Goal: Transaction & Acquisition: Purchase product/service

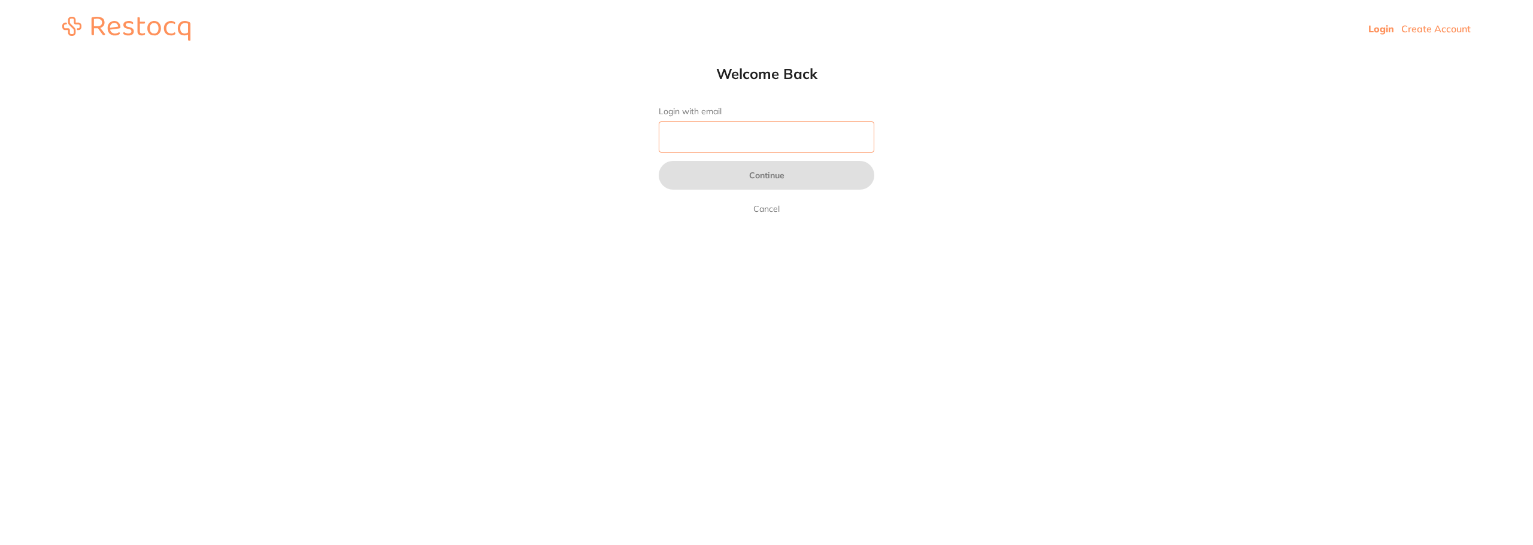
click at [813, 138] on input "Login with email" at bounding box center [767, 137] width 216 height 31
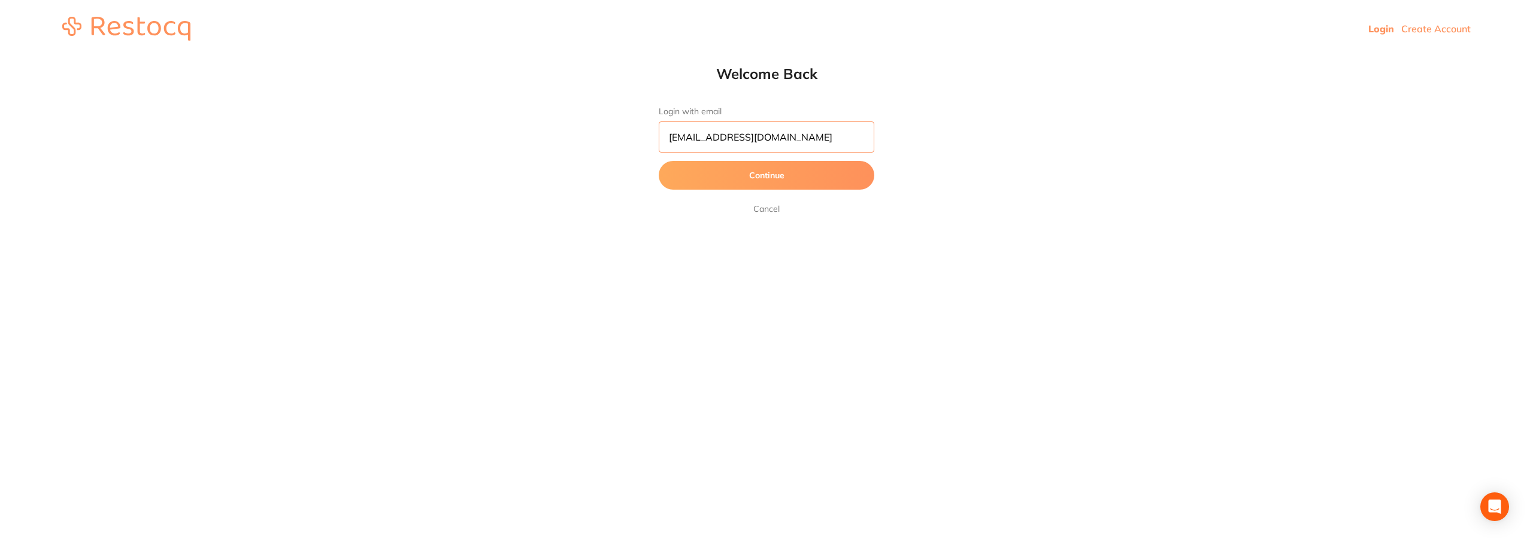
type input "[EMAIL_ADDRESS][DOMAIN_NAME]"
click at [659, 161] on button "Continue" at bounding box center [767, 175] width 216 height 29
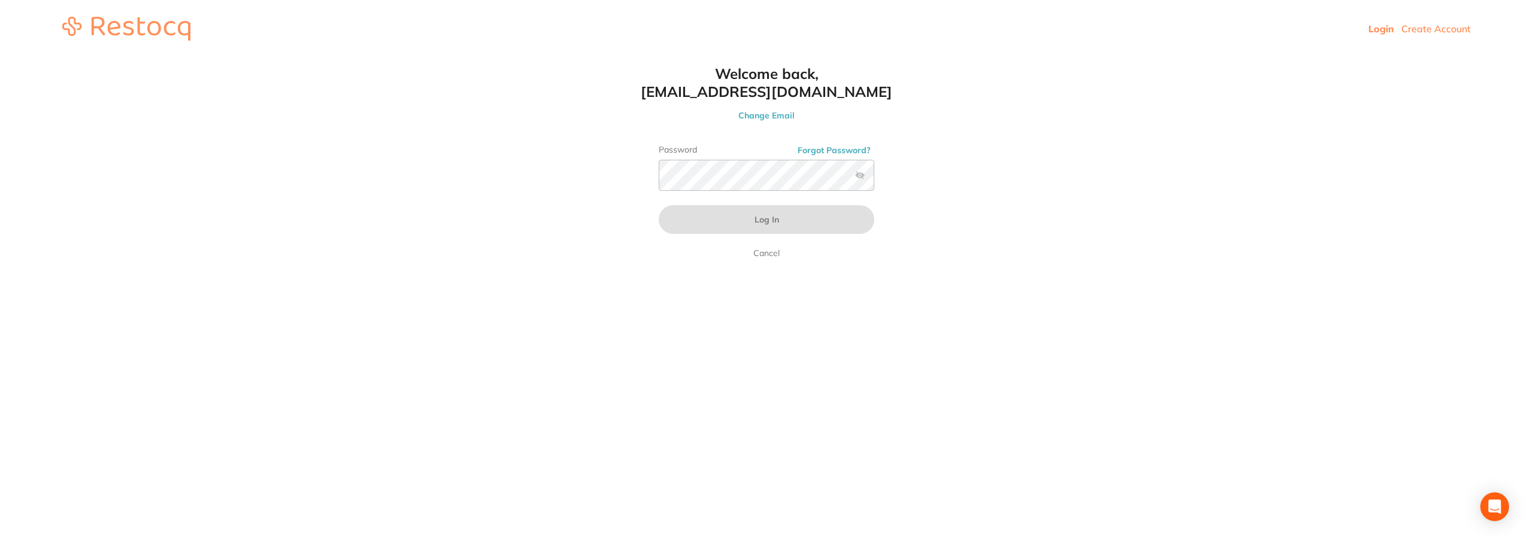
click at [715, 57] on html "Login Create Account Welcome Back Login with email [EMAIL_ADDRESS][DOMAIN_NAME]…" at bounding box center [766, 28] width 1533 height 57
click at [771, 257] on link "Cancel" at bounding box center [766, 253] width 31 height 14
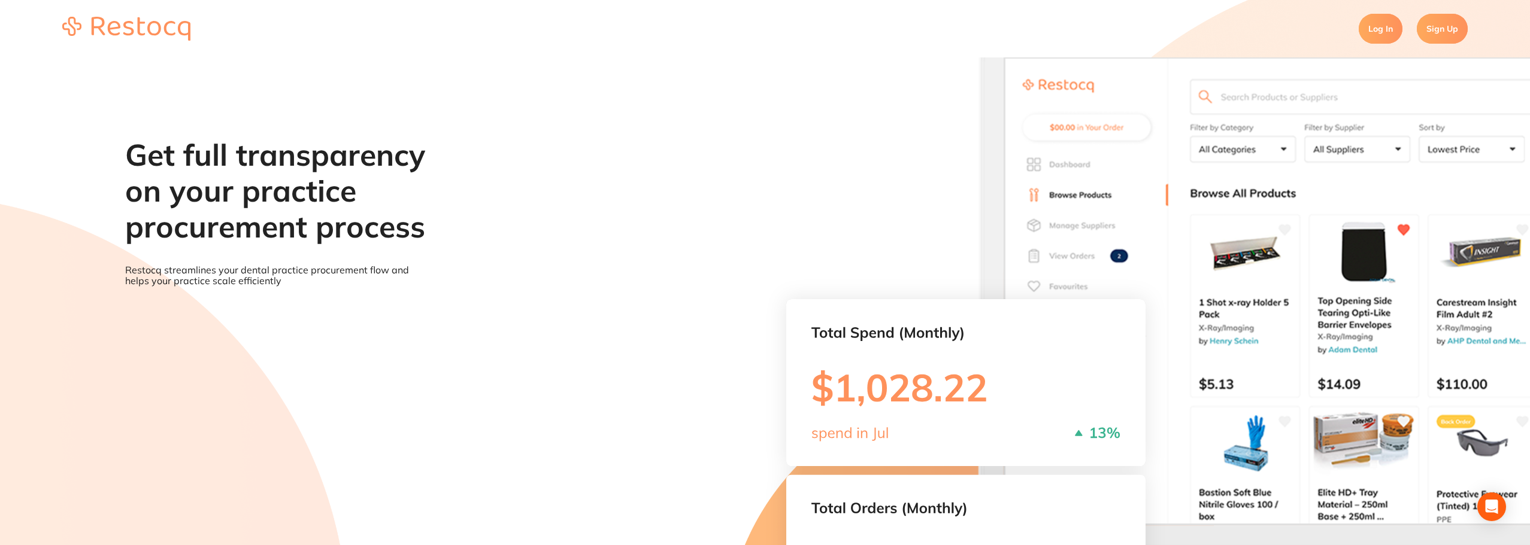
click at [1385, 25] on link "Log In" at bounding box center [1380, 29] width 44 height 30
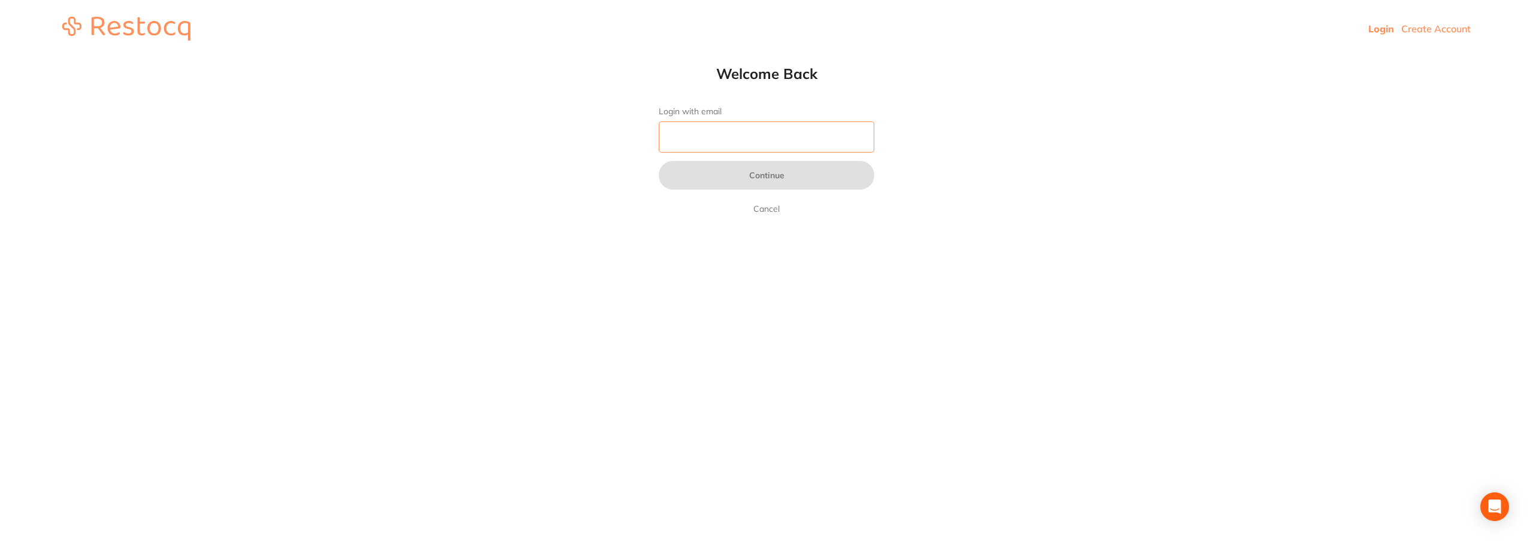
click at [726, 130] on input "Login with email" at bounding box center [767, 137] width 216 height 31
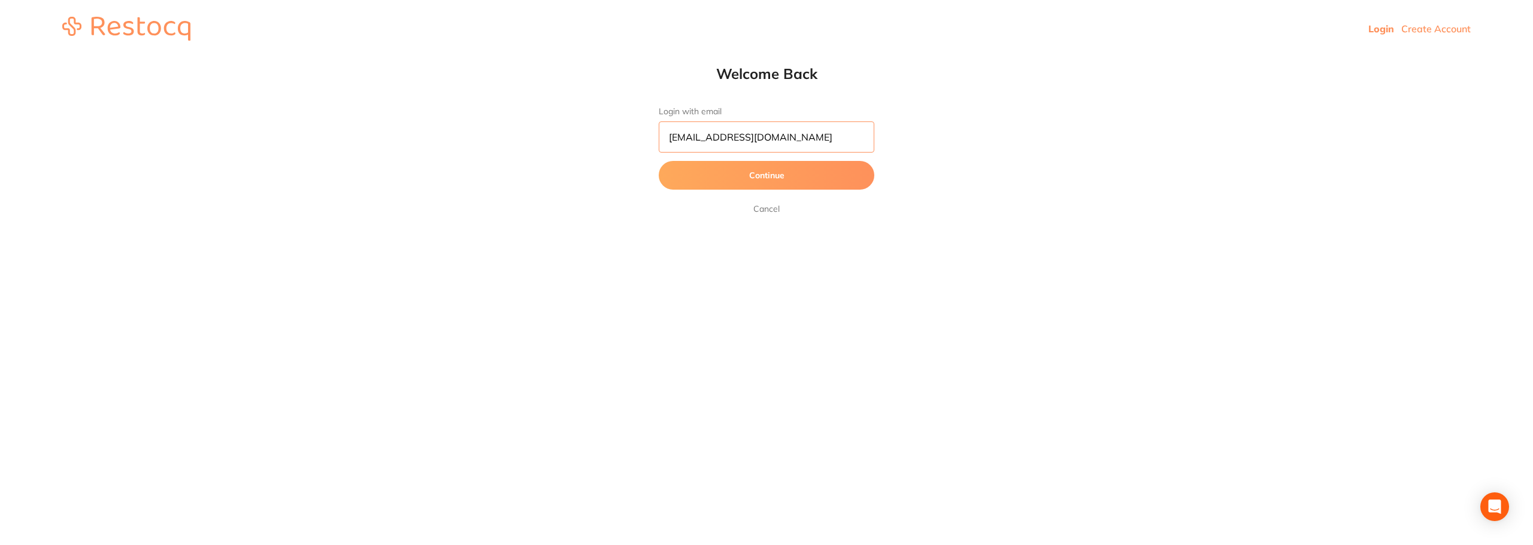
type input "[EMAIL_ADDRESS][DOMAIN_NAME]"
click at [659, 161] on button "Continue" at bounding box center [767, 175] width 216 height 29
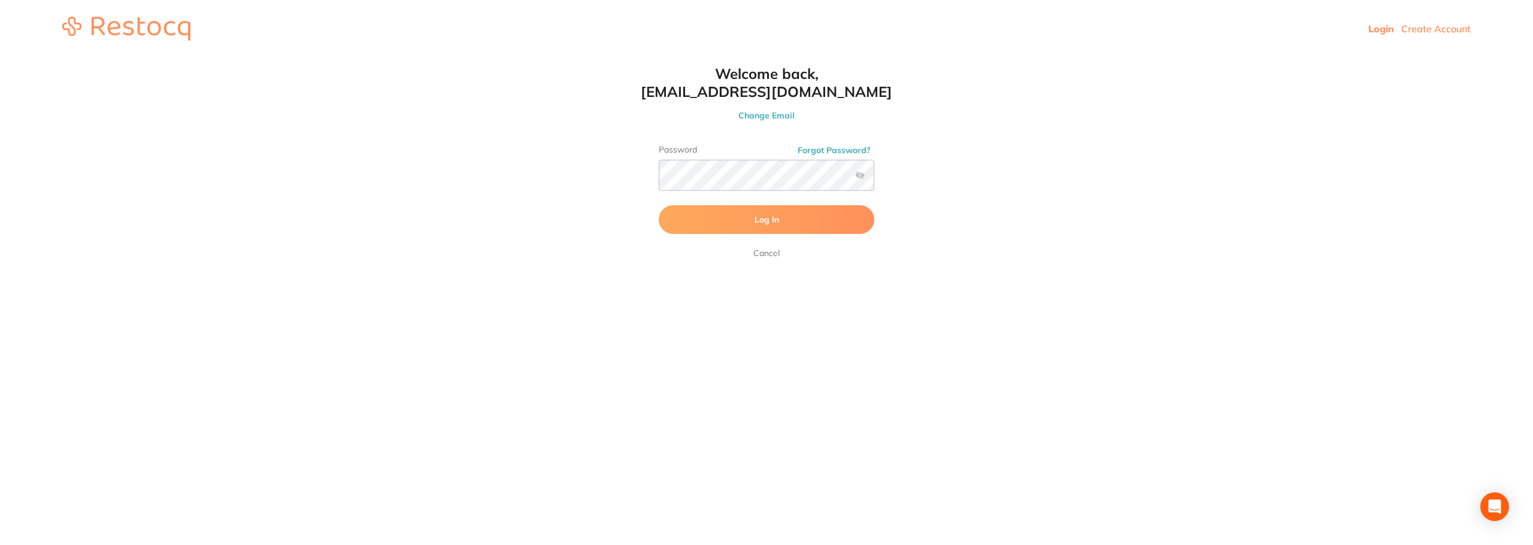
click at [748, 214] on button "Log In" at bounding box center [767, 219] width 216 height 29
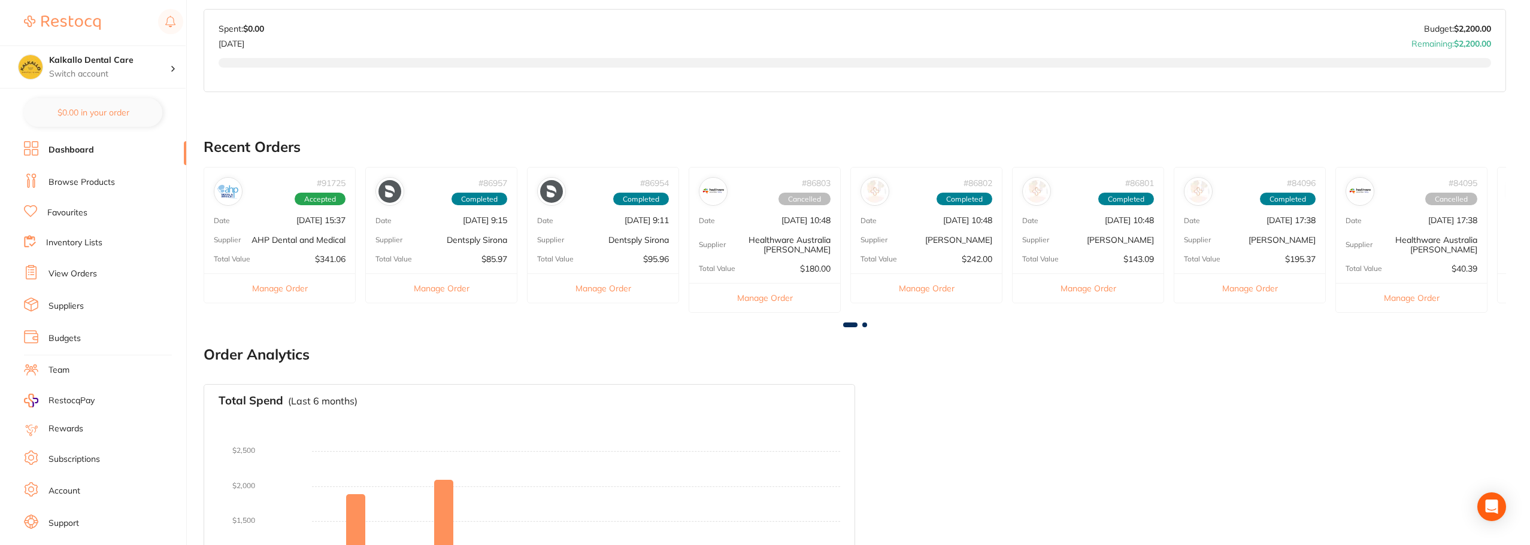
scroll to position [351, 0]
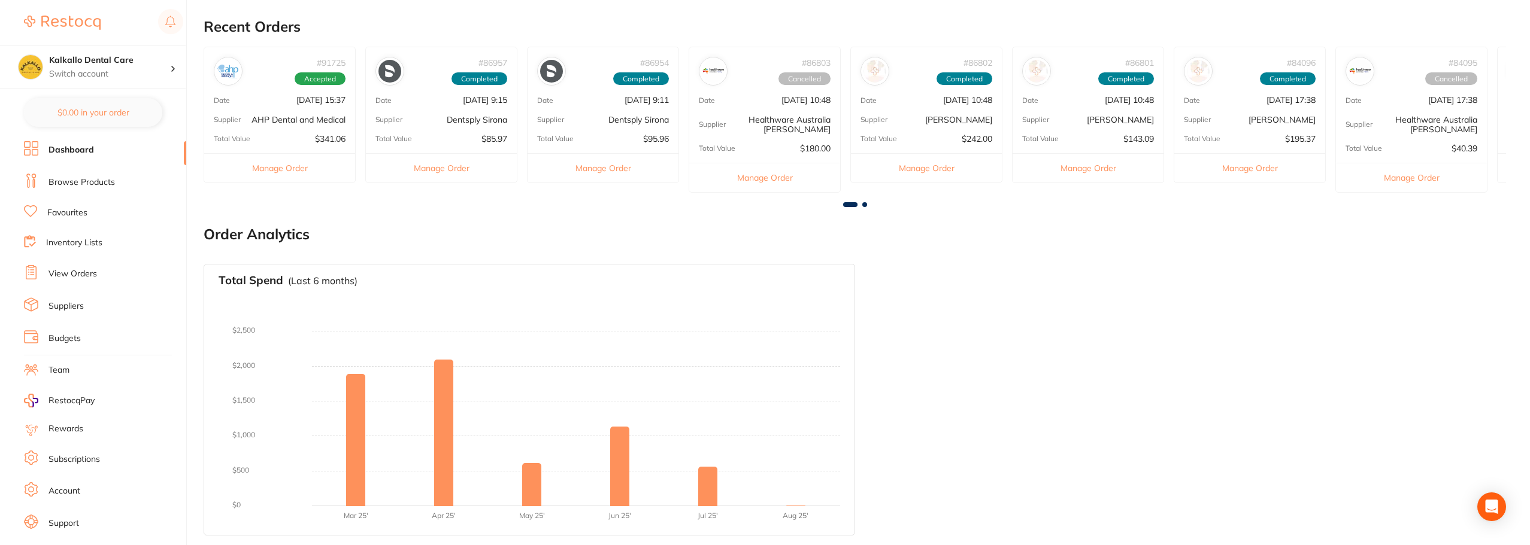
click at [284, 90] on div "# 91725 Accepted Date [DATE] 15:37 Supplier AHP Dental and Medical Total Value …" at bounding box center [280, 115] width 152 height 136
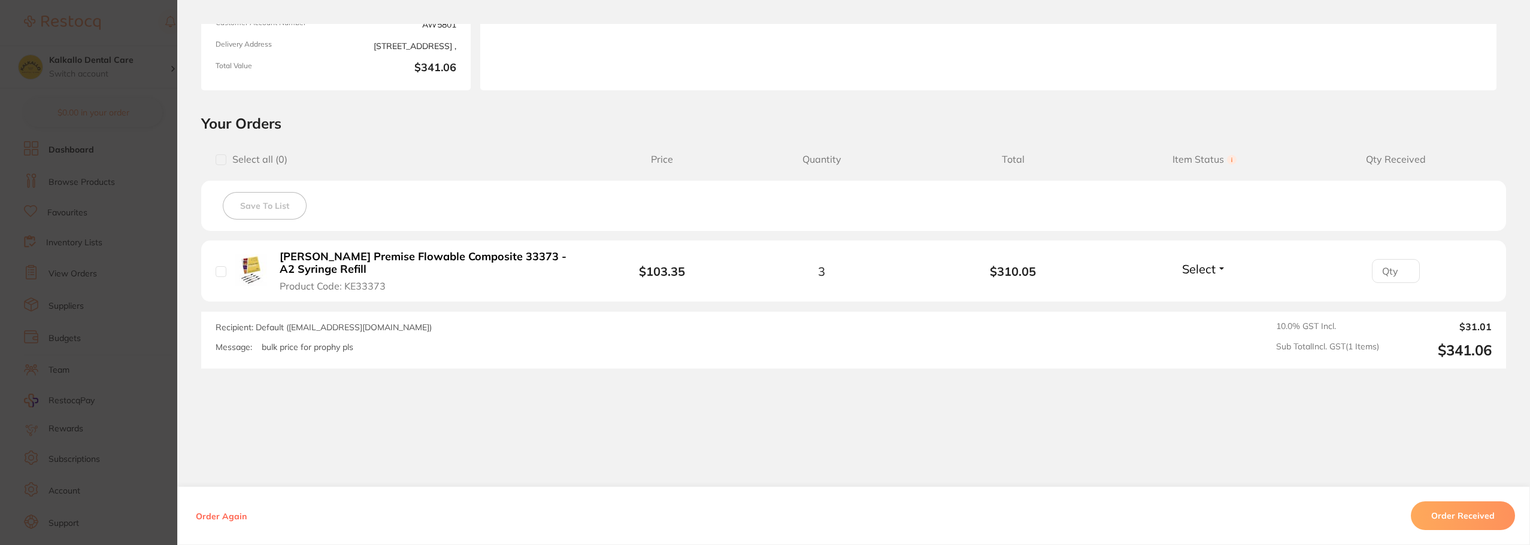
scroll to position [0, 0]
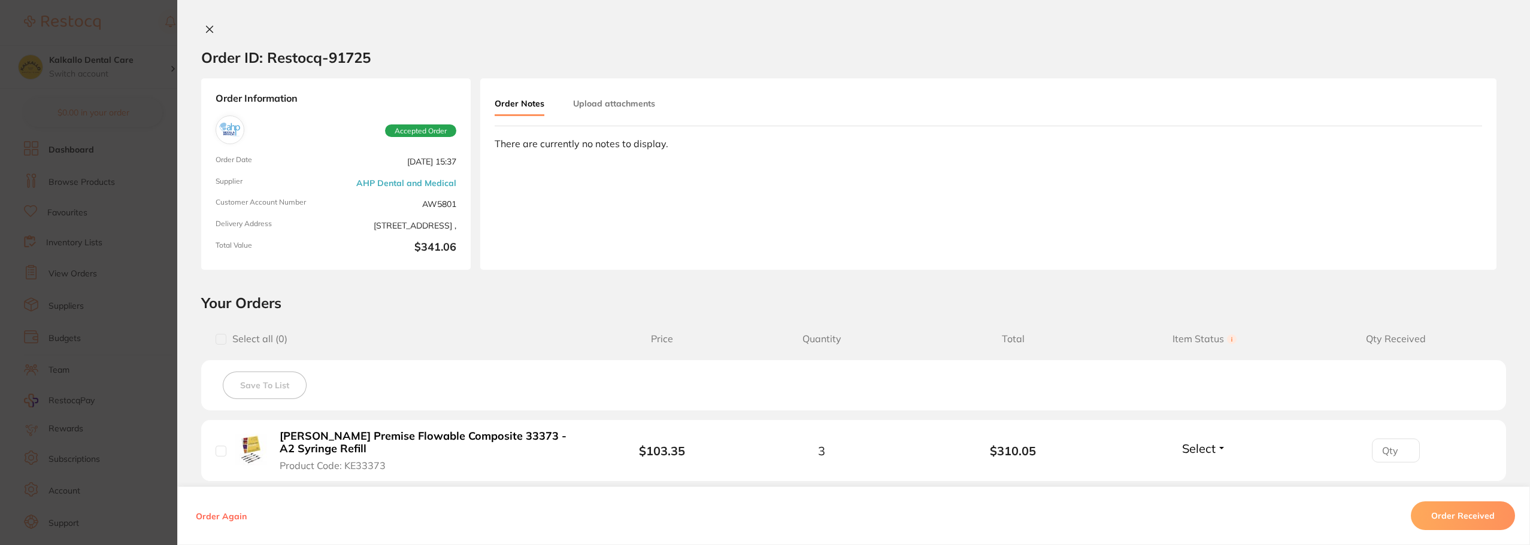
click at [211, 26] on icon at bounding box center [210, 30] width 10 height 10
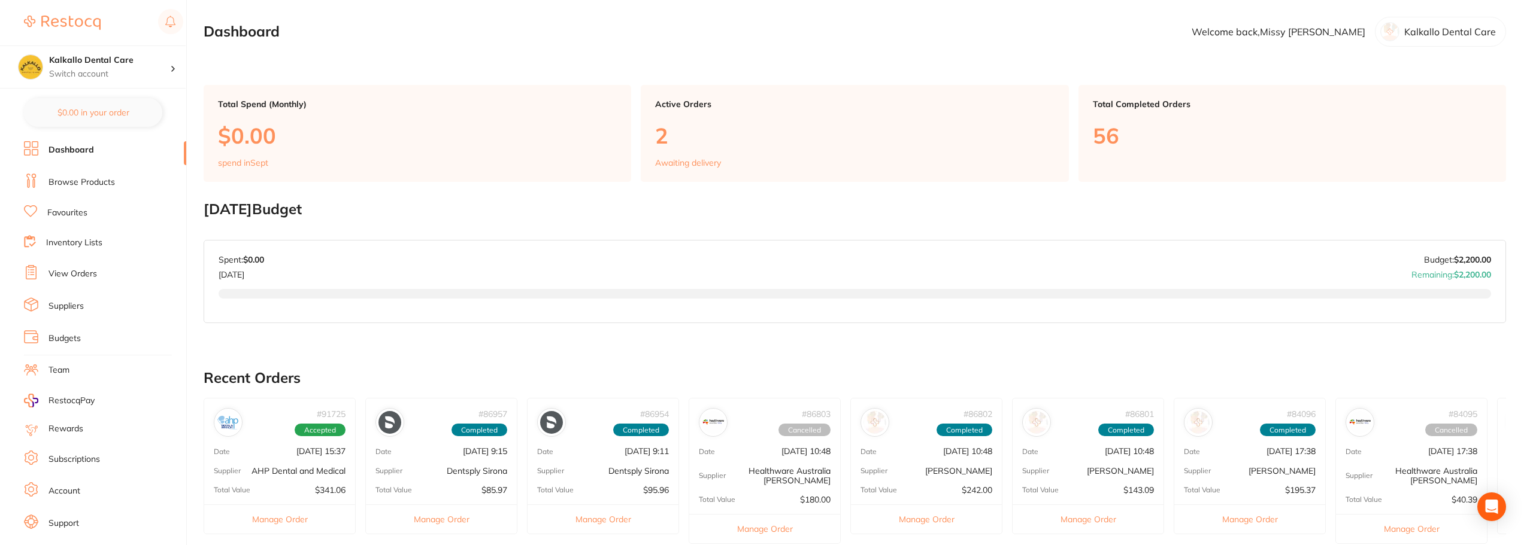
drag, startPoint x: 67, startPoint y: 181, endPoint x: 201, endPoint y: 163, distance: 135.4
click at [67, 181] on link "Browse Products" at bounding box center [81, 183] width 66 height 12
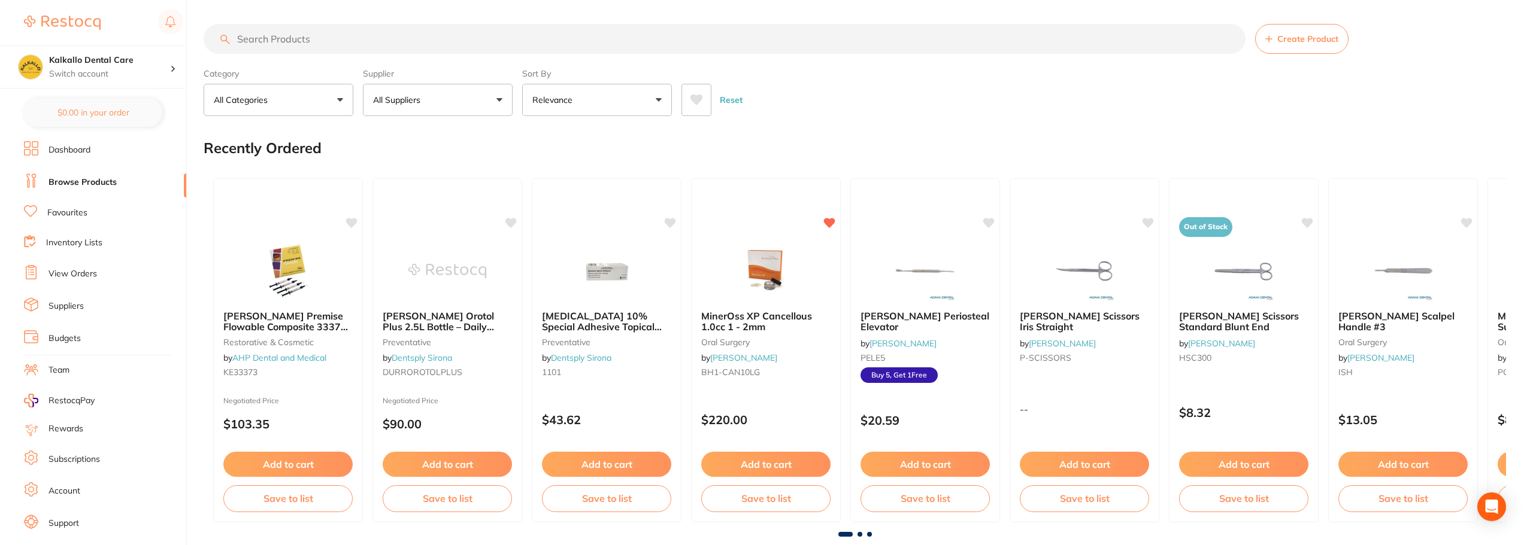
click at [345, 31] on input "search" at bounding box center [725, 39] width 1042 height 30
type input "biocan"
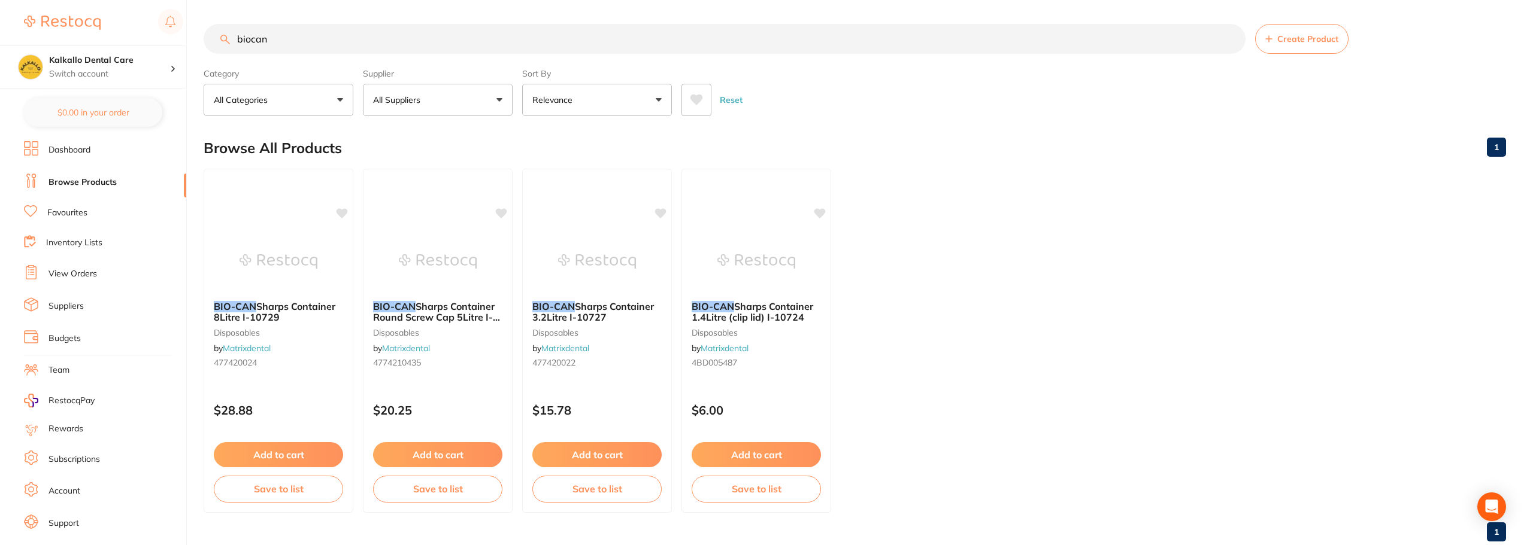
click at [57, 304] on link "Suppliers" at bounding box center [65, 307] width 35 height 12
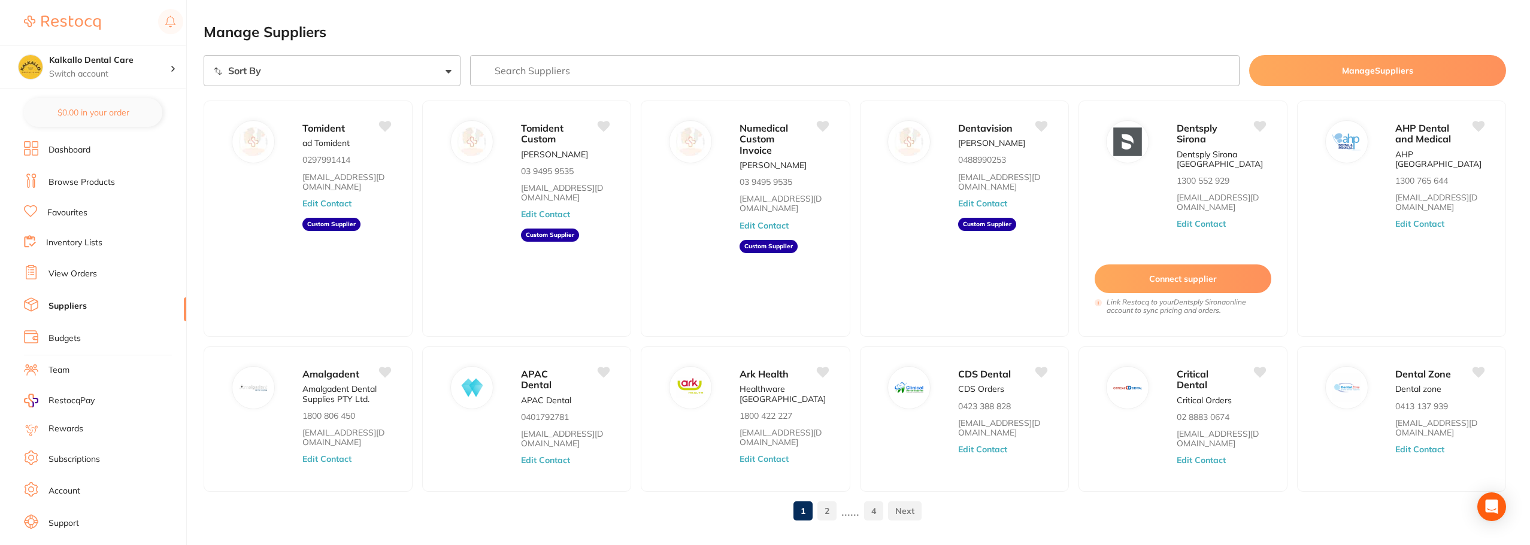
click at [827, 512] on link "2" at bounding box center [826, 511] width 19 height 24
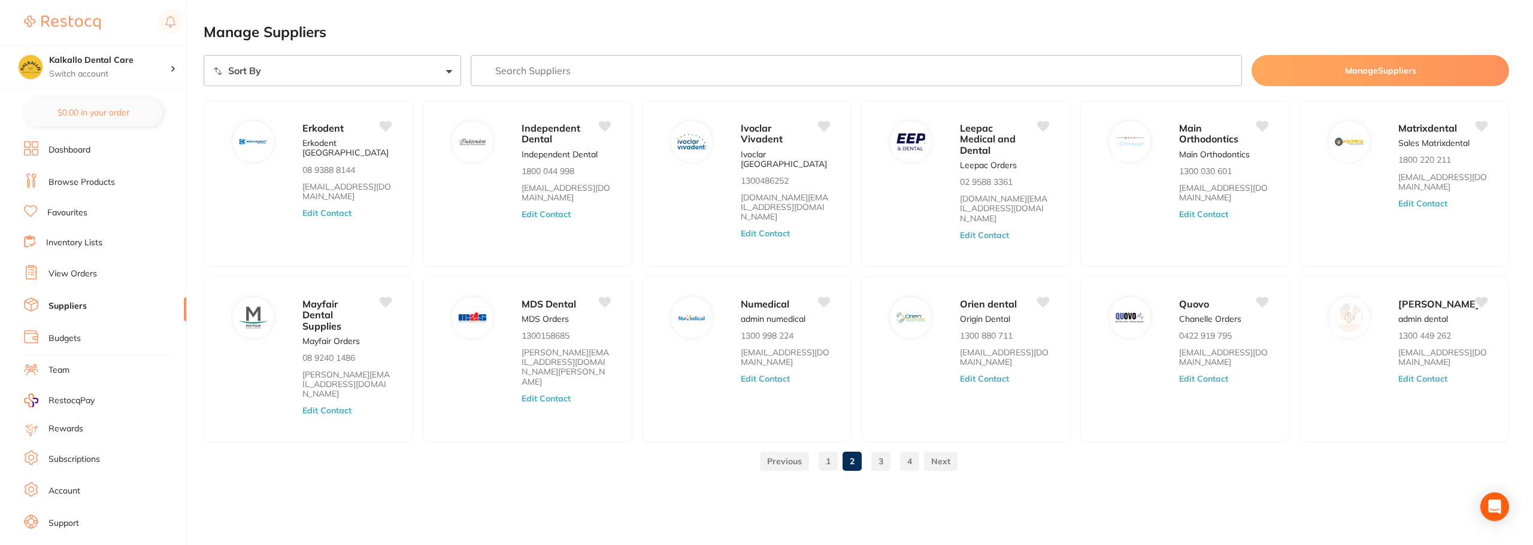
click at [72, 179] on link "Browse Products" at bounding box center [81, 183] width 66 height 12
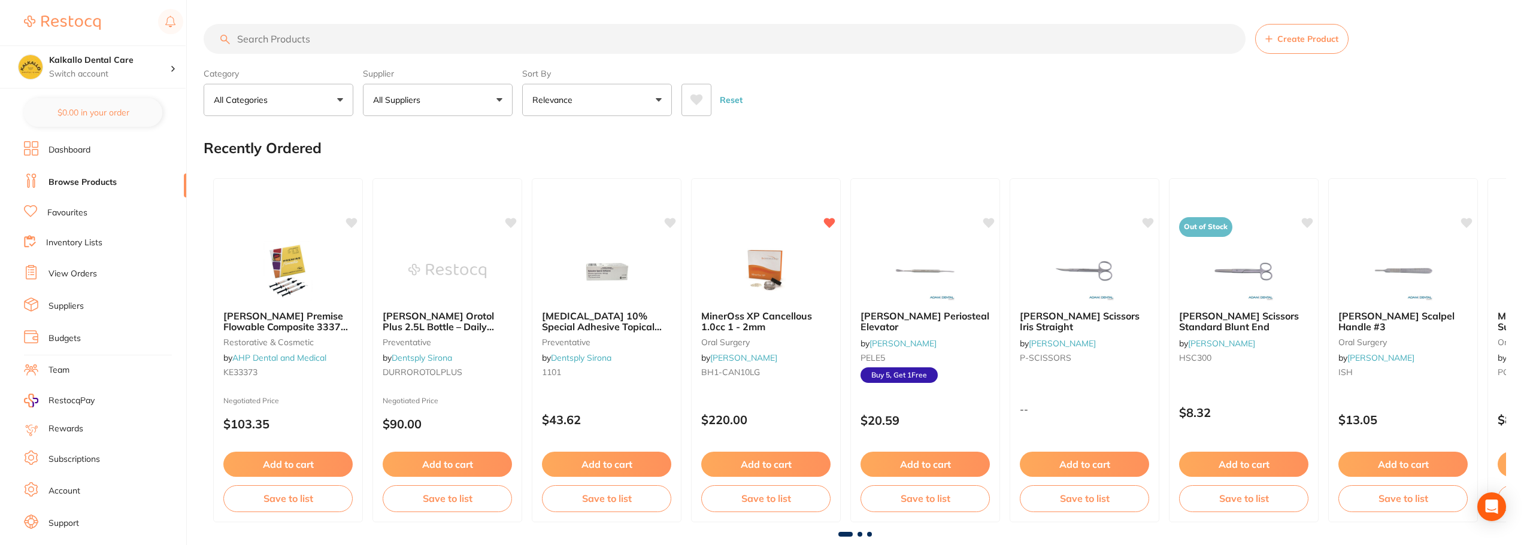
click at [266, 45] on input "search" at bounding box center [725, 39] width 1042 height 30
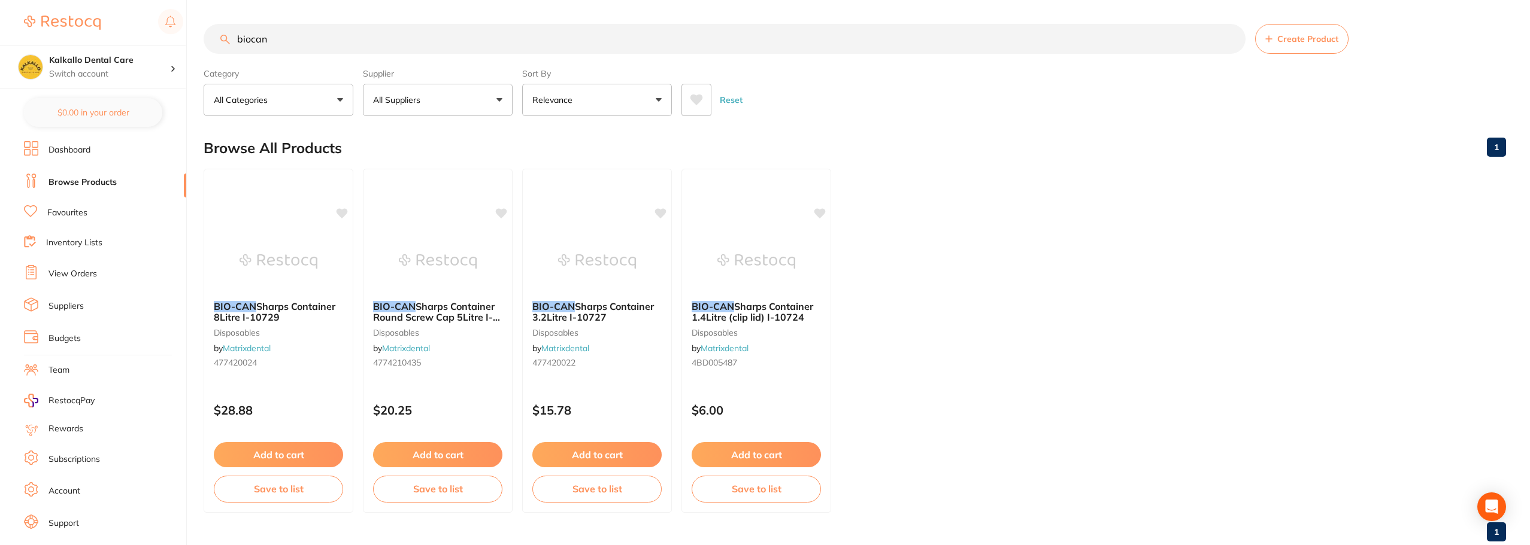
drag, startPoint x: 283, startPoint y: 42, endPoint x: 184, endPoint y: 44, distance: 98.2
click at [184, 44] on div "$159.99 Kalkallo Dental Care Switch account Kalkallo Dental Care $0.00 in your …" at bounding box center [765, 272] width 1530 height 545
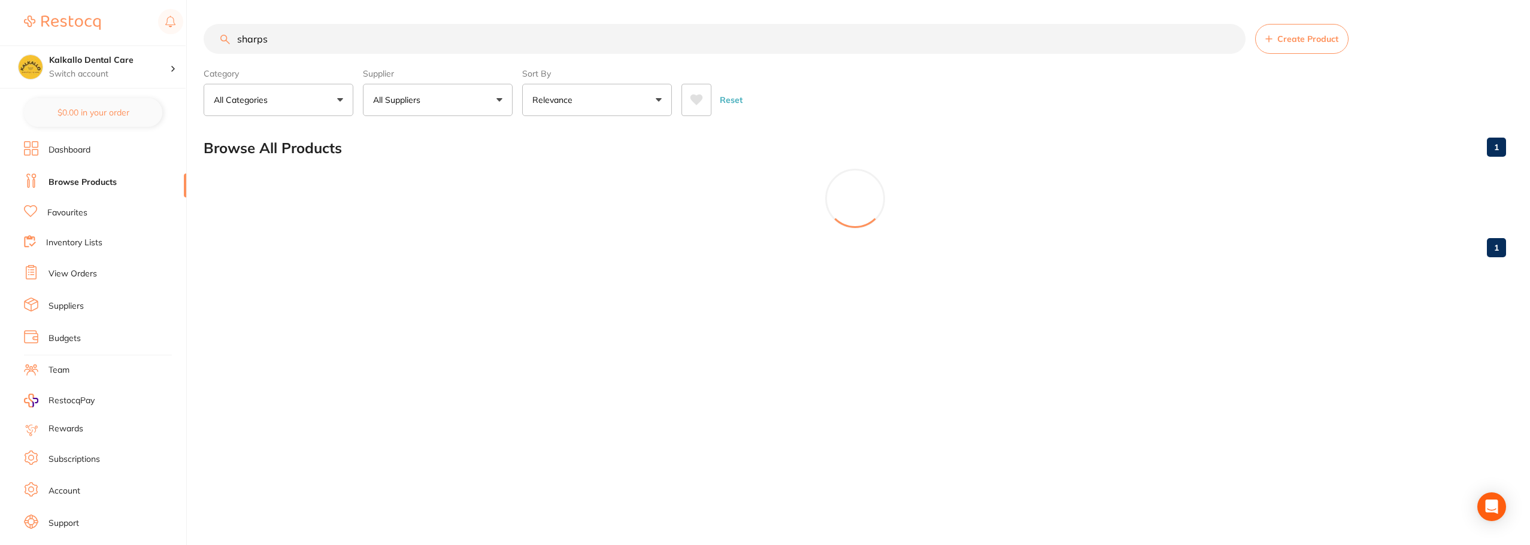
type input "sharps"
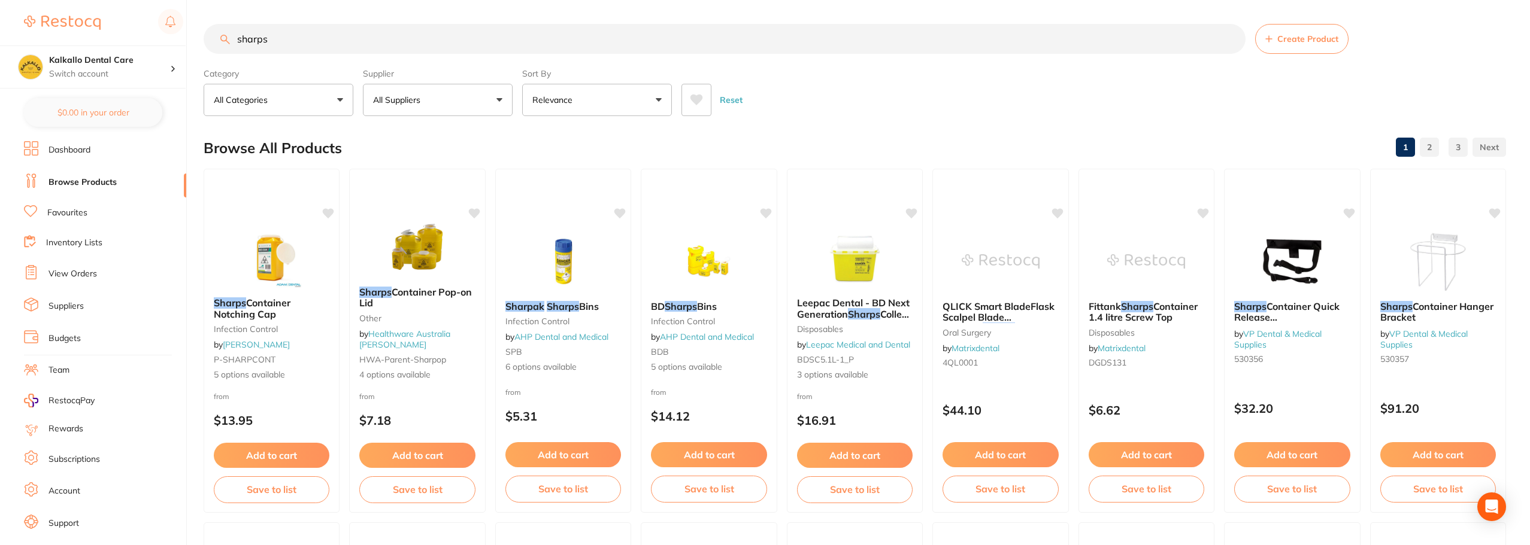
drag, startPoint x: 263, startPoint y: 304, endPoint x: 247, endPoint y: 305, distance: 16.2
click at [247, 305] on span "Container Notching Cap" at bounding box center [252, 308] width 77 height 23
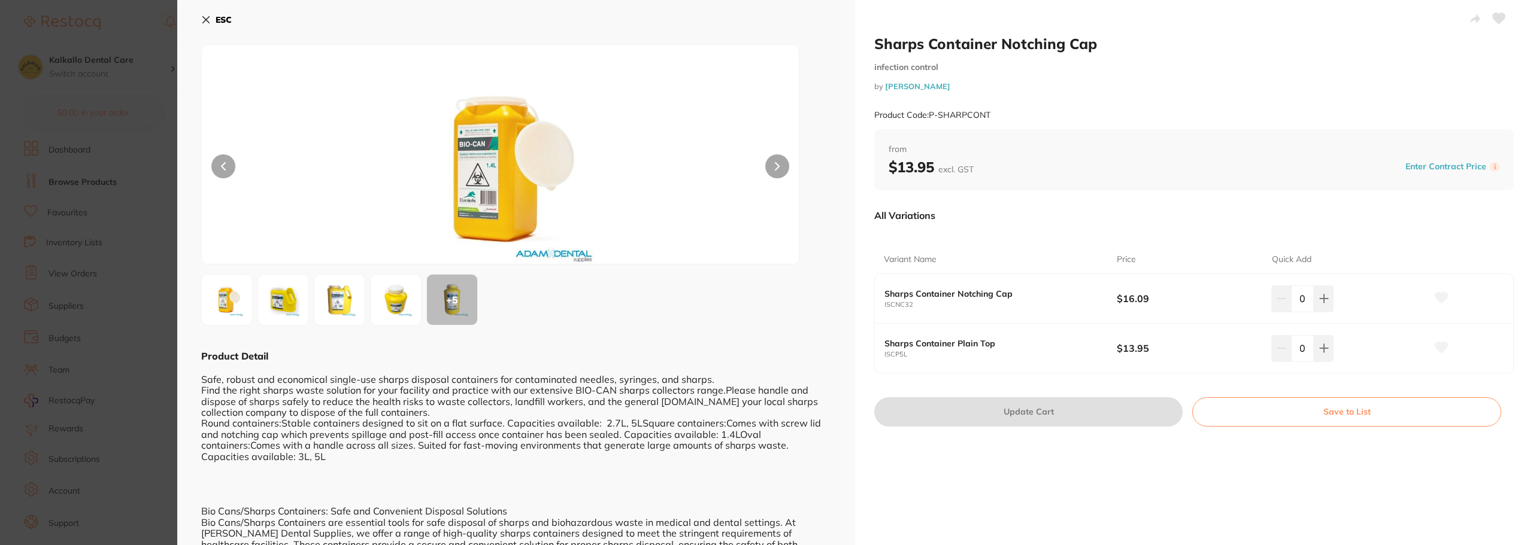
click at [393, 308] on img at bounding box center [395, 299] width 43 height 43
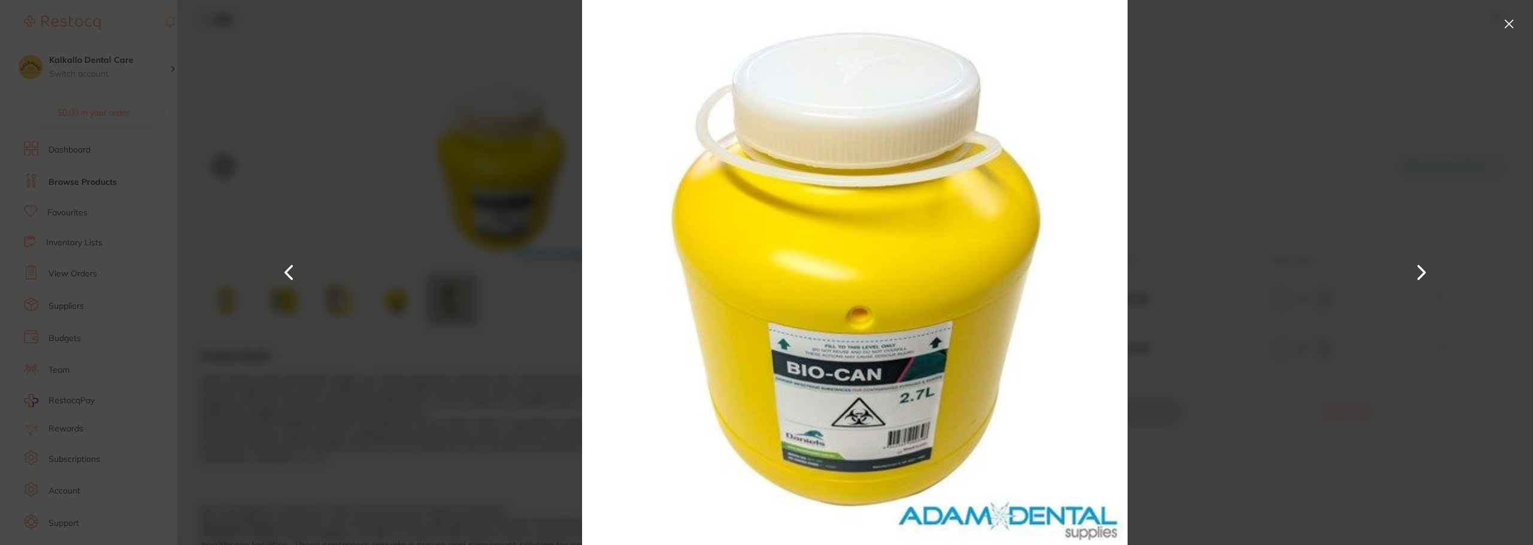
click at [470, 275] on div at bounding box center [854, 272] width 1355 height 545
click at [493, 153] on div at bounding box center [854, 272] width 1355 height 545
click at [1508, 21] on button at bounding box center [1508, 23] width 19 height 19
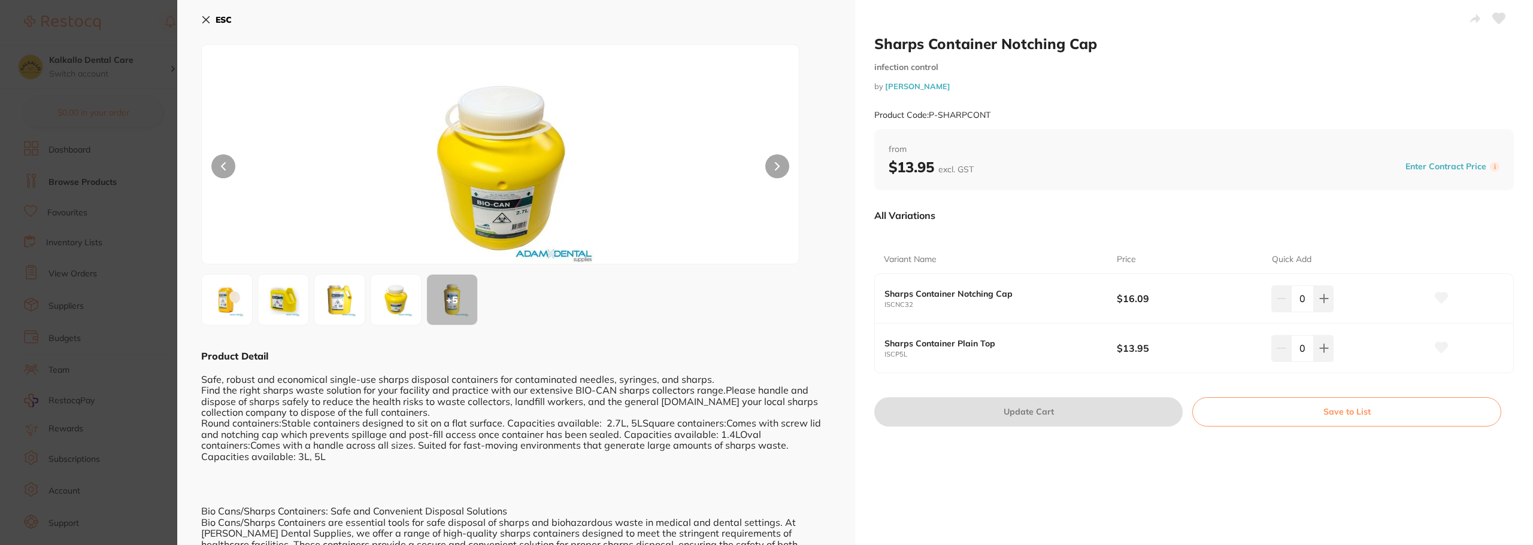
click at [1054, 350] on div "Sharps Container Plain Top ISCP5L" at bounding box center [1000, 349] width 232 height 20
click at [206, 23] on icon at bounding box center [206, 20] width 10 height 10
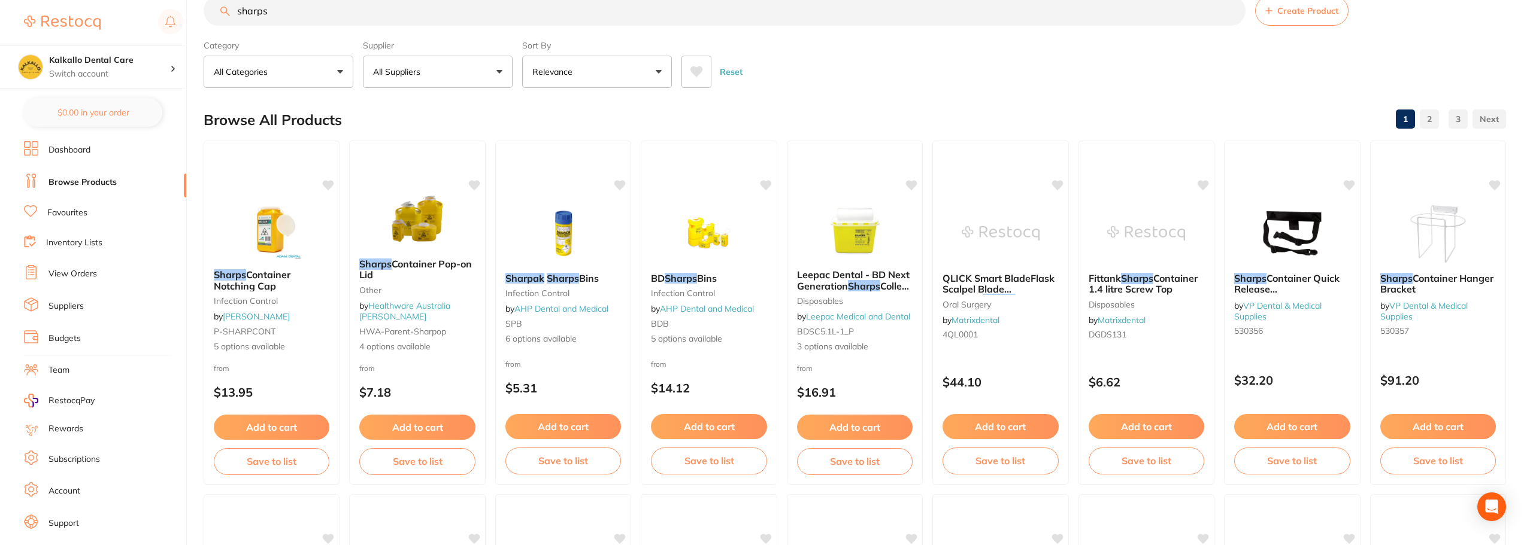
drag, startPoint x: 55, startPoint y: 308, endPoint x: 29, endPoint y: 308, distance: 25.8
click at [29, 308] on icon at bounding box center [31, 305] width 14 height 14
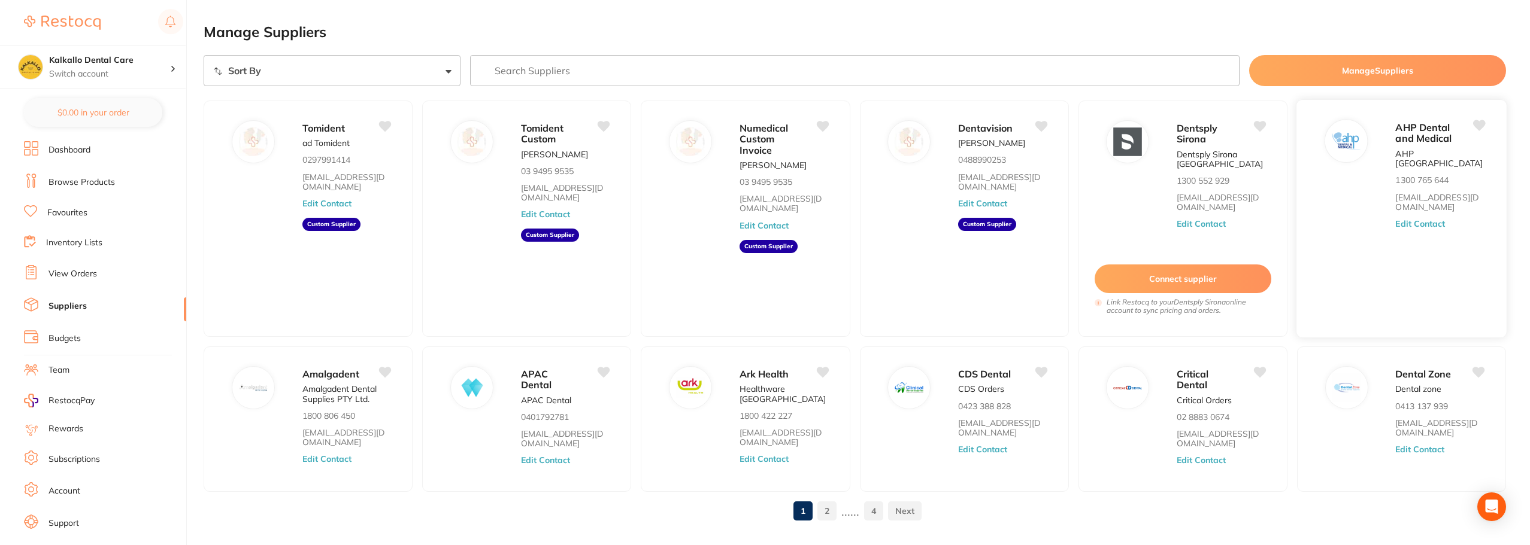
scroll to position [28, 0]
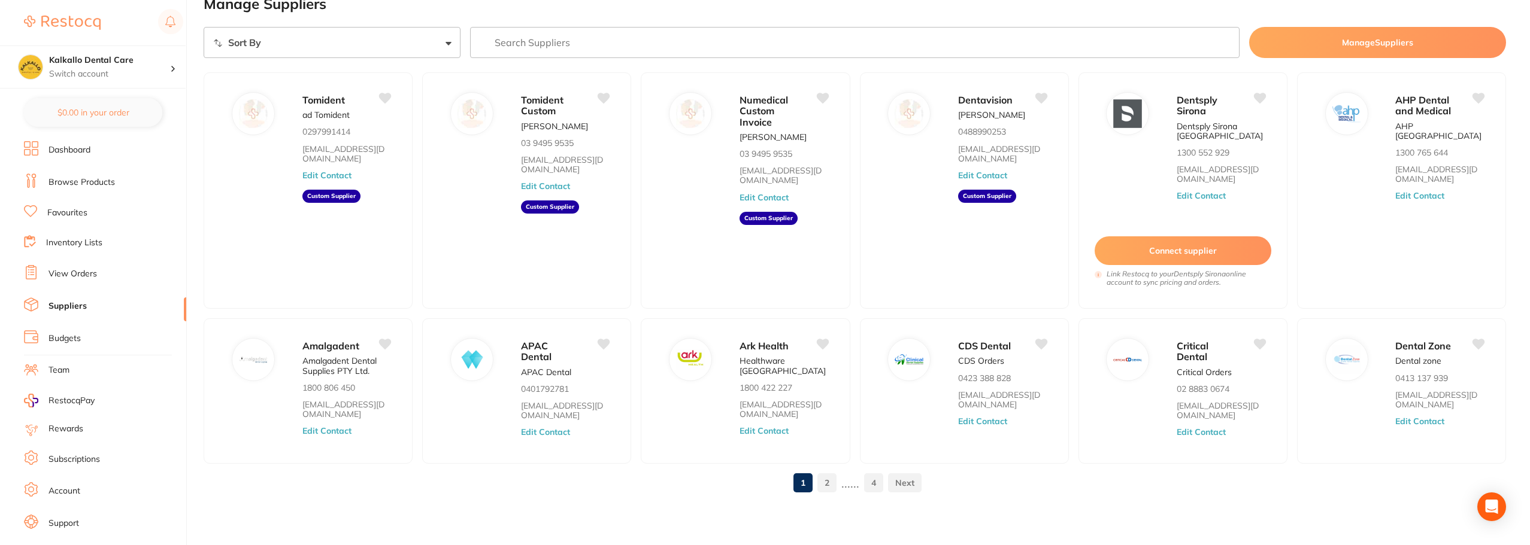
click at [73, 177] on link "Browse Products" at bounding box center [81, 183] width 66 height 12
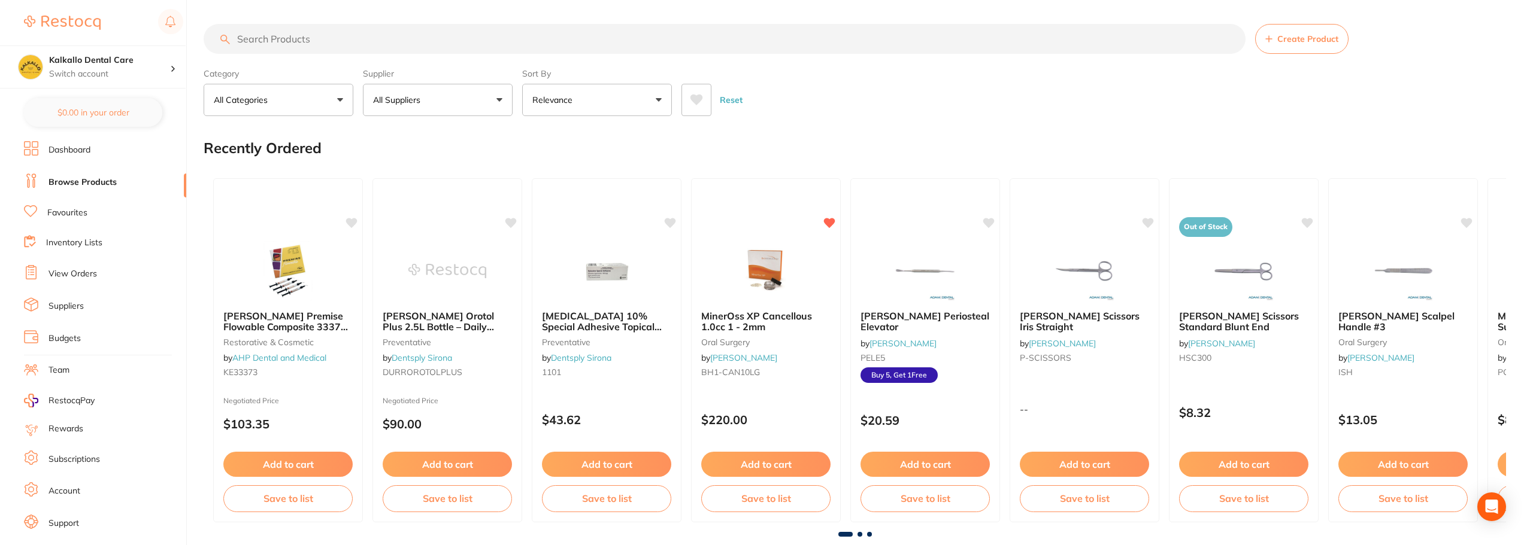
click at [250, 40] on input "search" at bounding box center [725, 39] width 1042 height 30
type input "sharps"
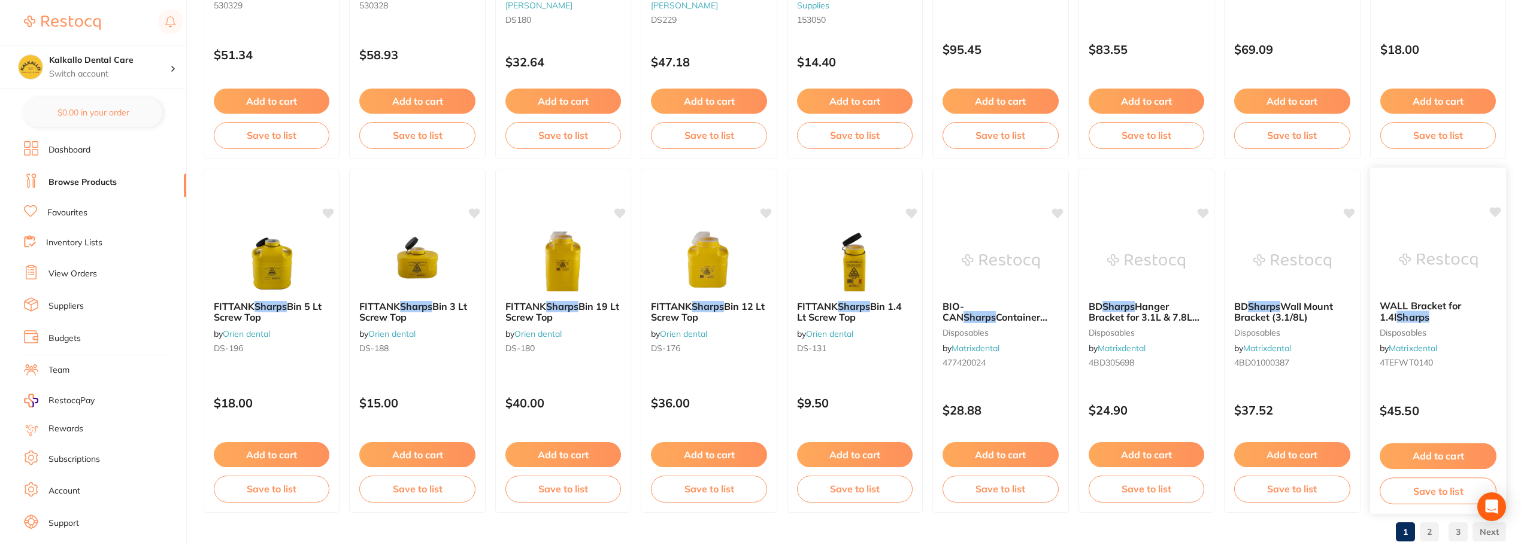
scroll to position [1799, 0]
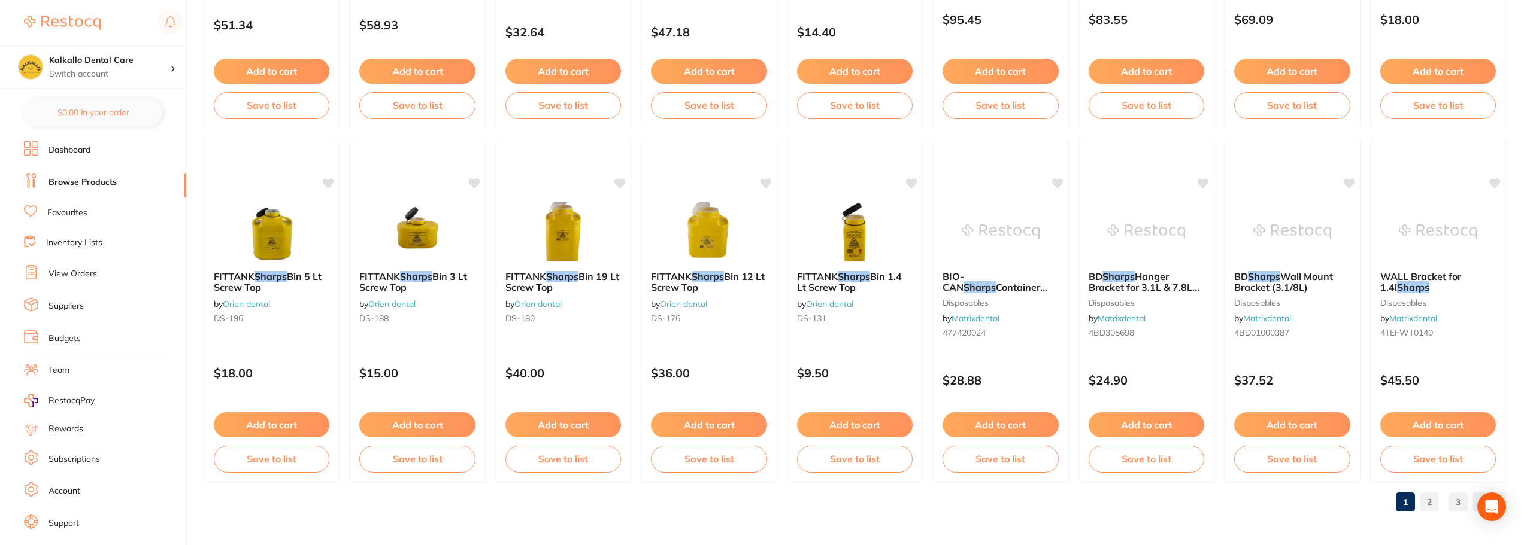
click at [1431, 499] on link "2" at bounding box center [1429, 502] width 19 height 24
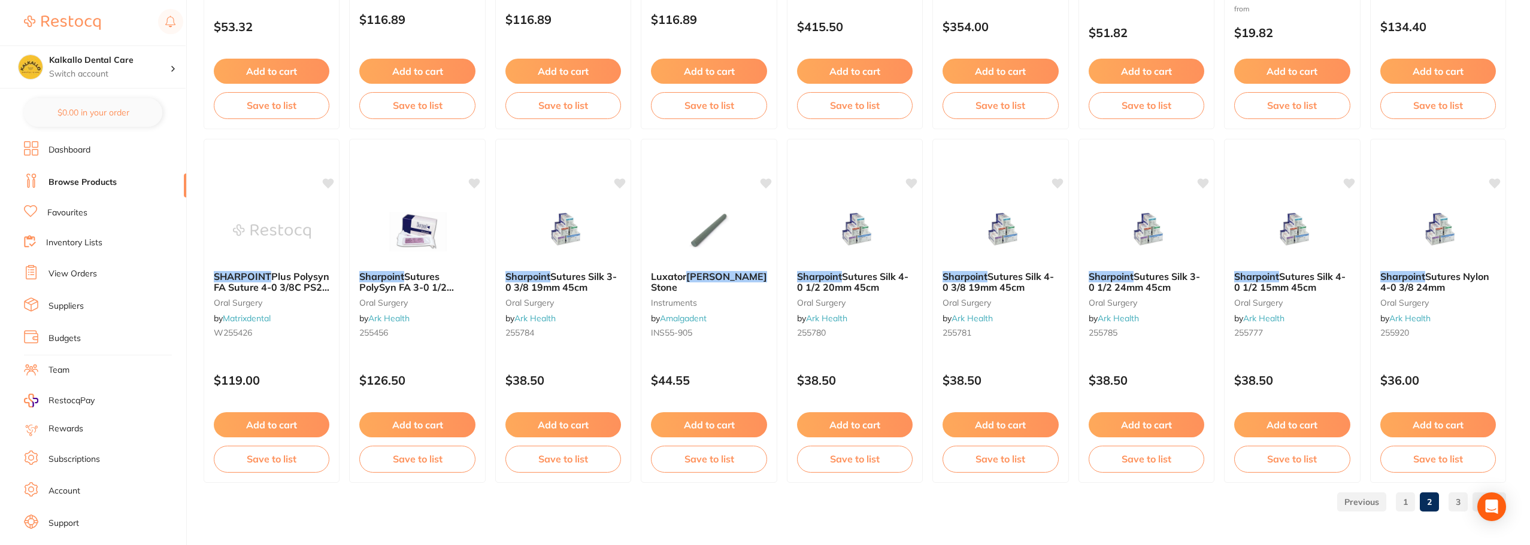
click at [1409, 502] on link "1" at bounding box center [1405, 502] width 19 height 24
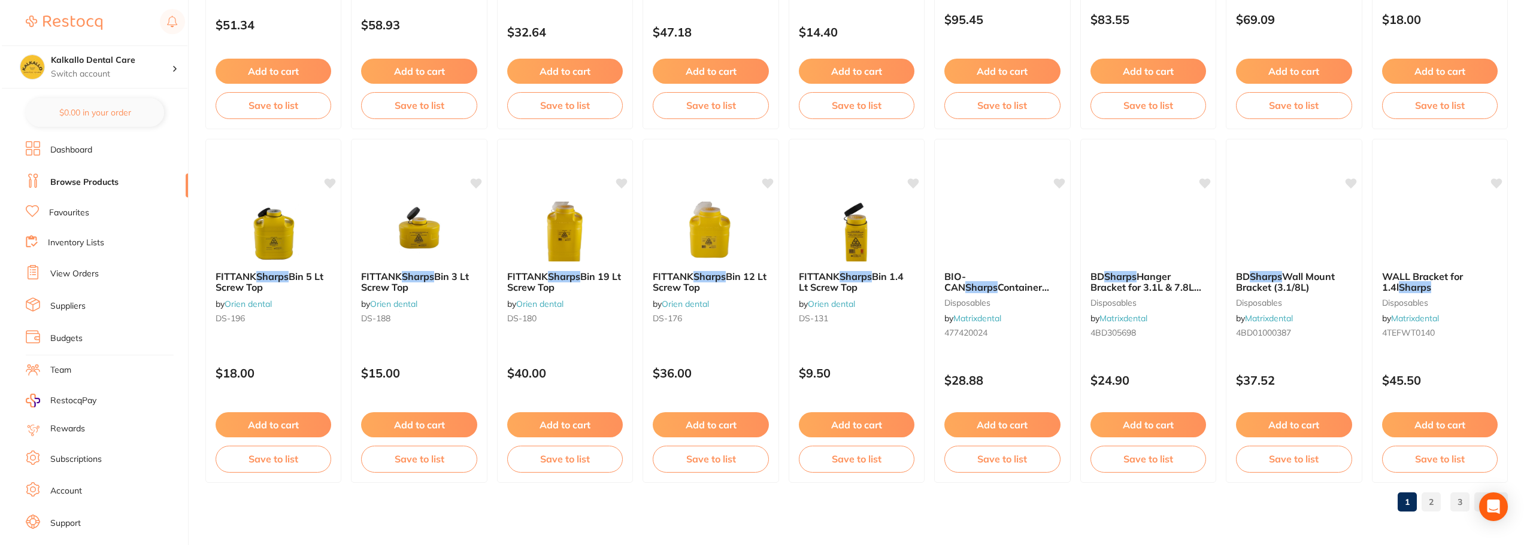
scroll to position [0, 0]
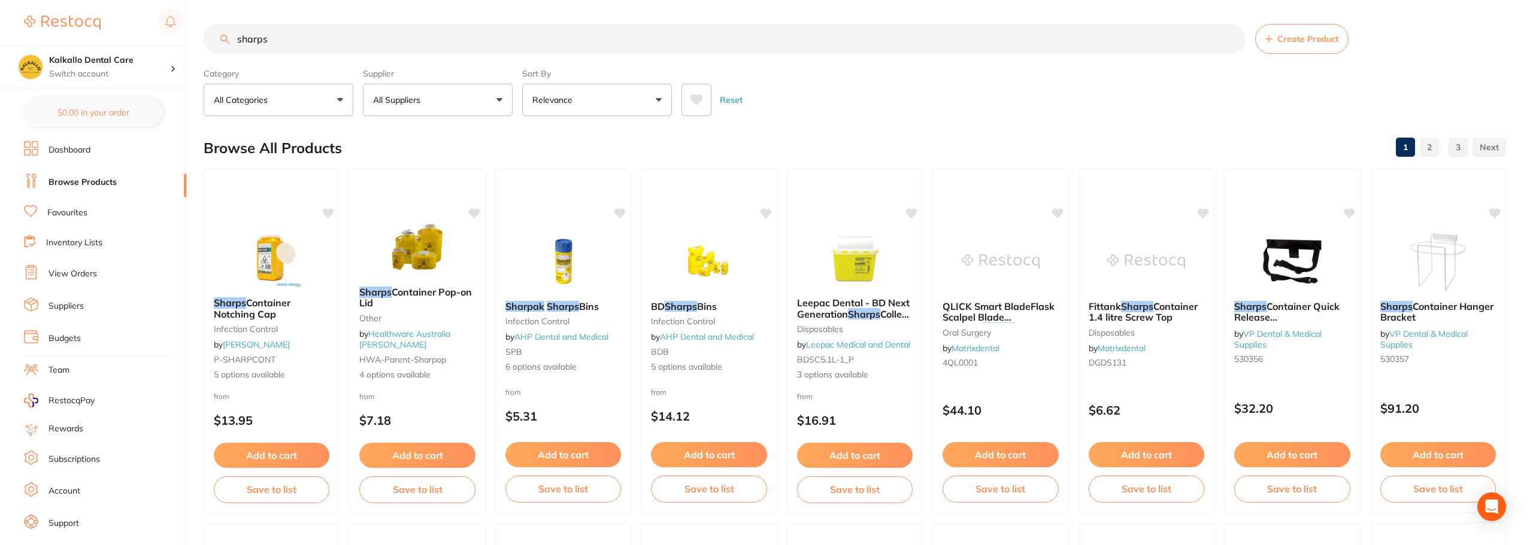
click at [418, 97] on p "All Suppliers" at bounding box center [399, 100] width 52 height 12
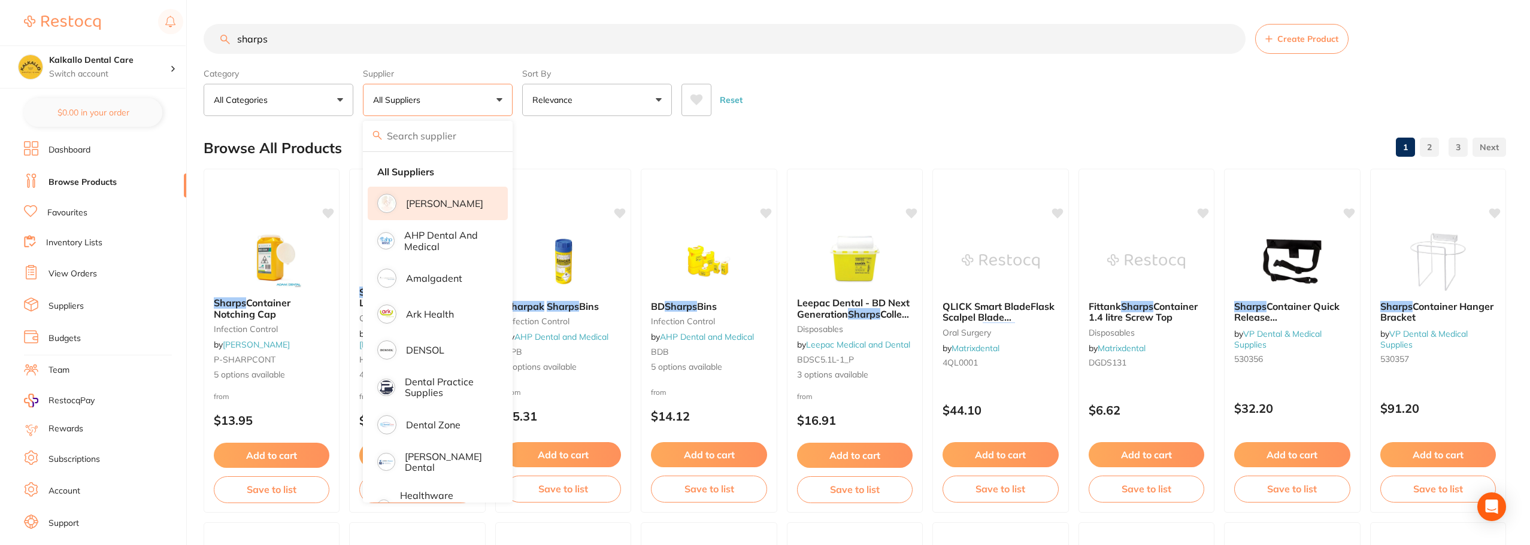
click at [425, 201] on p "[PERSON_NAME]" at bounding box center [444, 203] width 77 height 11
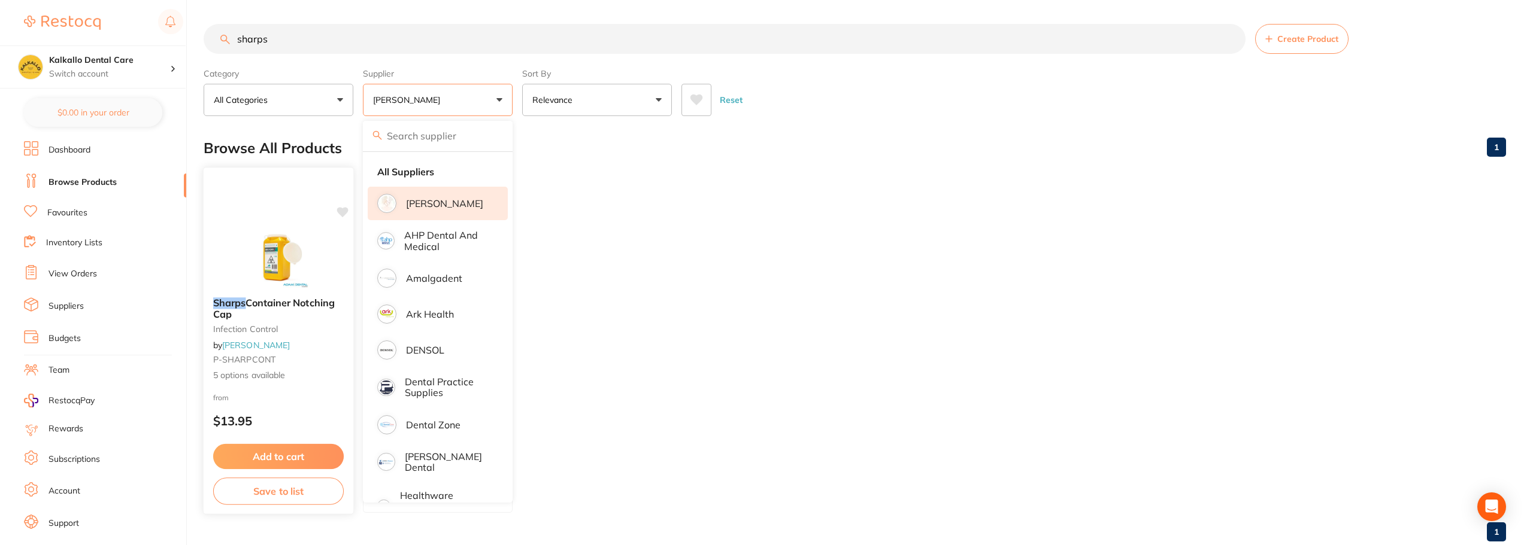
click at [262, 363] on span "P-SHARPCONT" at bounding box center [244, 359] width 62 height 11
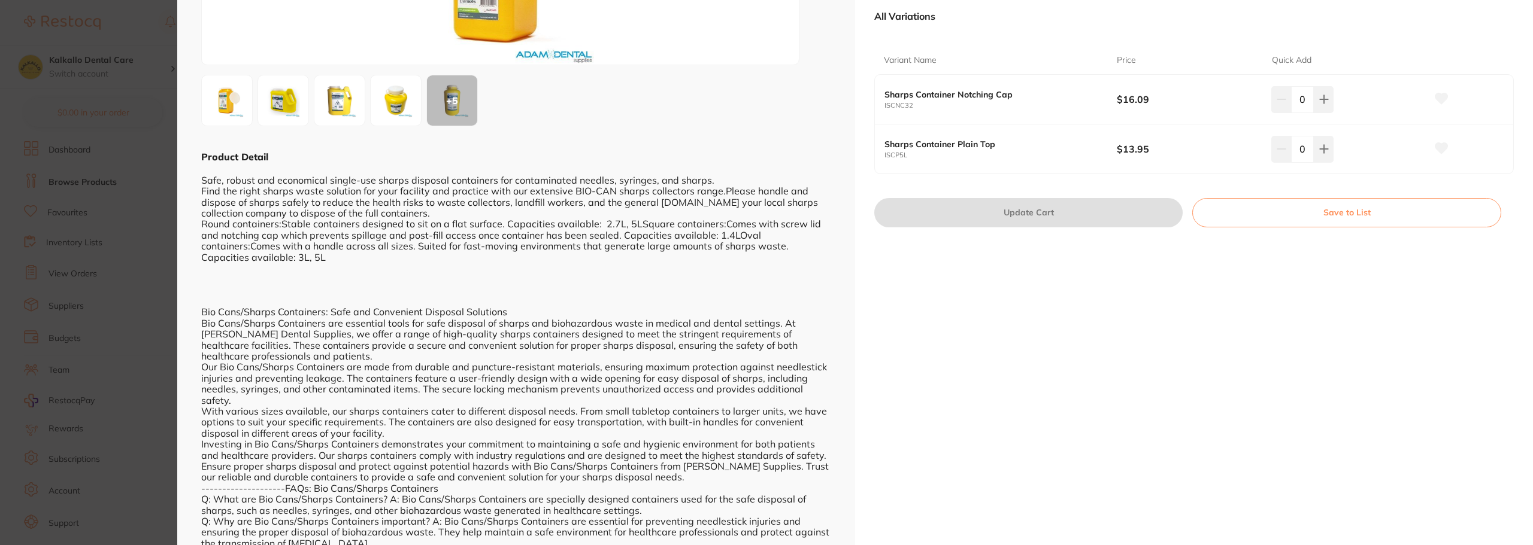
scroll to position [120, 0]
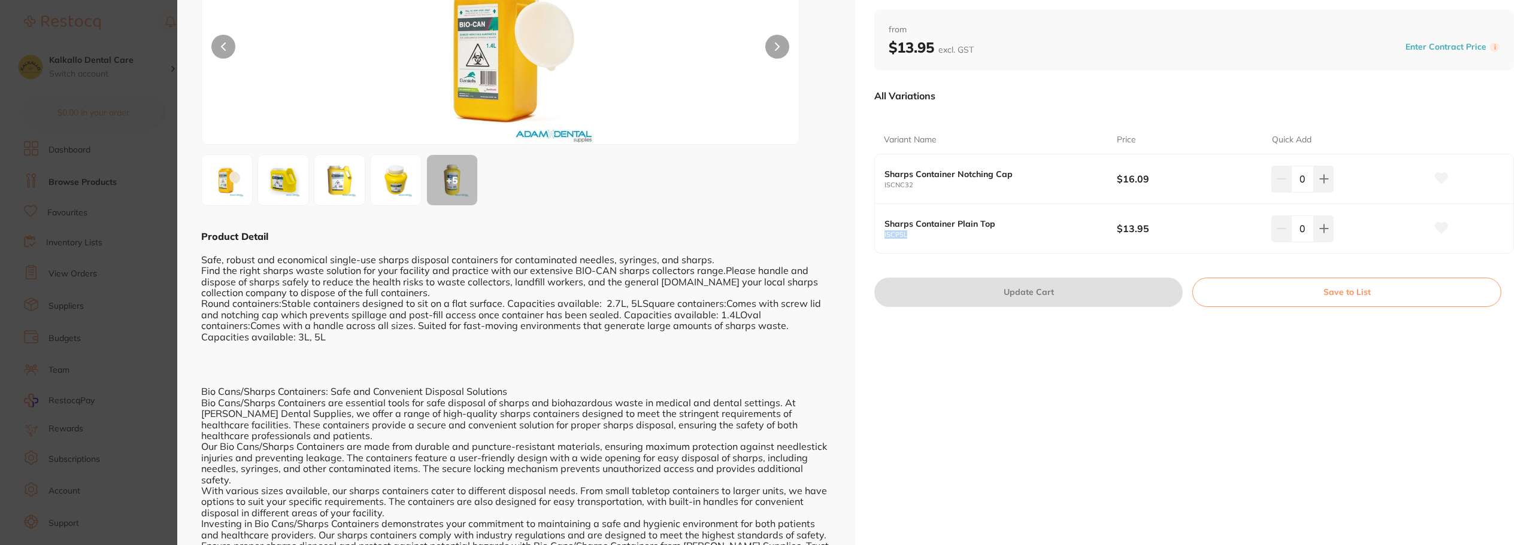
drag, startPoint x: 906, startPoint y: 237, endPoint x: 879, endPoint y: 238, distance: 27.5
click at [879, 238] on div "Sharps Container Plain Top ISCP5L $13.95 0" at bounding box center [1194, 228] width 638 height 49
click at [911, 241] on div "Sharps Container Plain Top ISCP5L $13.95 0" at bounding box center [1194, 228] width 638 height 49
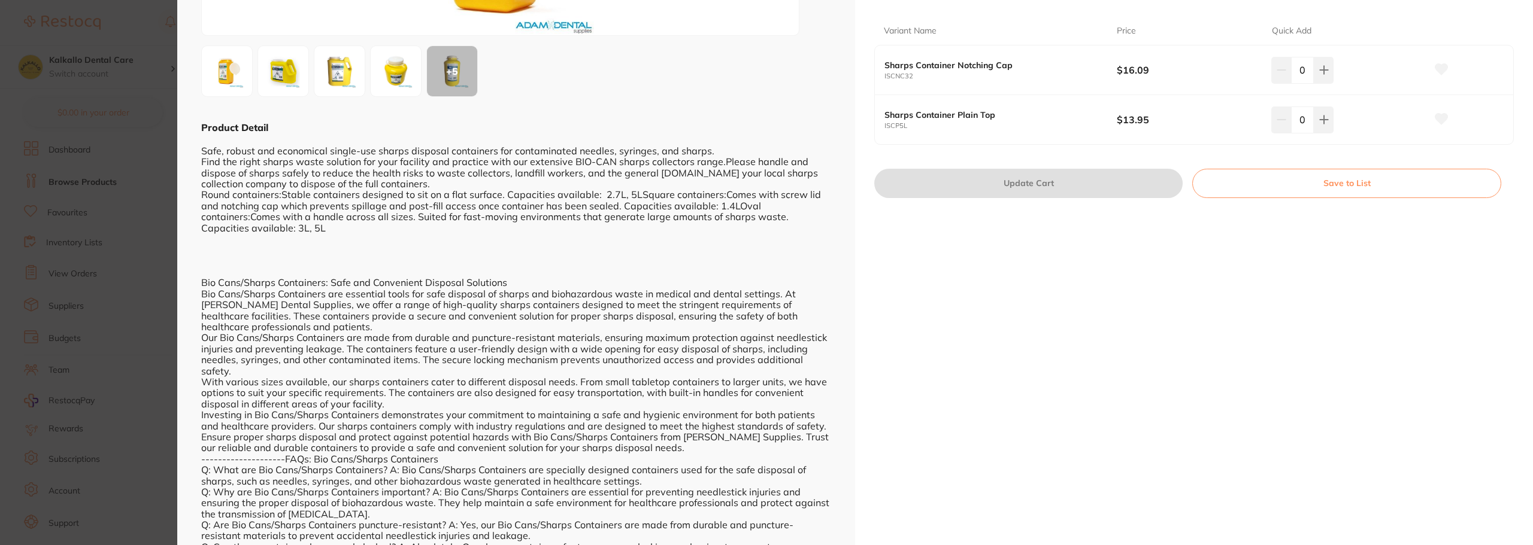
scroll to position [38, 0]
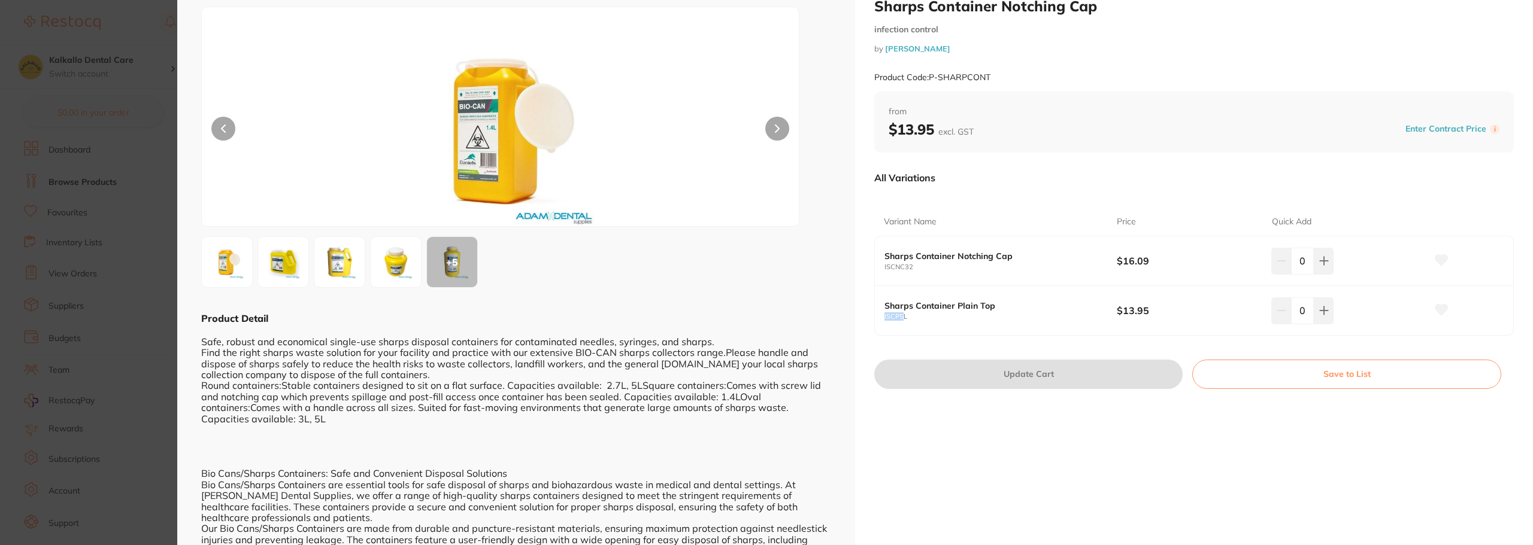
drag, startPoint x: 882, startPoint y: 316, endPoint x: 902, endPoint y: 318, distance: 20.4
click at [902, 318] on div "Sharps Container Plain Top ISCP5L $13.95 0" at bounding box center [1194, 310] width 638 height 49
click at [903, 318] on small "ISCP5L" at bounding box center [1000, 317] width 232 height 8
drag, startPoint x: 907, startPoint y: 318, endPoint x: 896, endPoint y: 320, distance: 11.0
click at [896, 320] on small "ISCP5L" at bounding box center [1000, 317] width 232 height 8
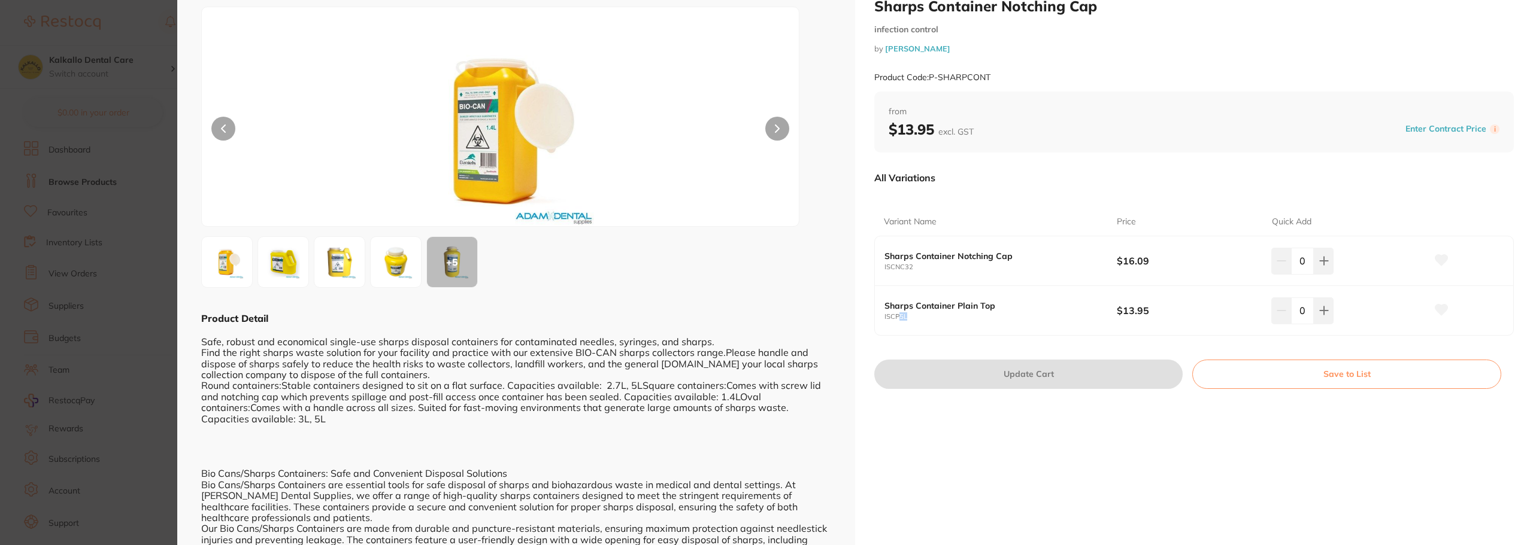
click at [928, 316] on small "ISCP5L" at bounding box center [1000, 317] width 232 height 8
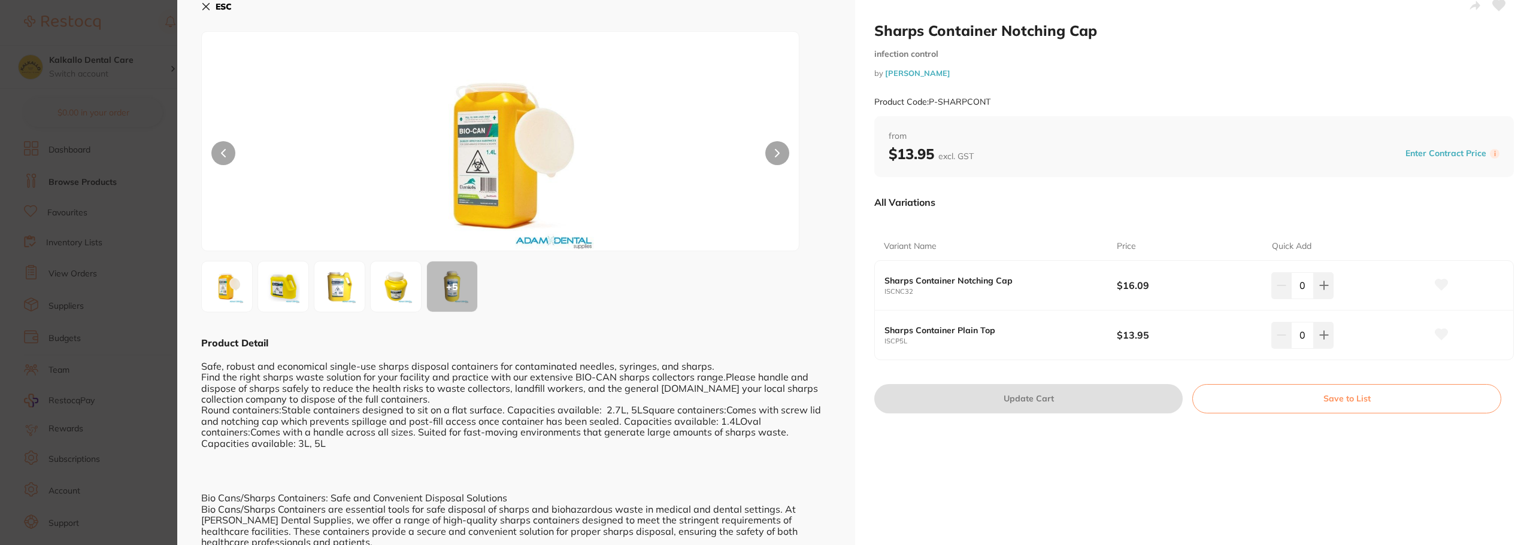
scroll to position [0, 0]
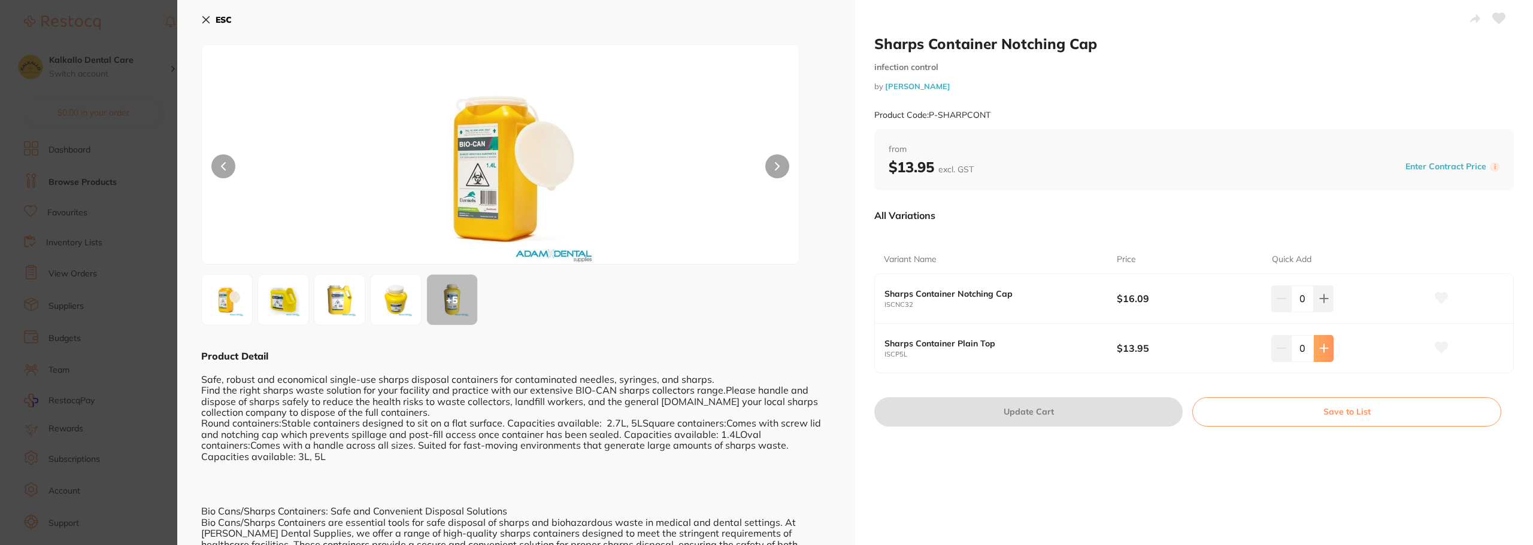
click at [1321, 345] on icon at bounding box center [1324, 349] width 8 height 8
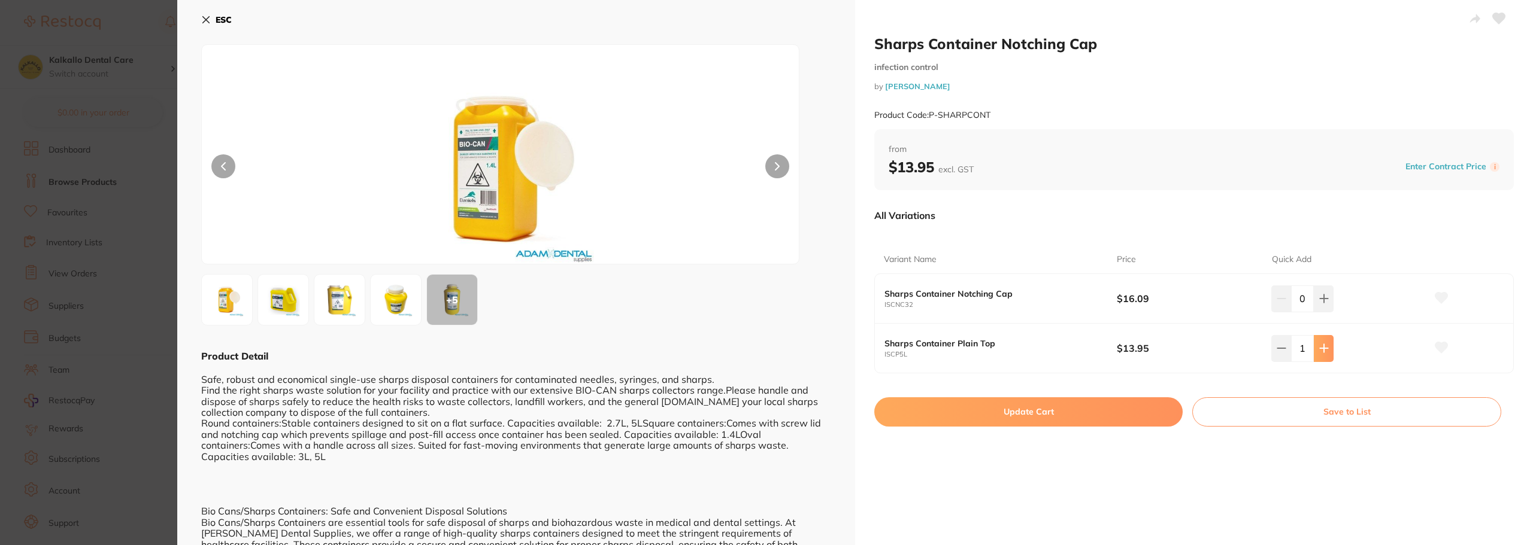
click at [1323, 347] on icon at bounding box center [1324, 349] width 10 height 10
type input "2"
drag, startPoint x: 916, startPoint y: 363, endPoint x: 881, endPoint y: 360, distance: 34.9
click at [881, 360] on div "Sharps Container Plain Top ISCP5L $13.95 2" at bounding box center [1194, 348] width 638 height 49
copy small "ISCP5L"
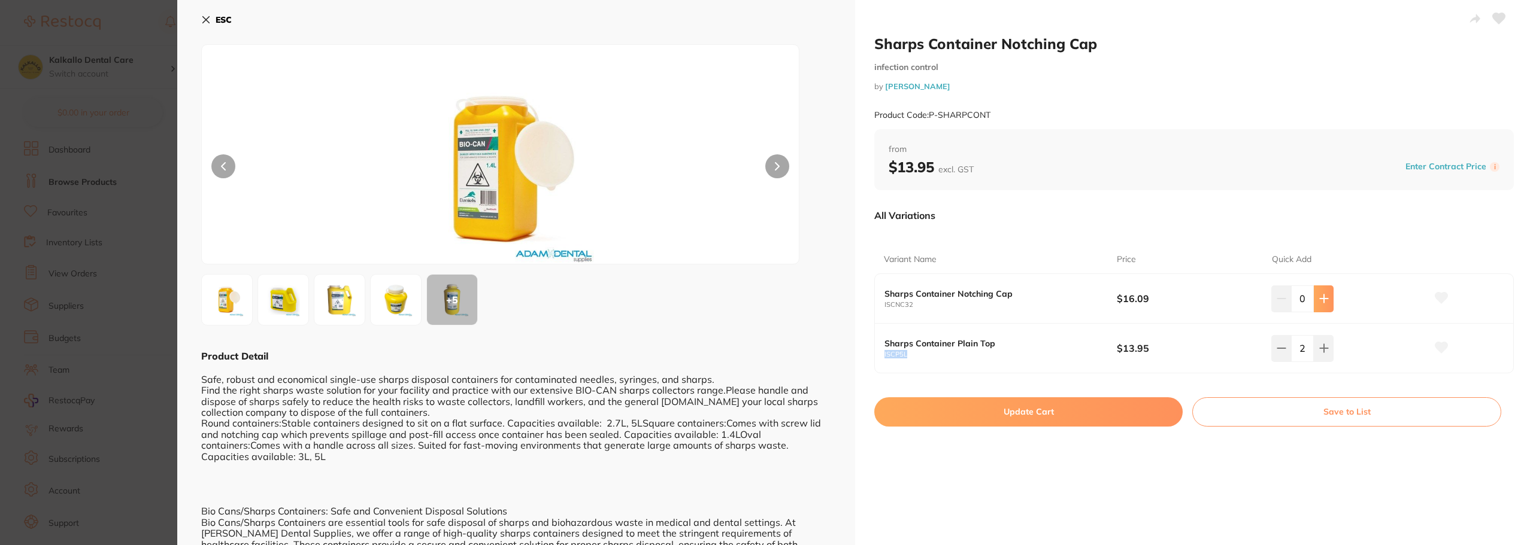
click at [1322, 301] on icon at bounding box center [1324, 299] width 10 height 10
click at [1284, 296] on button at bounding box center [1281, 299] width 20 height 26
type input "1"
click at [1111, 408] on button "Update Cart" at bounding box center [1028, 412] width 308 height 29
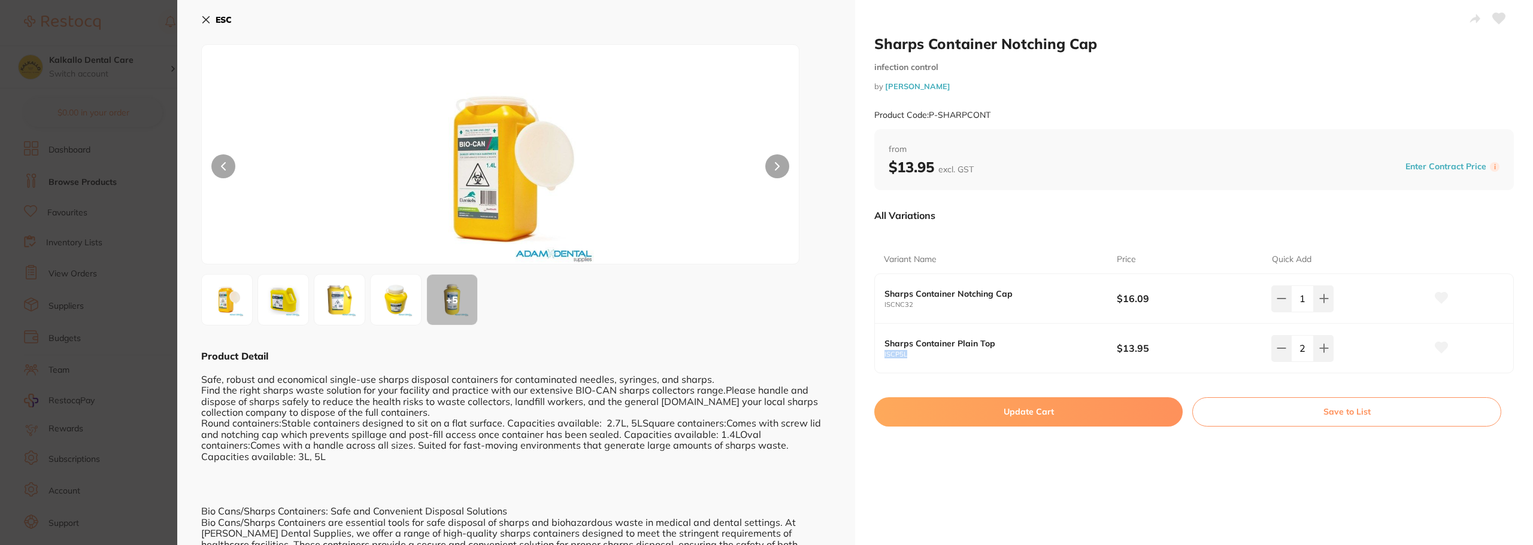
checkbox input "false"
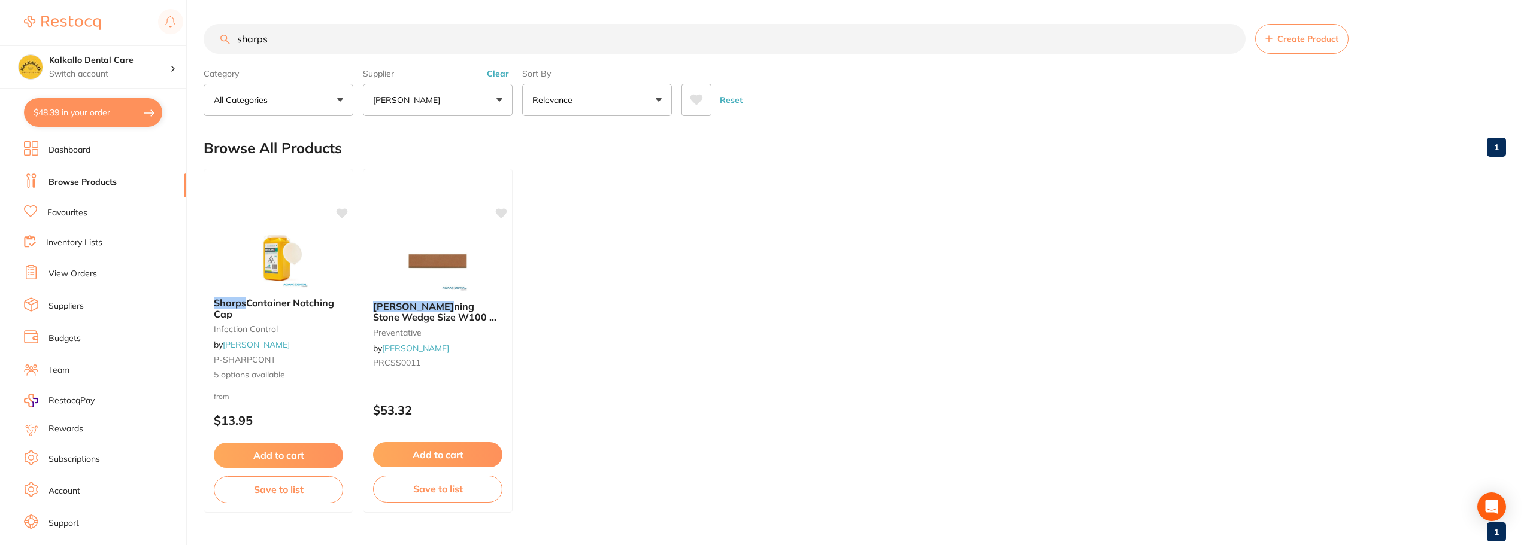
click at [288, 97] on button "All Categories" at bounding box center [279, 100] width 150 height 32
click at [292, 112] on button "All Categories" at bounding box center [279, 100] width 150 height 32
click at [268, 103] on p "All Categories" at bounding box center [243, 100] width 59 height 12
click at [730, 244] on ul "Sharps Container Notching Cap infection control by [PERSON_NAME] P-SHARPCONT 5 …" at bounding box center [855, 341] width 1302 height 344
drag, startPoint x: 278, startPoint y: 34, endPoint x: 175, endPoint y: 31, distance: 102.4
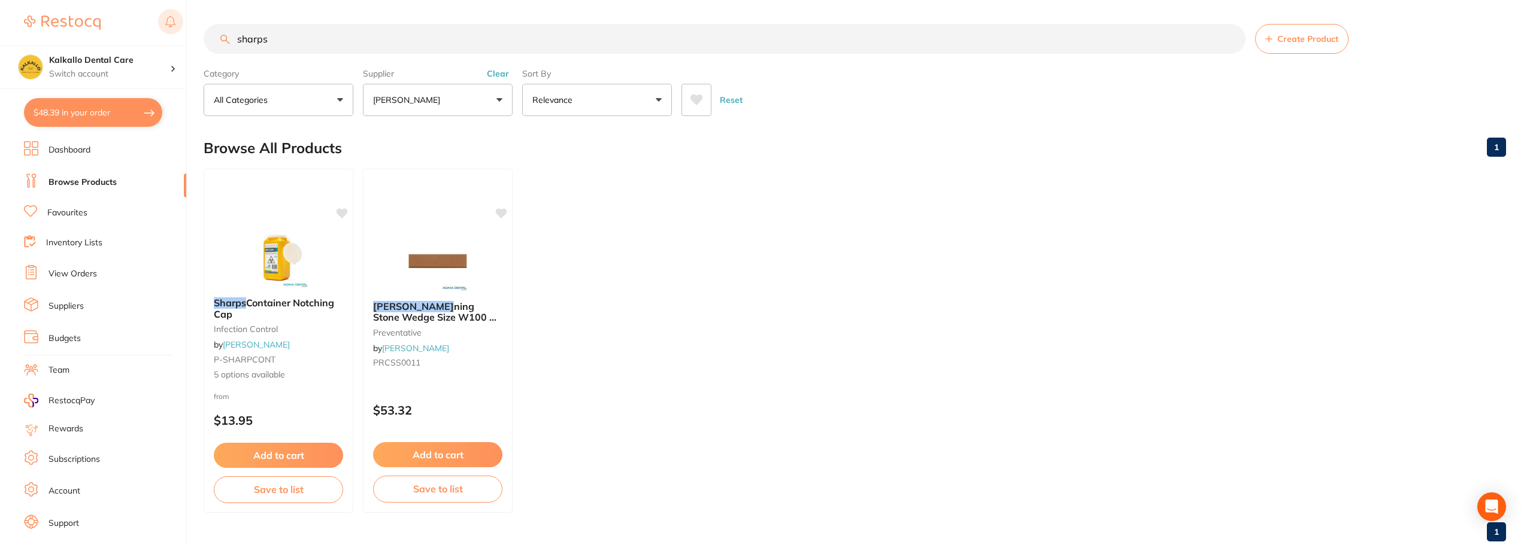
click at [175, 31] on div "$48.39 Kalkallo Dental Care Switch account Kalkallo Dental Care $48.39 in your …" at bounding box center [765, 272] width 1530 height 545
type input "p"
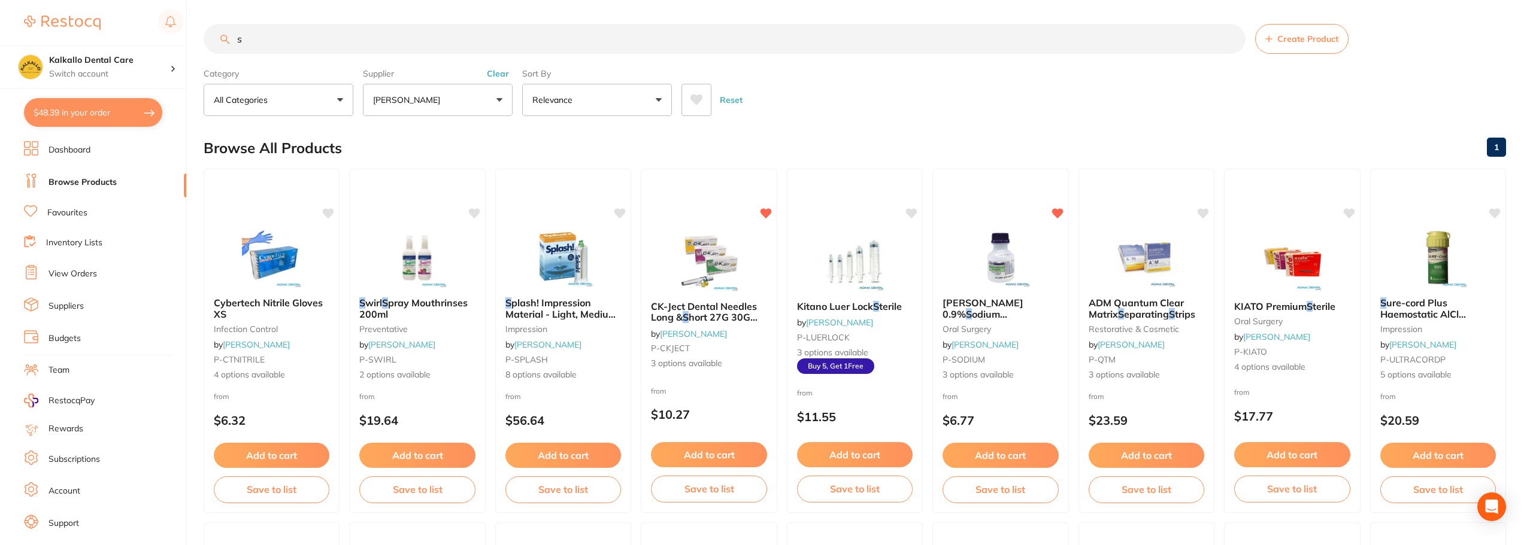
type input "s"
click at [78, 218] on link "Favourites" at bounding box center [67, 213] width 40 height 12
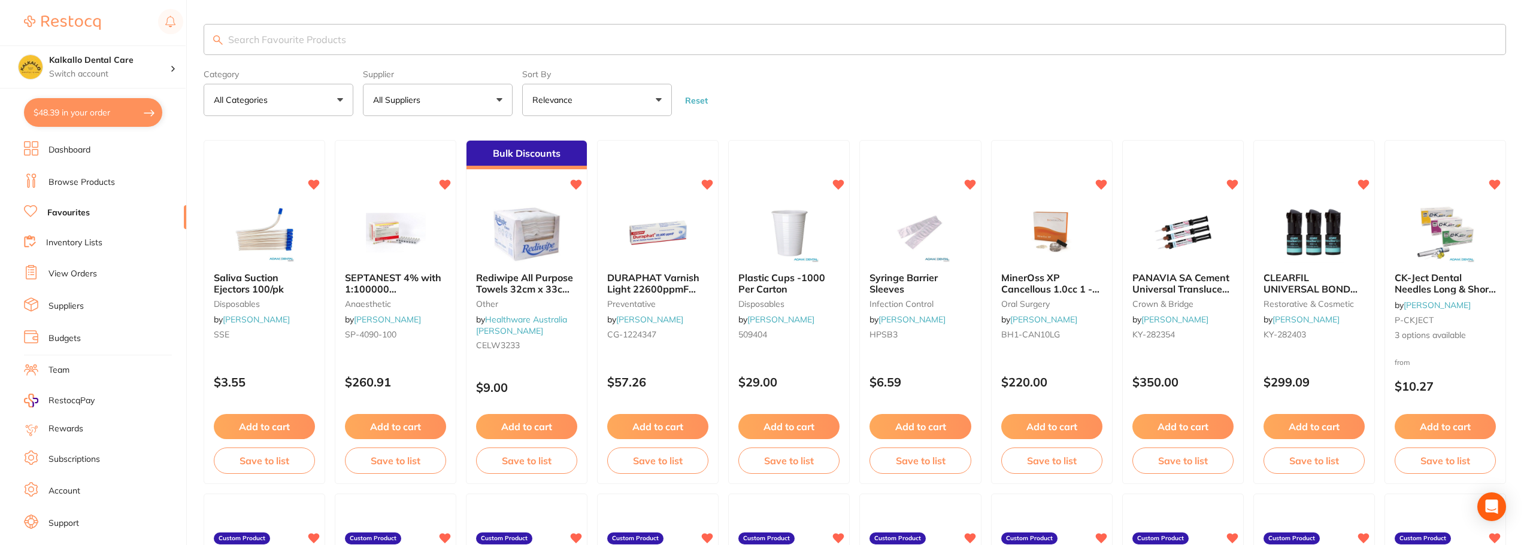
click at [401, 99] on p "All Suppliers" at bounding box center [399, 100] width 52 height 12
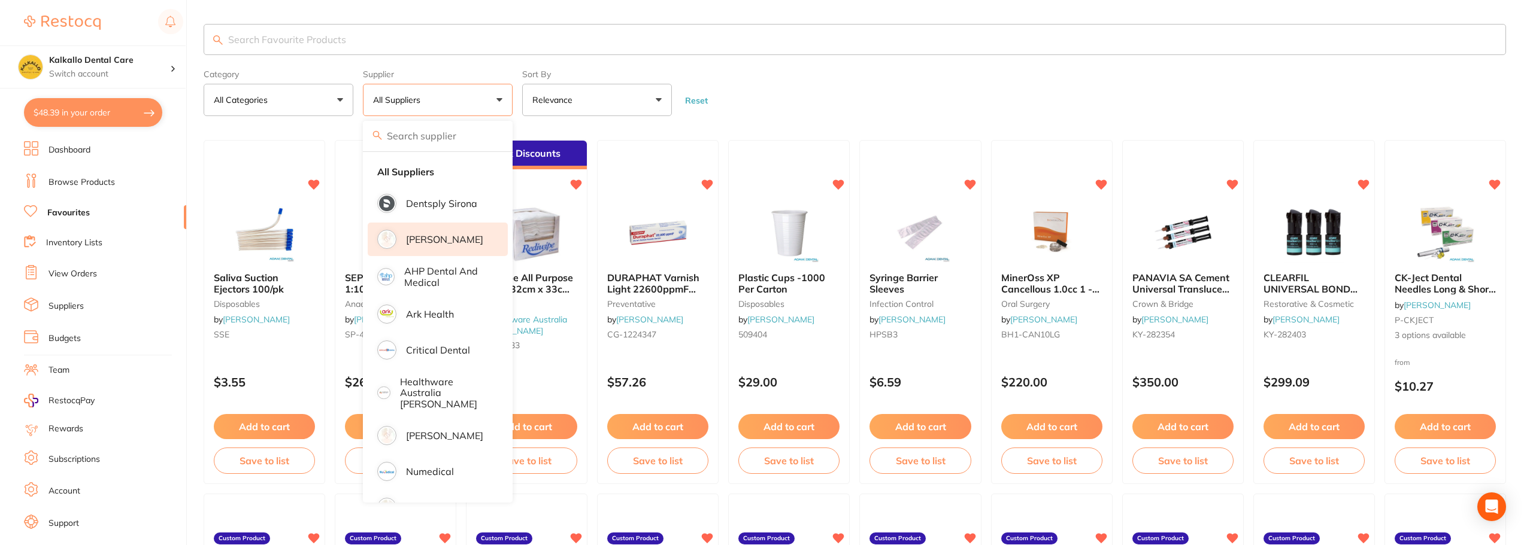
click at [432, 239] on p "[PERSON_NAME]" at bounding box center [444, 239] width 77 height 11
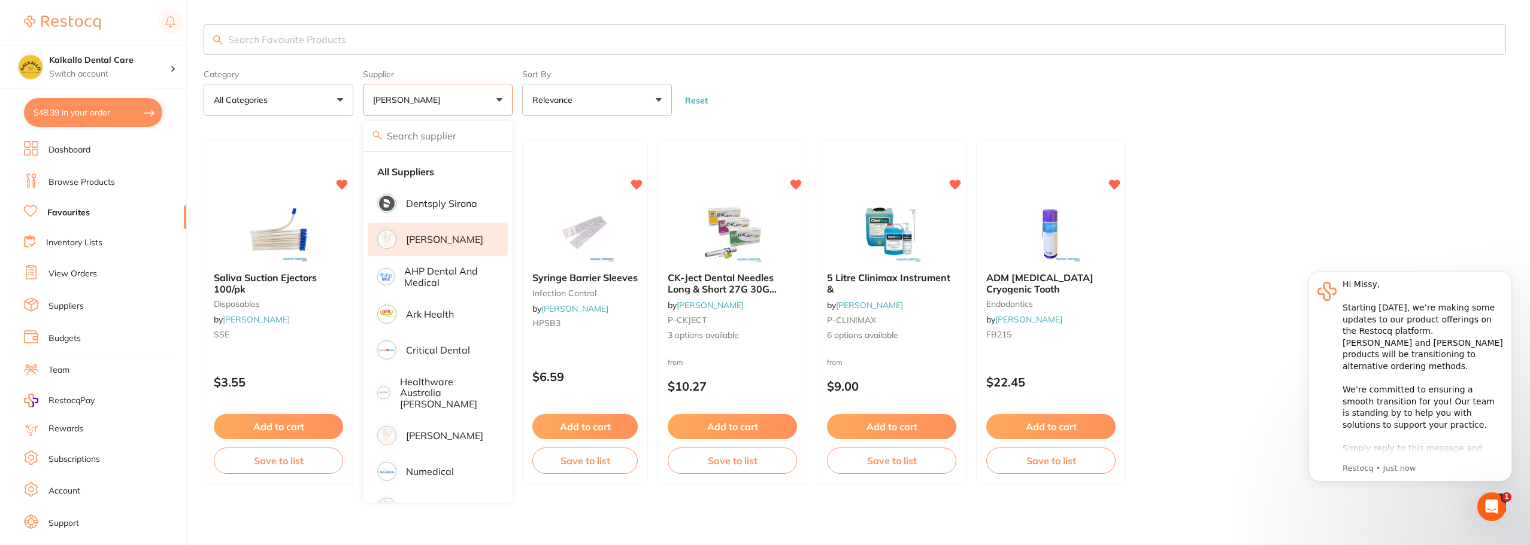
click at [425, 241] on p "[PERSON_NAME]" at bounding box center [444, 239] width 77 height 11
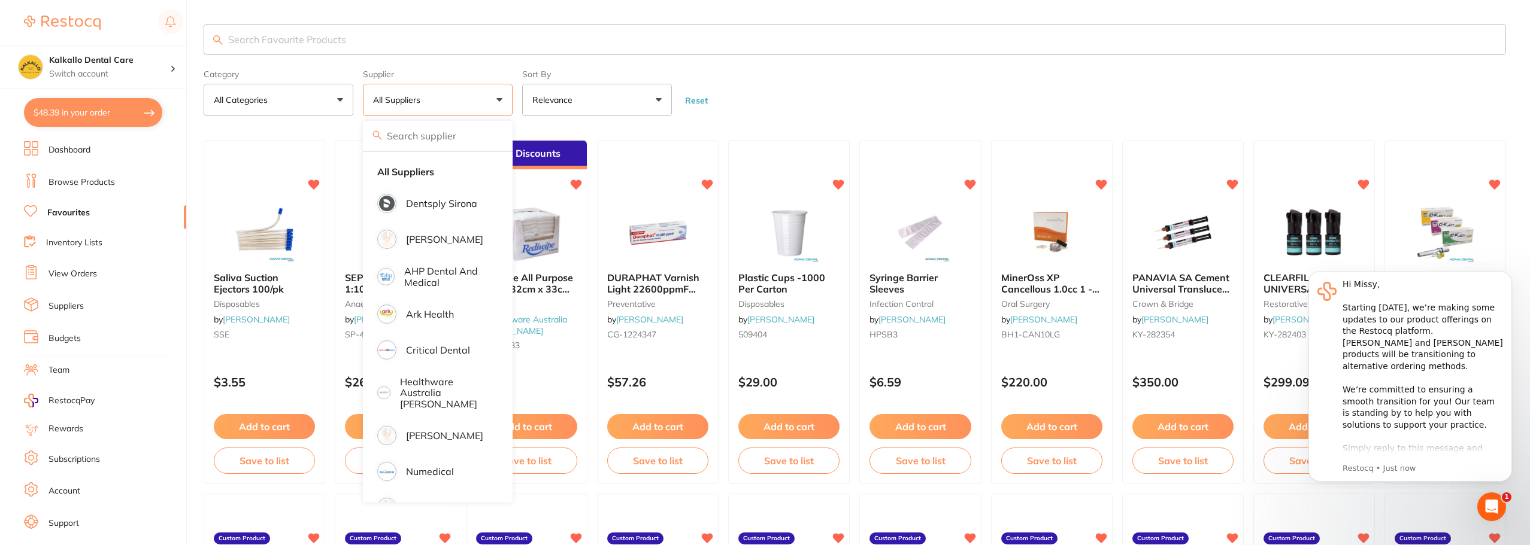
click at [800, 83] on form "Category All Categories All Categories anaesthetic crown & bridge Crown & Bridg…" at bounding box center [855, 90] width 1302 height 51
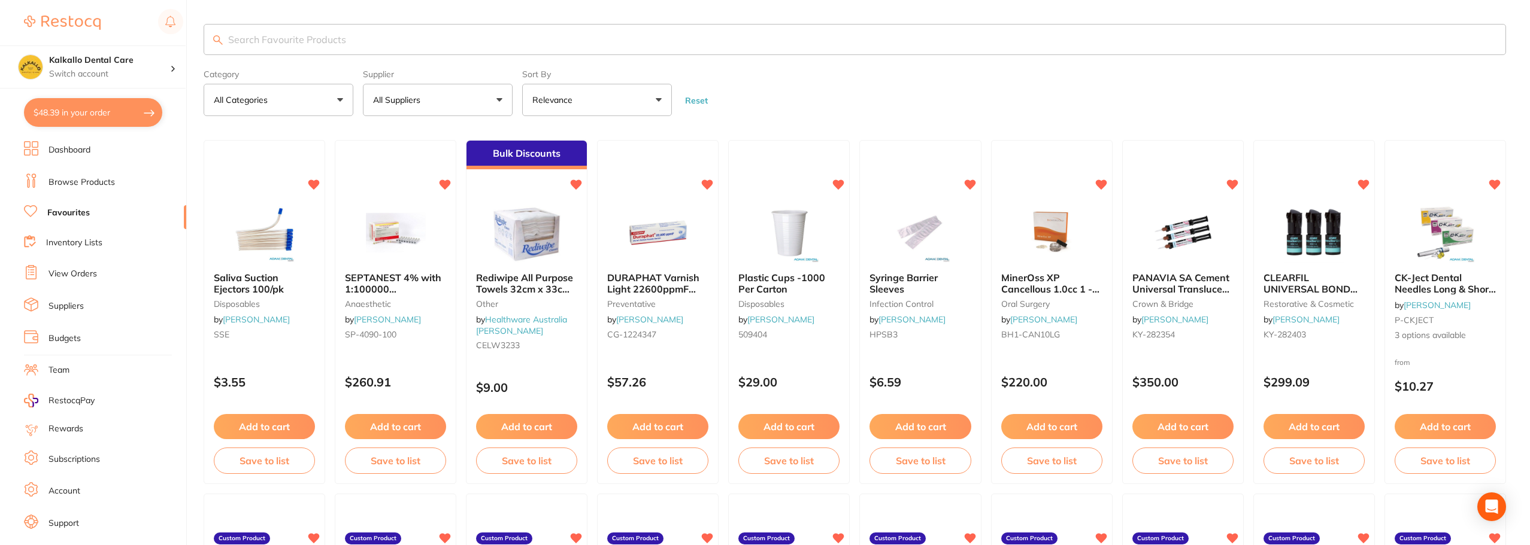
click at [450, 104] on button "All Suppliers" at bounding box center [438, 100] width 150 height 32
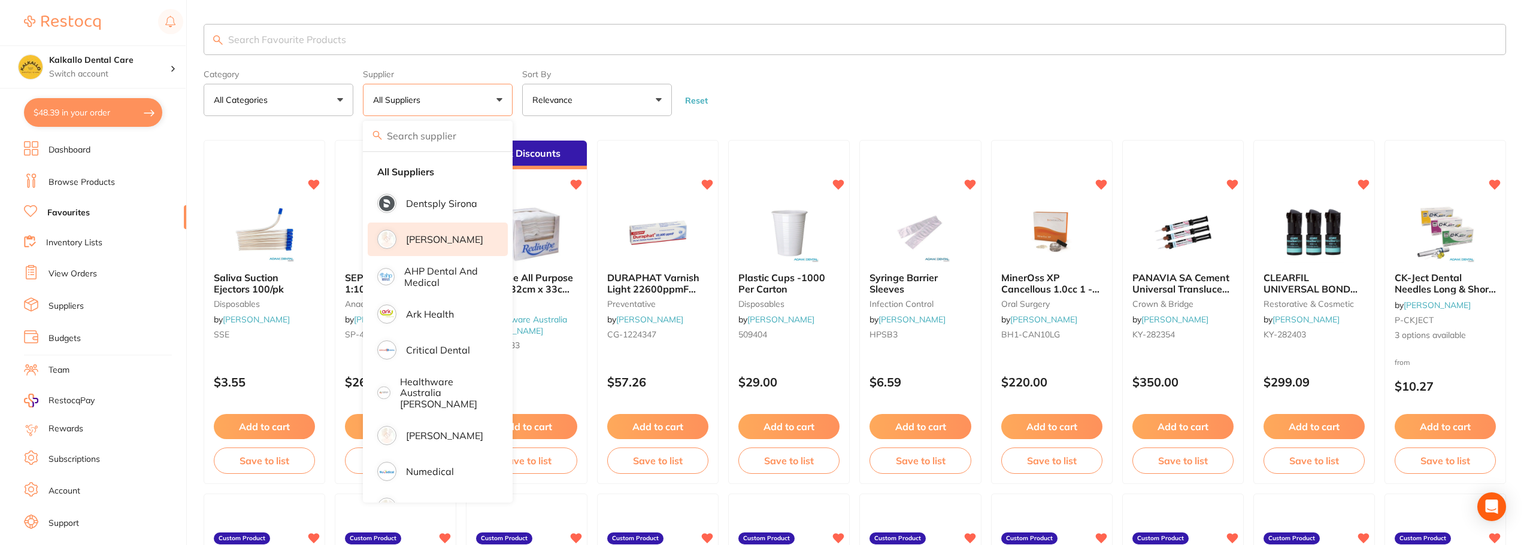
click at [427, 238] on p "[PERSON_NAME]" at bounding box center [444, 239] width 77 height 11
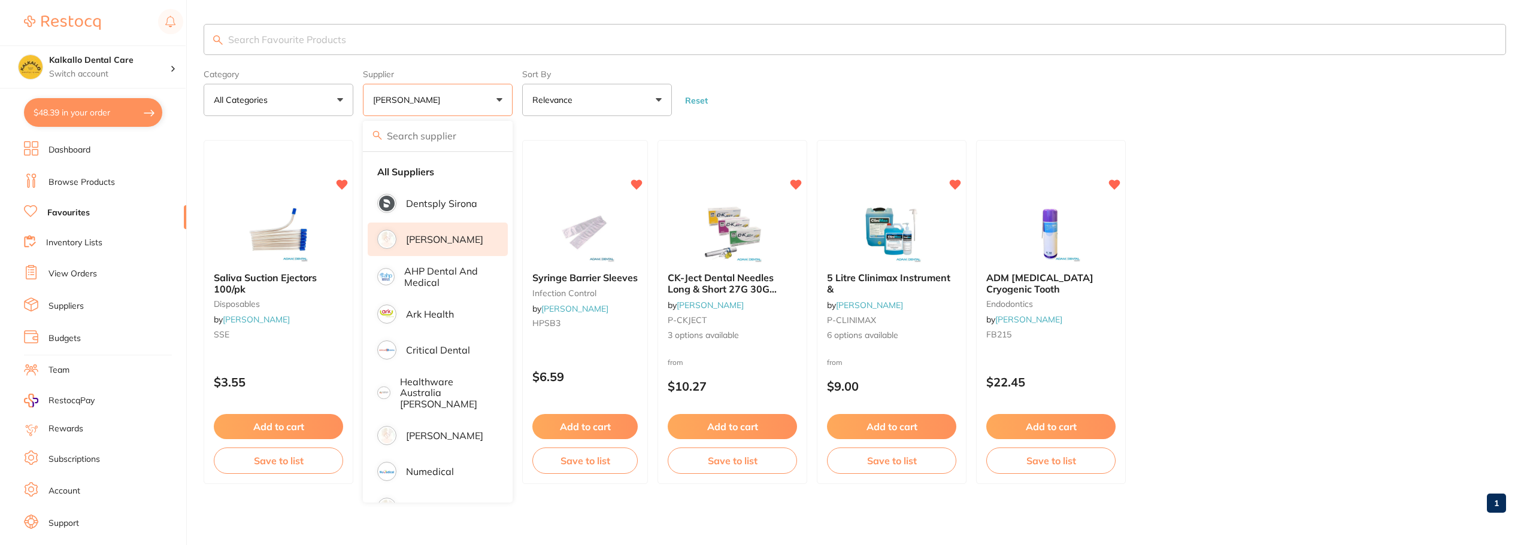
click at [915, 86] on form "Category All Categories All Categories disposables endodontics infection contro…" at bounding box center [855, 90] width 1302 height 51
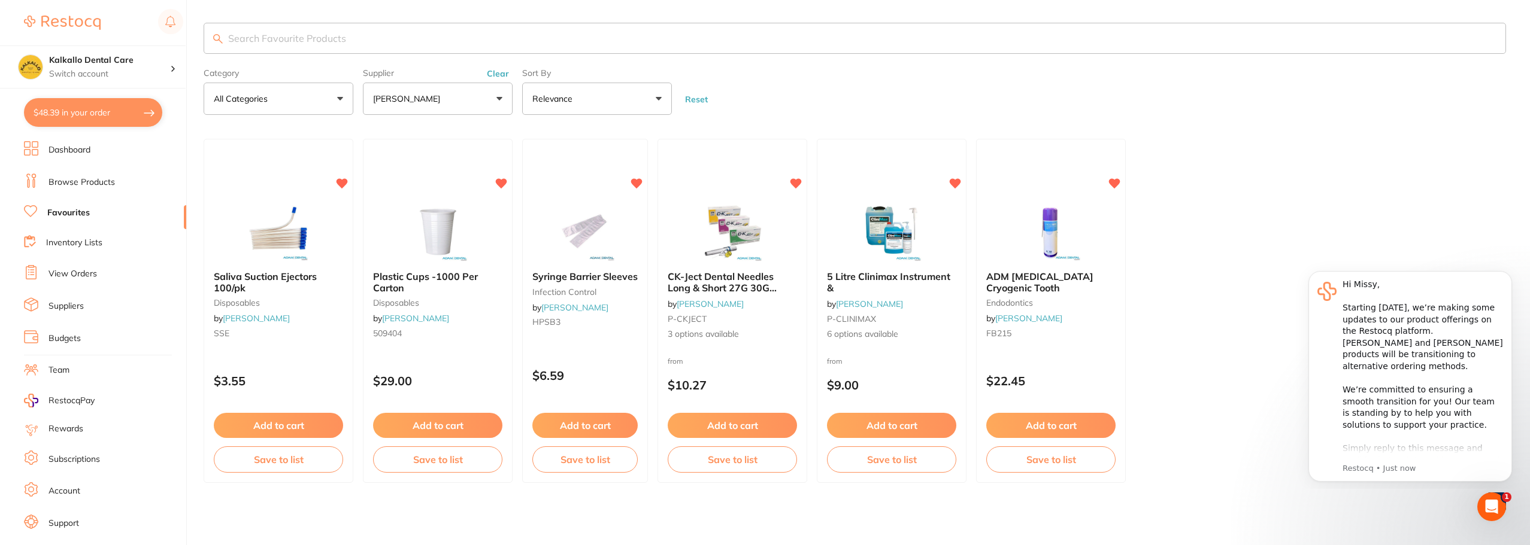
click at [331, 38] on input "search" at bounding box center [855, 38] width 1302 height 31
click at [81, 177] on link "Browse Products" at bounding box center [81, 183] width 66 height 12
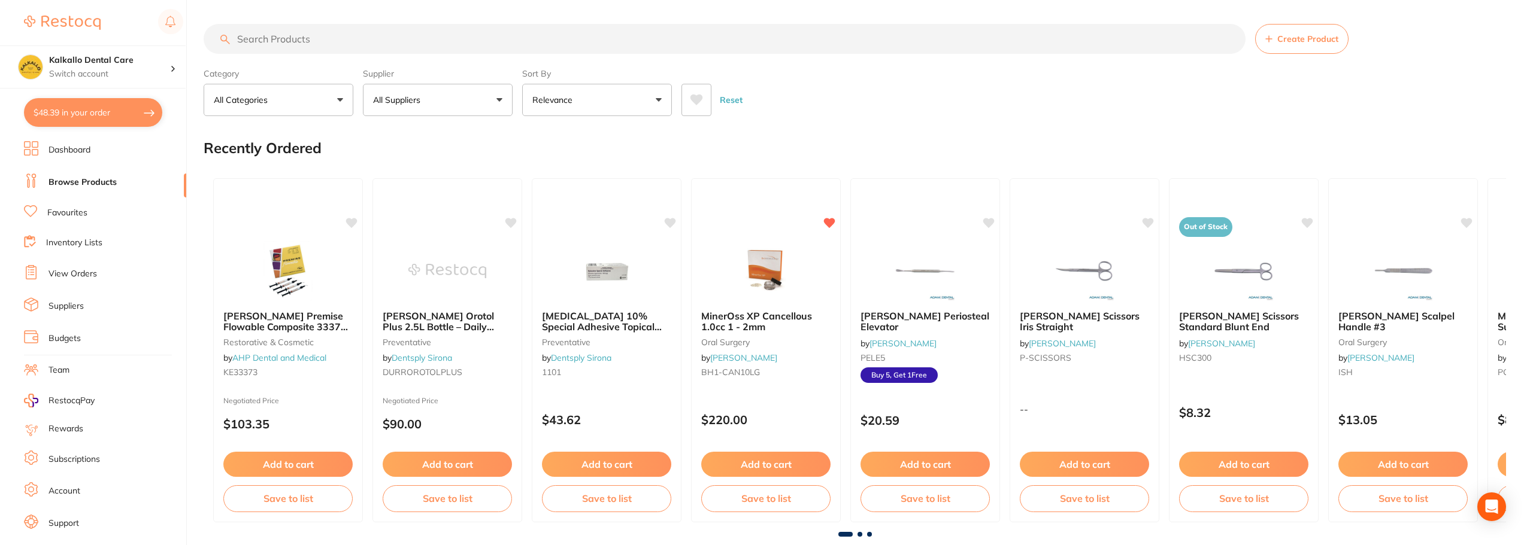
click at [283, 31] on input "search" at bounding box center [725, 39] width 1042 height 30
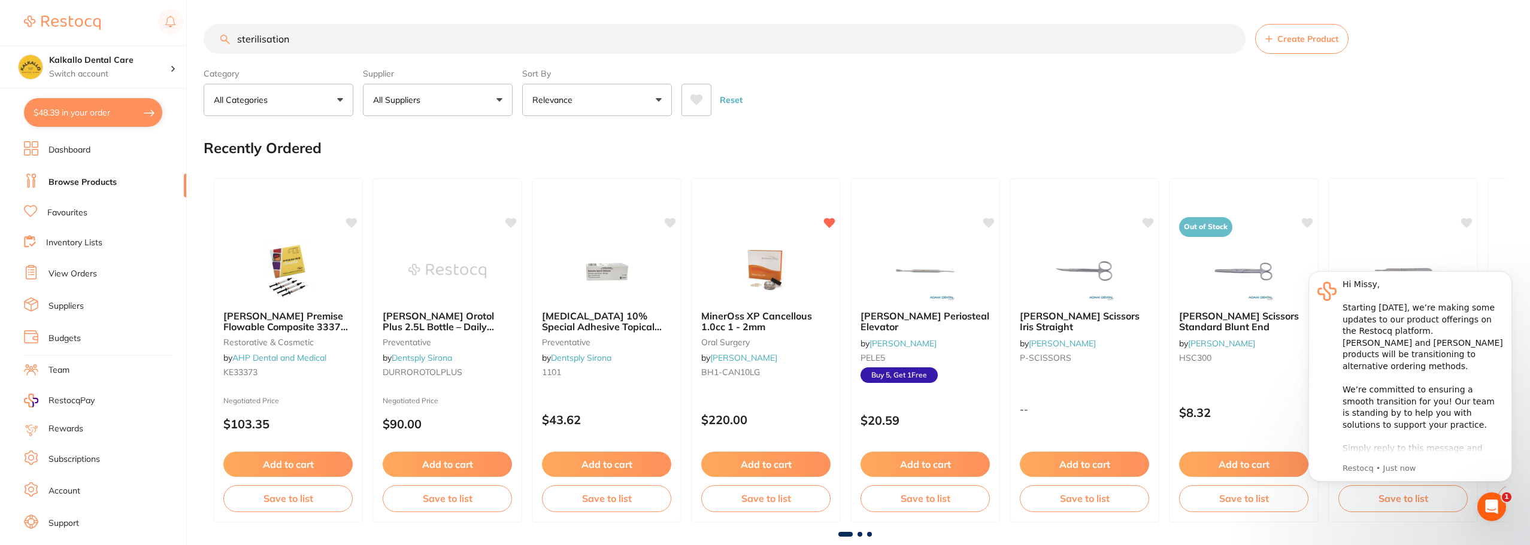
type input "sterilisation"
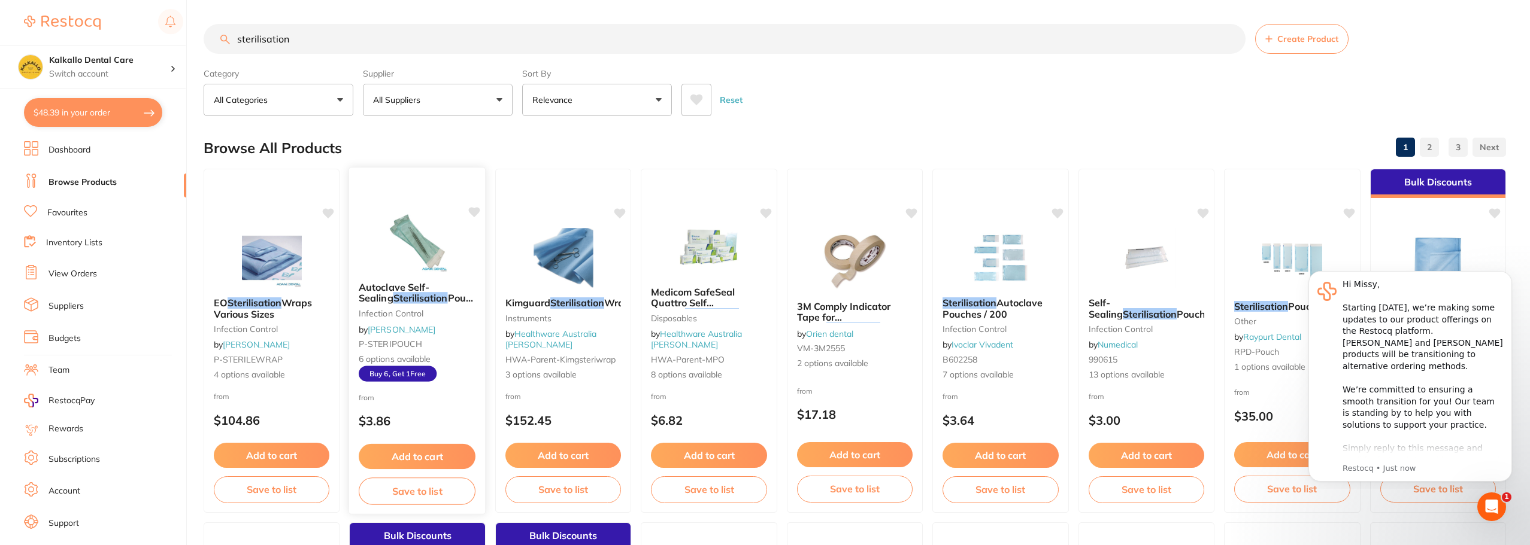
click at [429, 294] on span "Pouches 200/pk" at bounding box center [423, 303] width 128 height 23
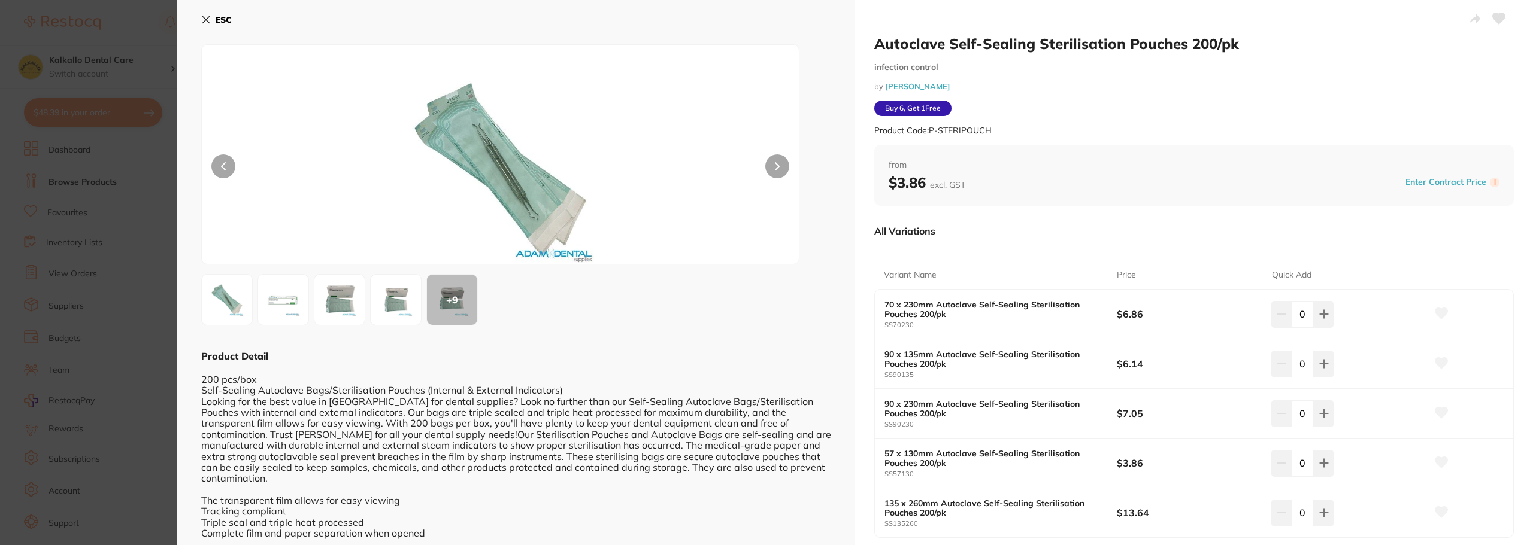
scroll to position [89, 0]
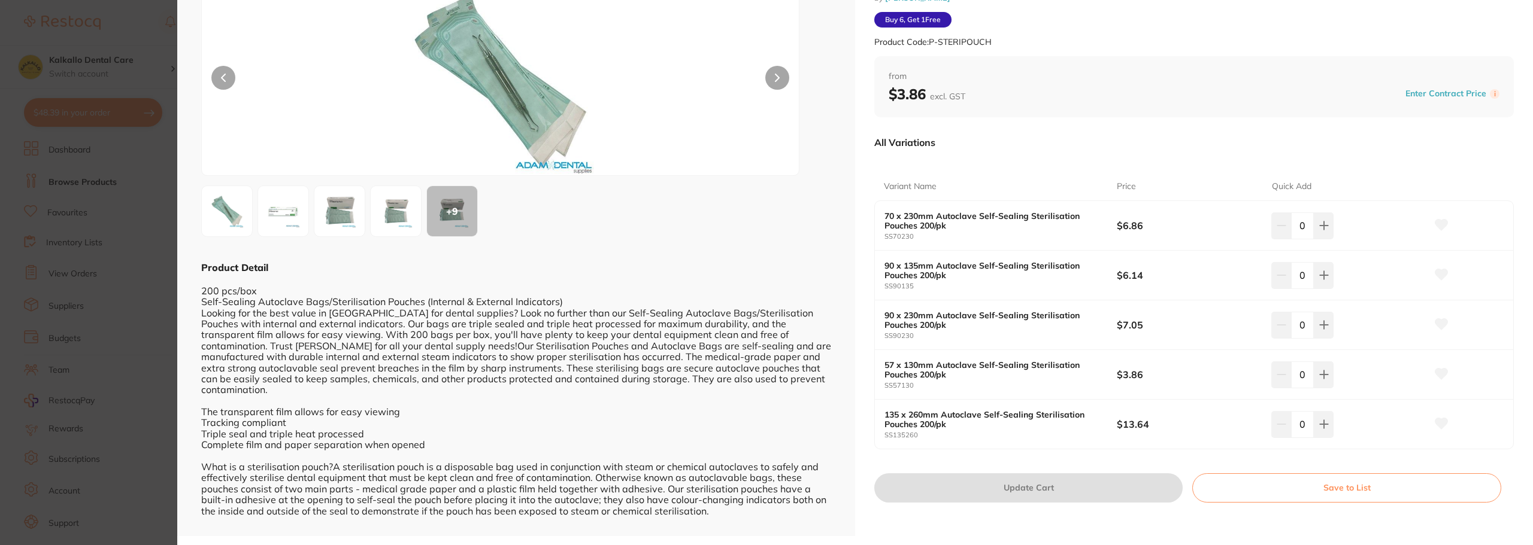
click at [394, 211] on img at bounding box center [395, 211] width 43 height 43
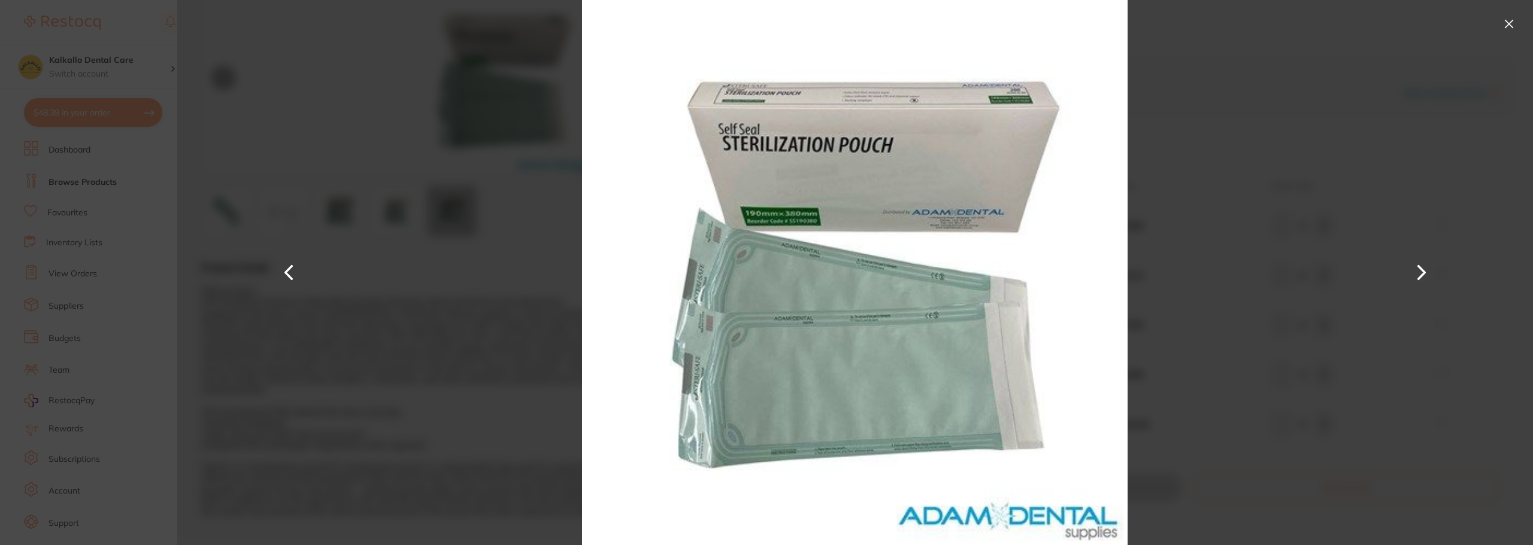
scroll to position [0, 0]
click at [287, 271] on button at bounding box center [288, 273] width 29 height 273
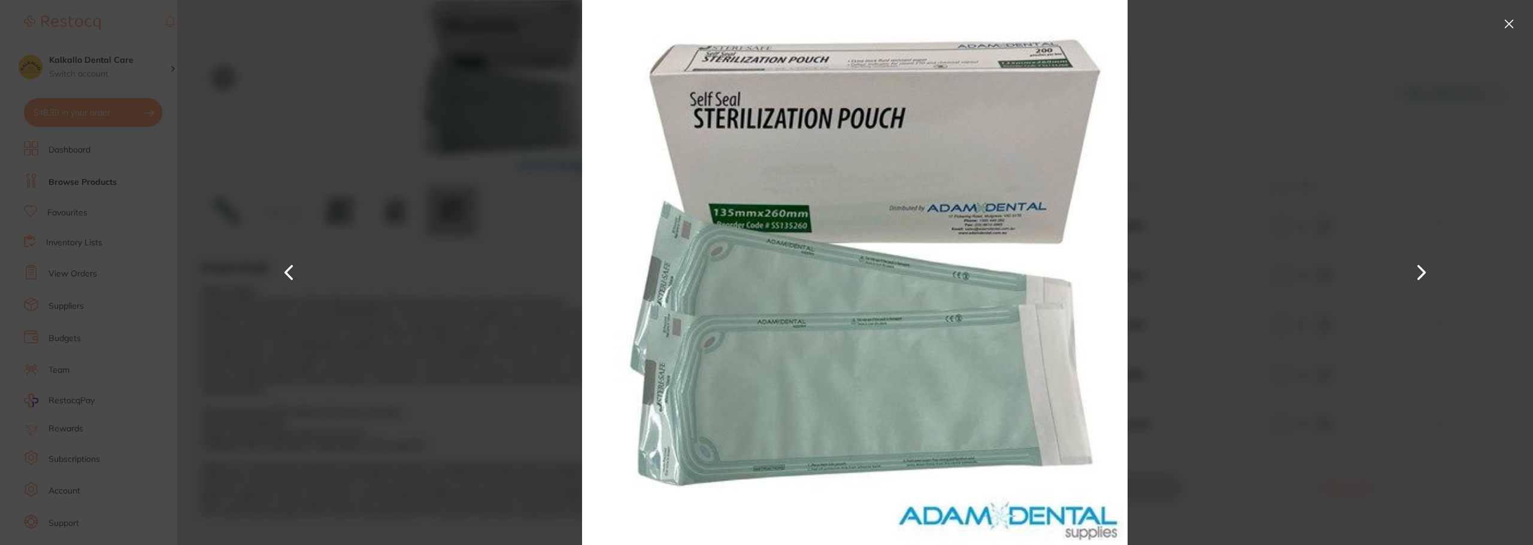
click at [254, 275] on div at bounding box center [854, 272] width 1355 height 545
click at [287, 276] on button at bounding box center [288, 273] width 29 height 273
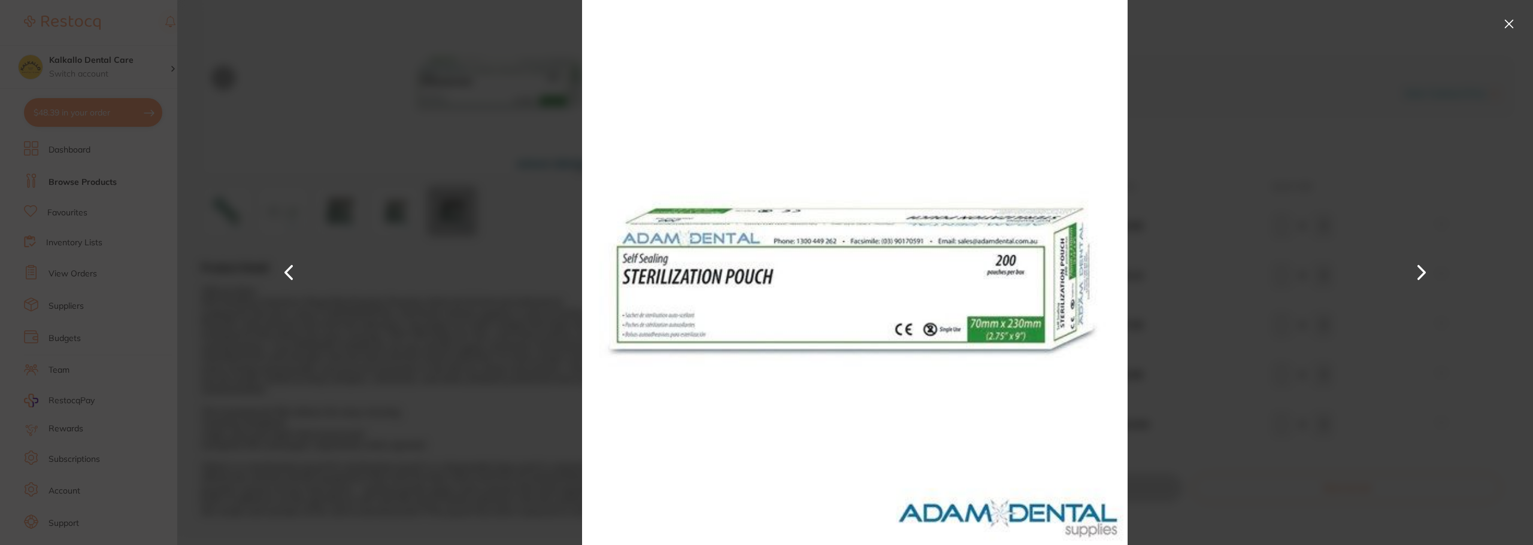
click at [1512, 21] on button at bounding box center [1508, 23] width 19 height 19
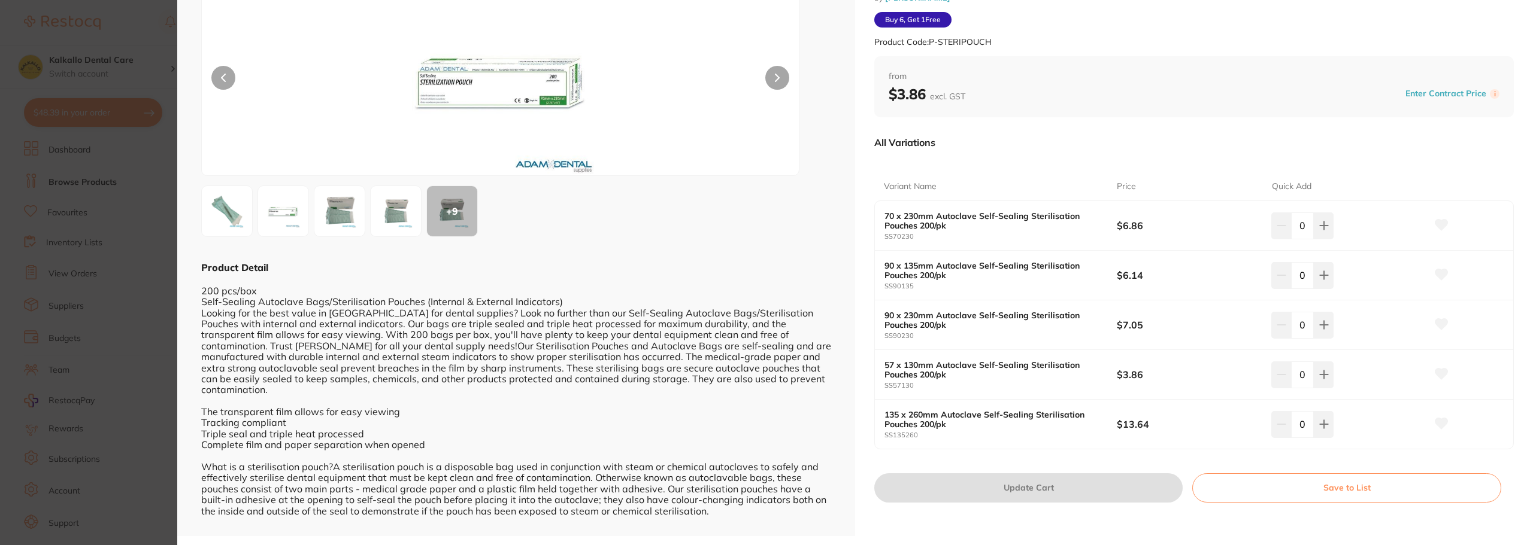
click at [448, 203] on div "+ 9" at bounding box center [452, 211] width 50 height 50
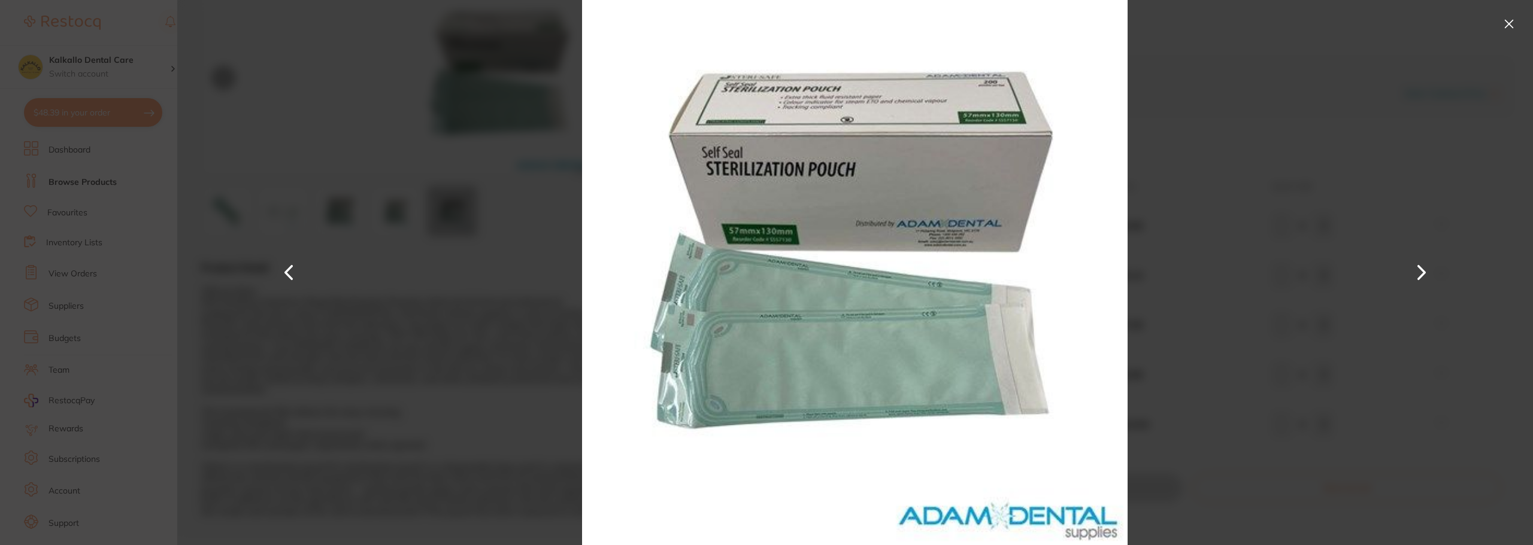
click at [1505, 24] on button at bounding box center [1508, 23] width 19 height 19
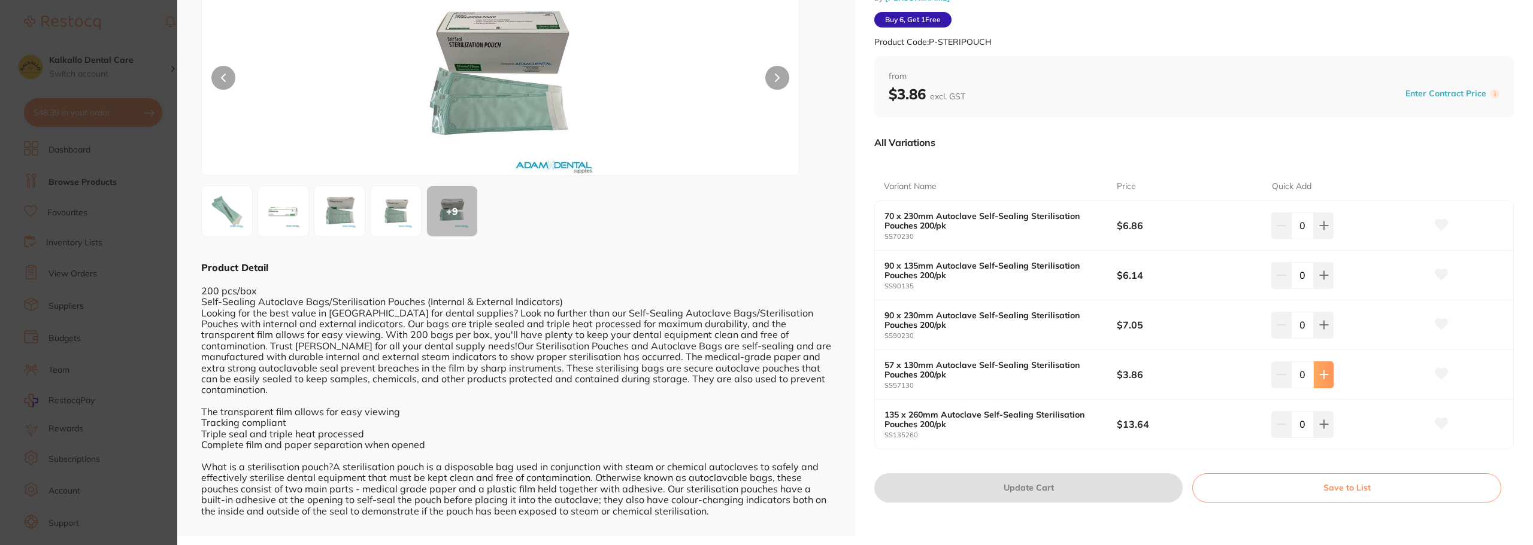
click at [1327, 376] on button at bounding box center [1324, 375] width 20 height 26
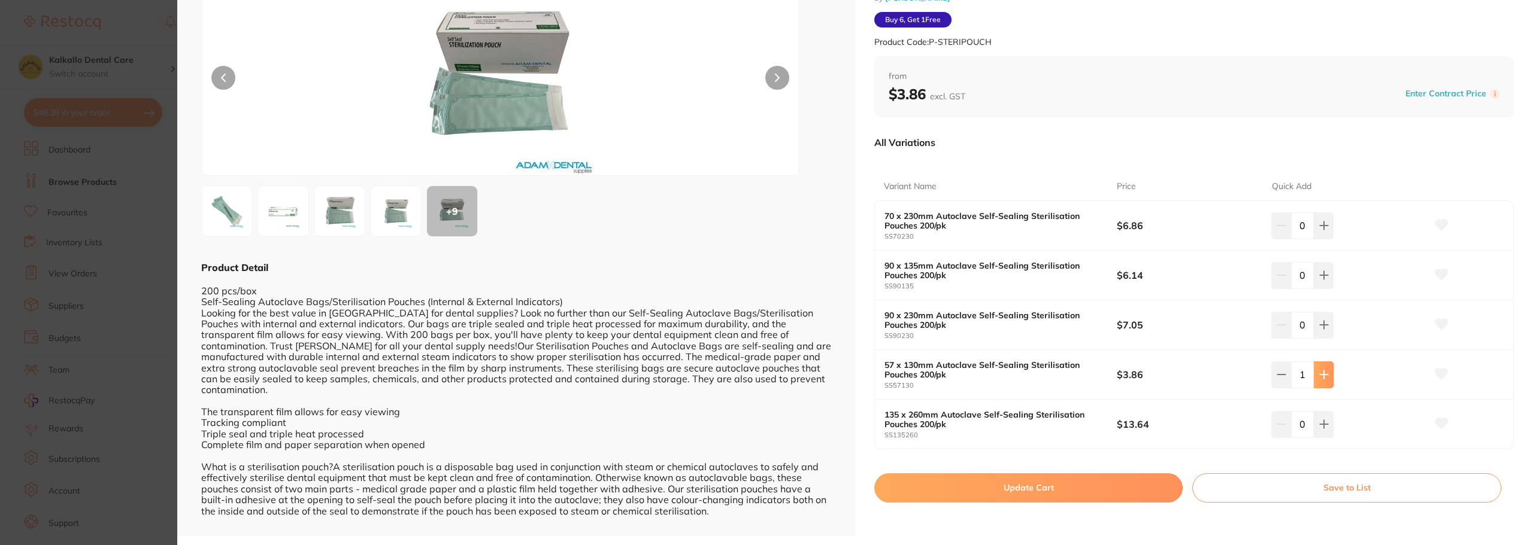
click at [1325, 376] on icon at bounding box center [1324, 375] width 10 height 10
click at [1326, 375] on icon at bounding box center [1324, 375] width 8 height 8
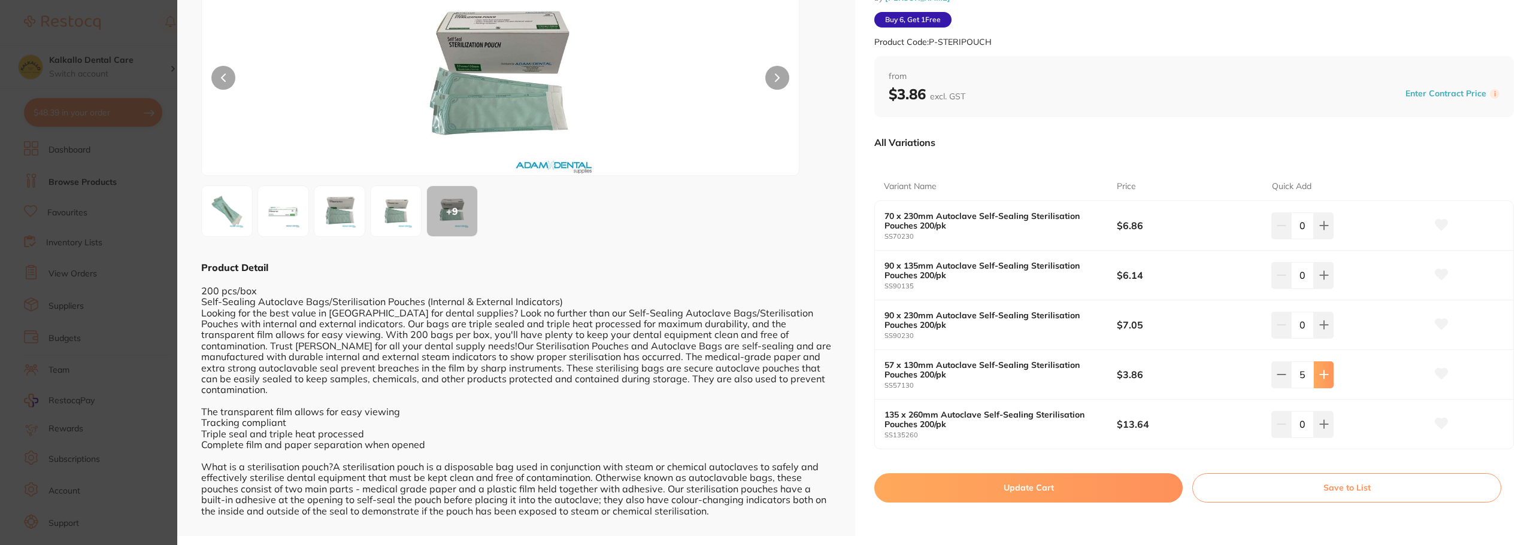
type input "6"
click at [1060, 487] on button "Update Cart" at bounding box center [1028, 488] width 308 height 29
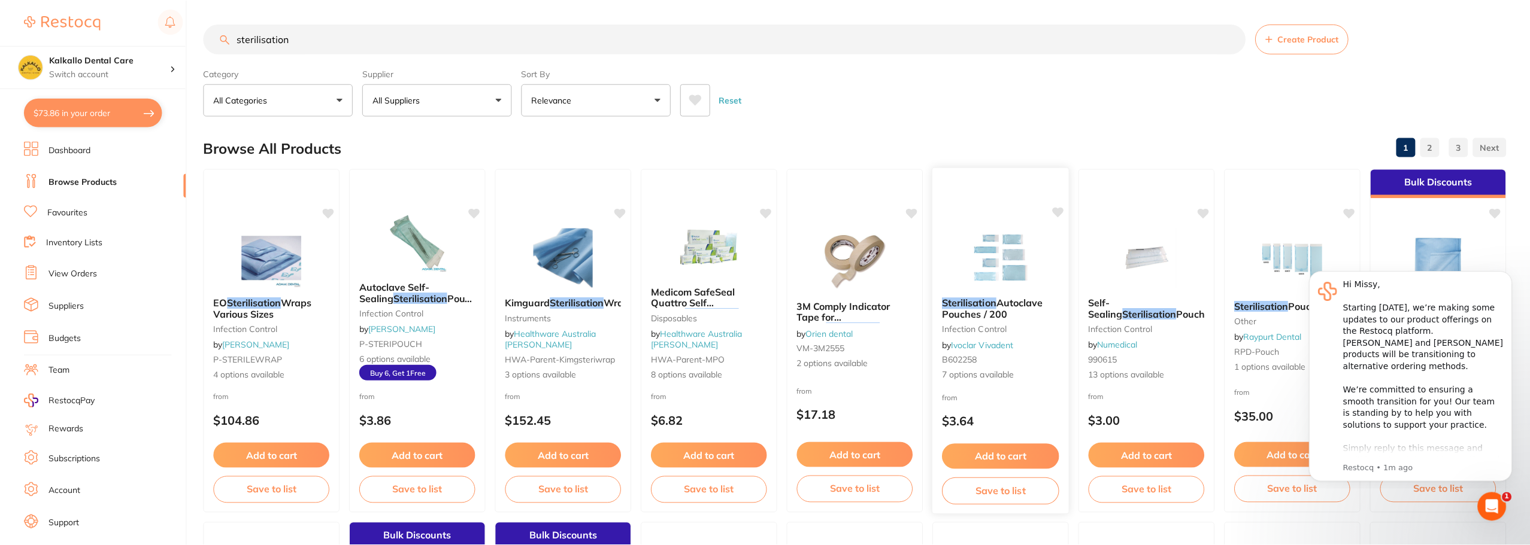
scroll to position [1, 0]
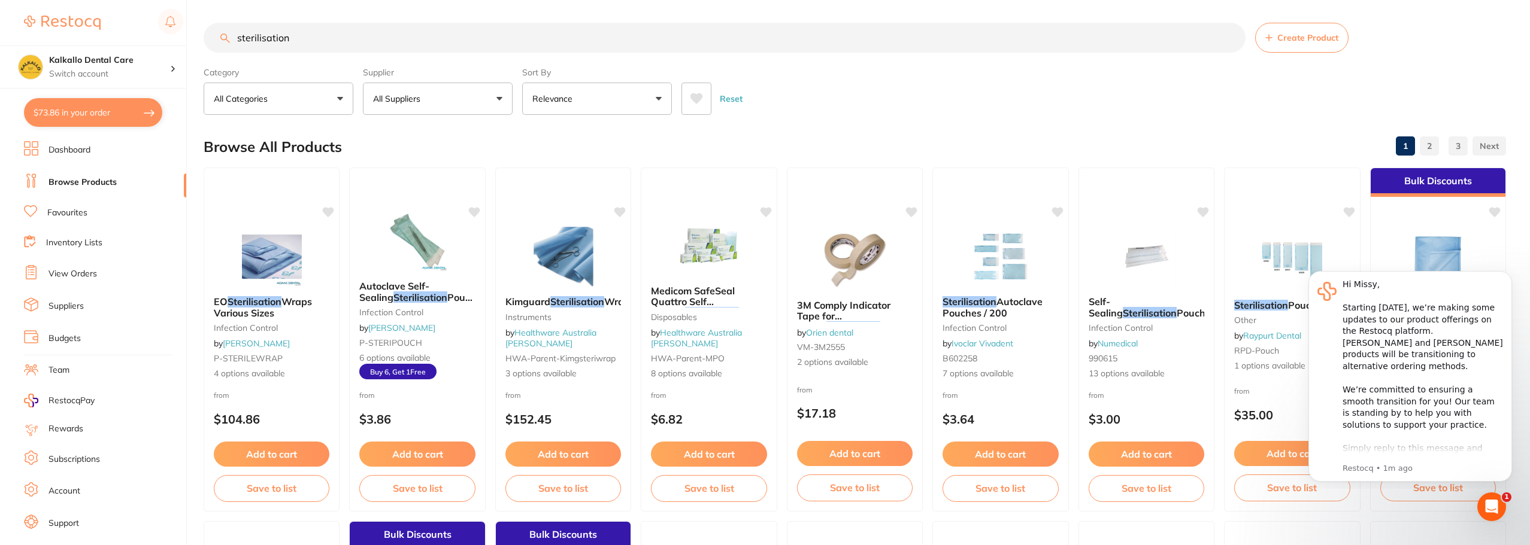
click at [384, 101] on p "All Suppliers" at bounding box center [399, 99] width 52 height 12
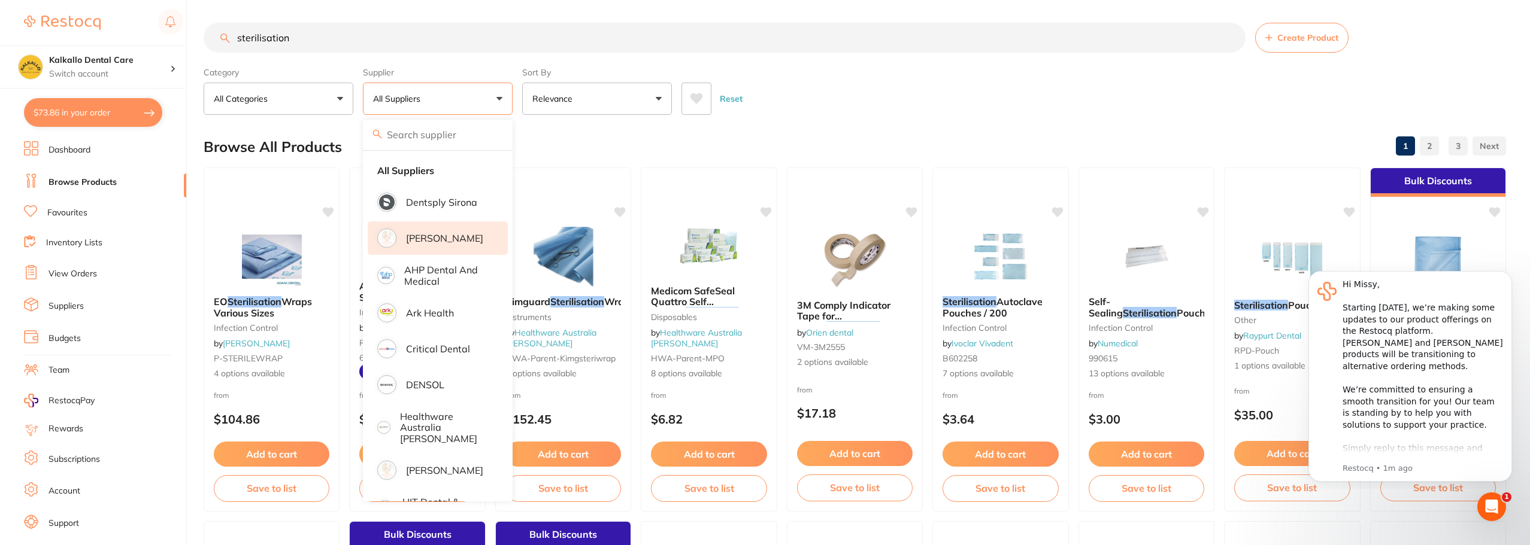
click at [415, 251] on li "[PERSON_NAME]" at bounding box center [438, 239] width 140 height 34
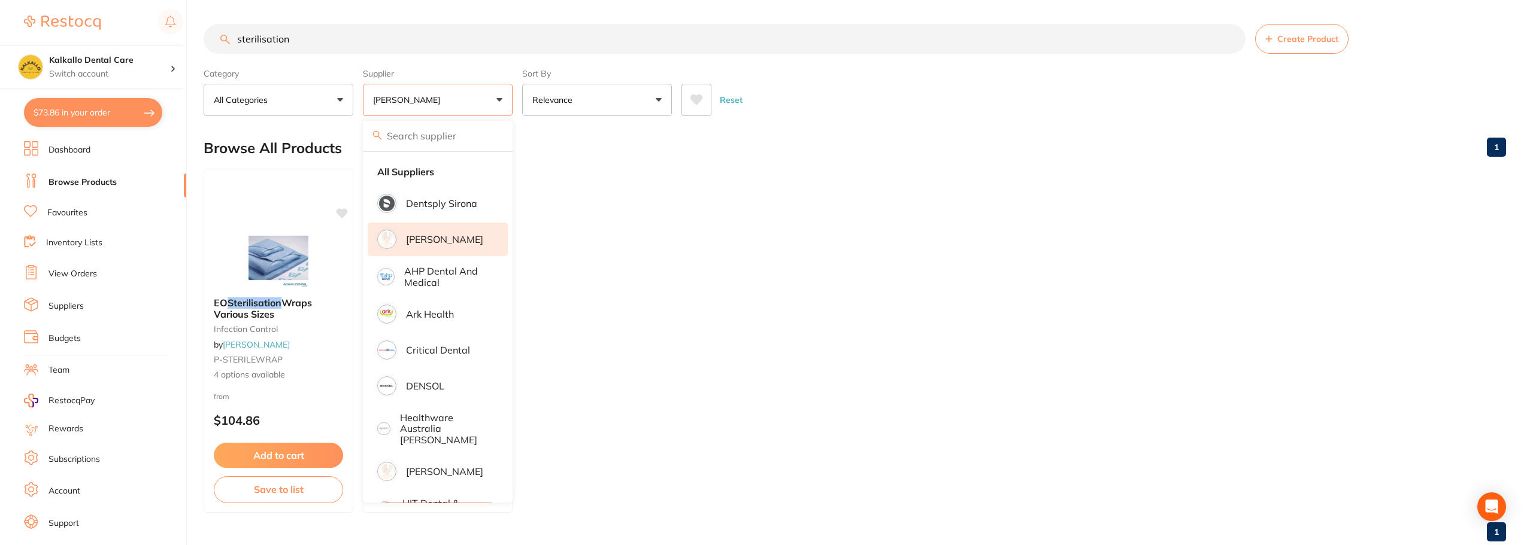
click at [803, 135] on div "Browse All Products 1" at bounding box center [855, 148] width 1302 height 40
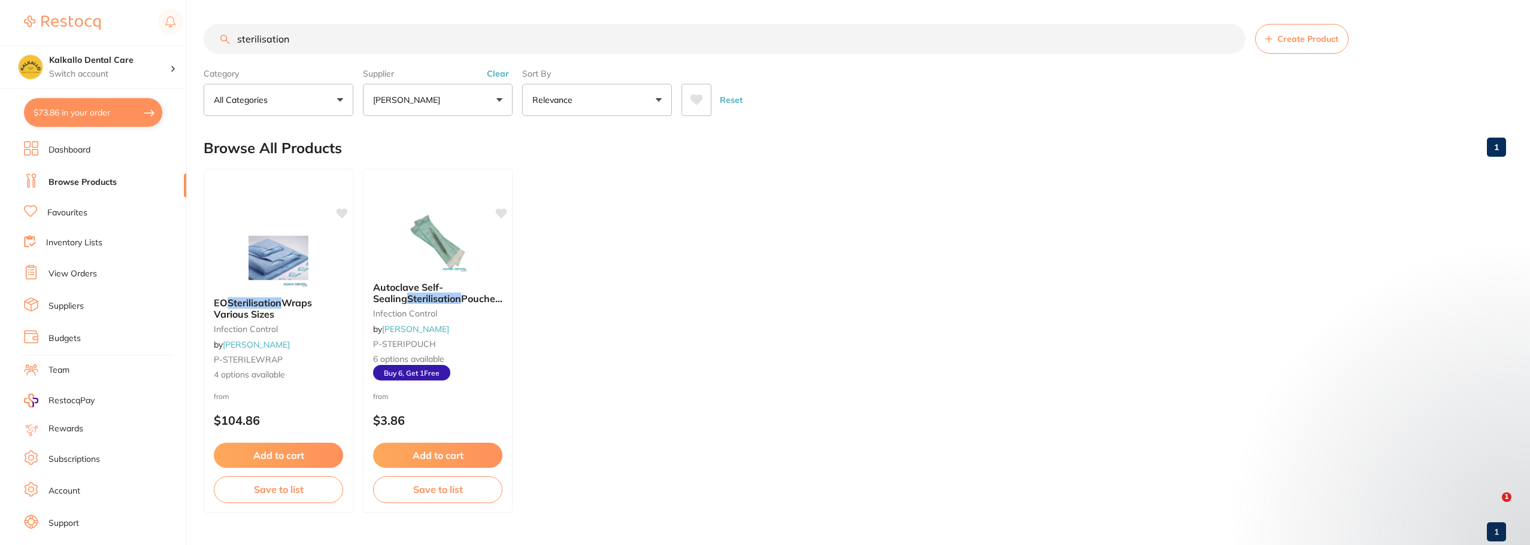
drag, startPoint x: 301, startPoint y: 46, endPoint x: 204, endPoint y: 36, distance: 96.9
click at [208, 37] on input "sterilisation" at bounding box center [725, 39] width 1042 height 30
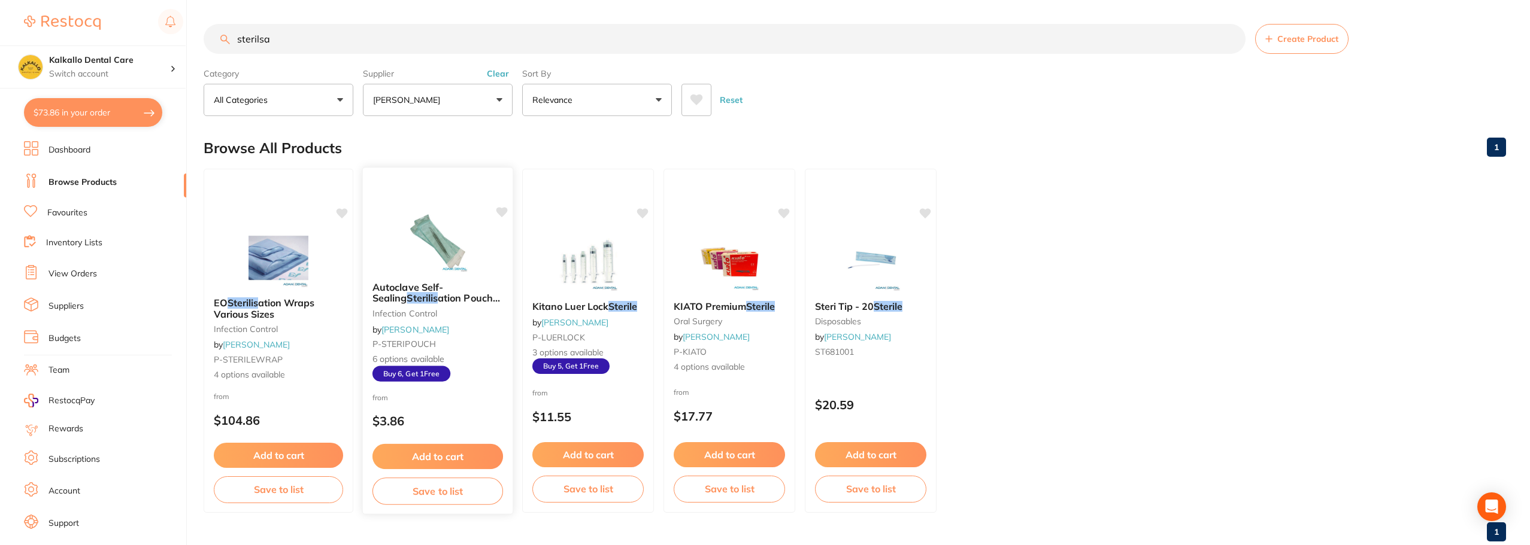
type input "sterilsa"
click at [504, 210] on icon at bounding box center [501, 212] width 11 height 10
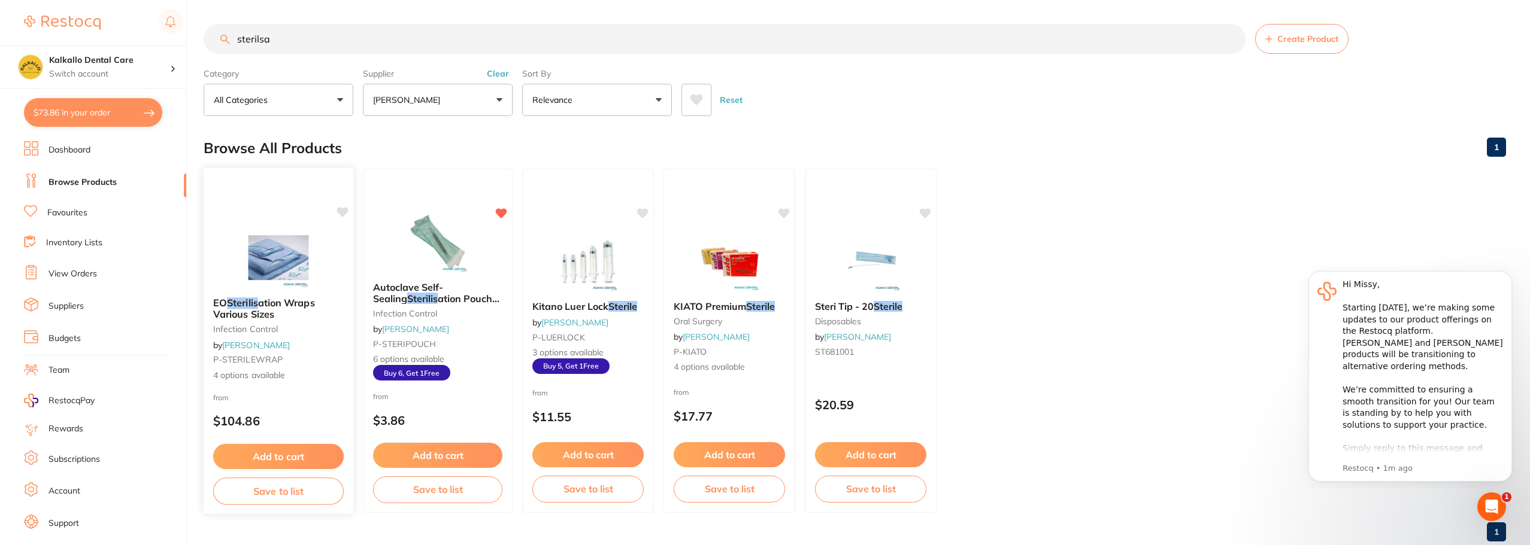
click at [345, 208] on icon at bounding box center [342, 212] width 11 height 10
drag, startPoint x: 342, startPoint y: 47, endPoint x: 190, endPoint y: 46, distance: 152.7
click at [190, 46] on div "$73.86 Kalkallo Dental Care Switch account Kalkallo Dental Care $73.86 in your …" at bounding box center [765, 272] width 1530 height 545
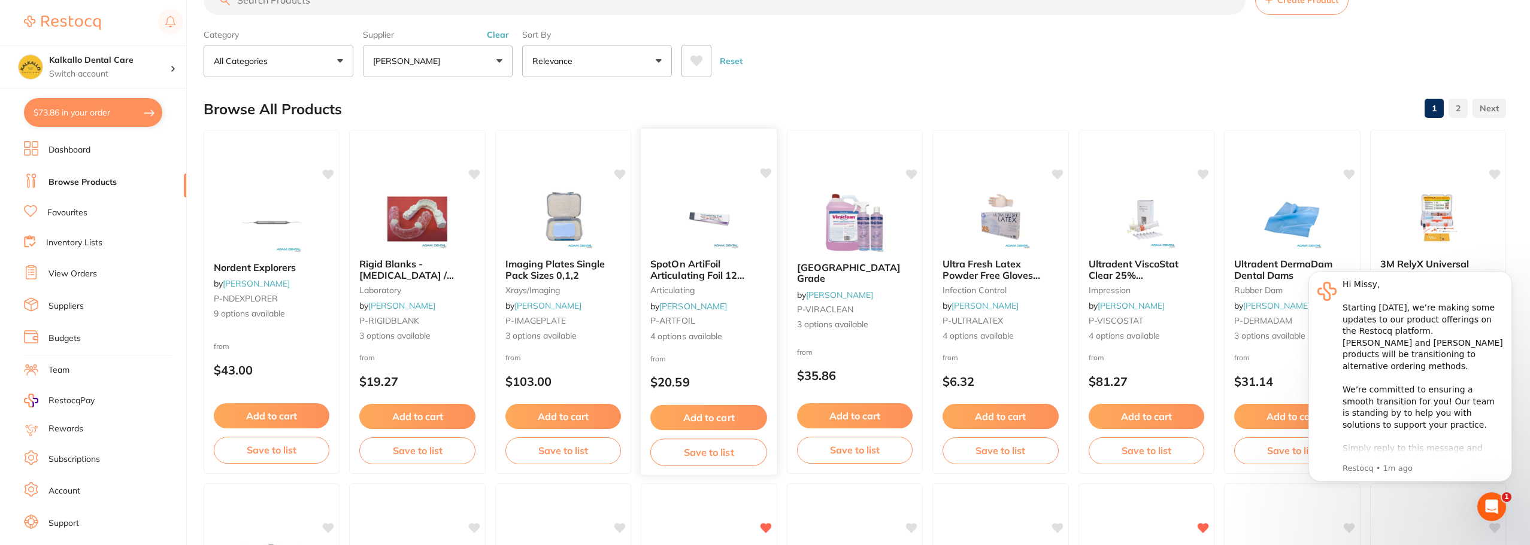
scroll to position [60, 0]
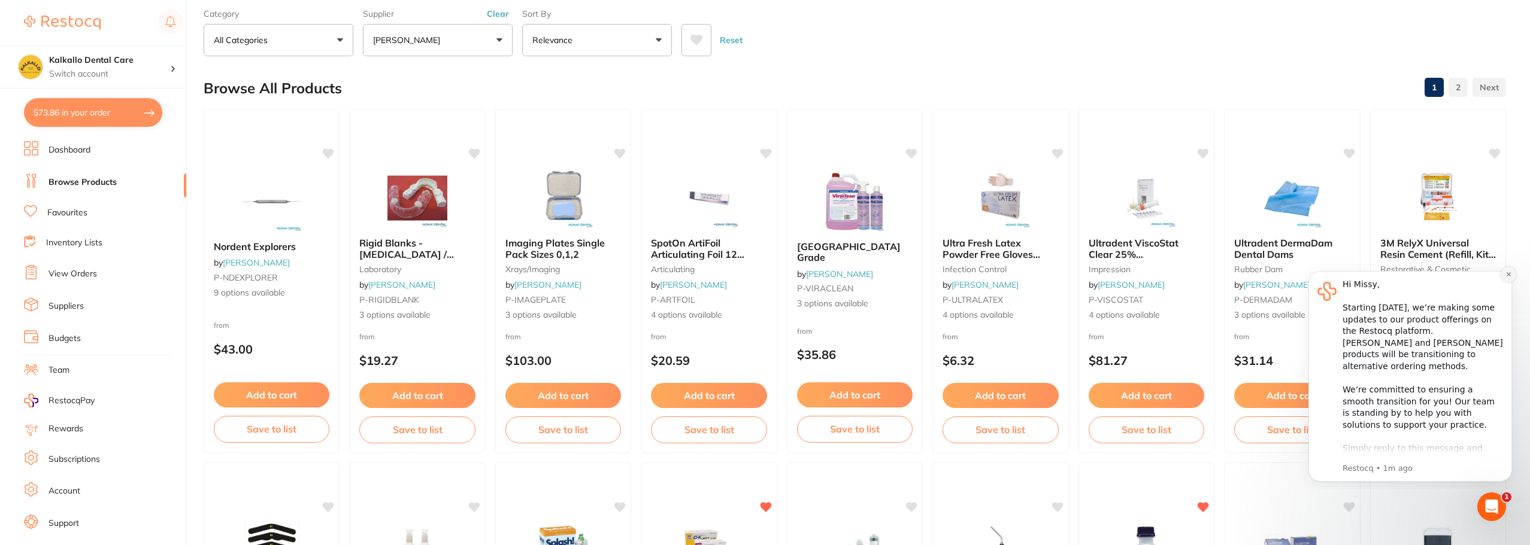
click at [1509, 275] on icon "Dismiss notification" at bounding box center [1508, 274] width 4 height 4
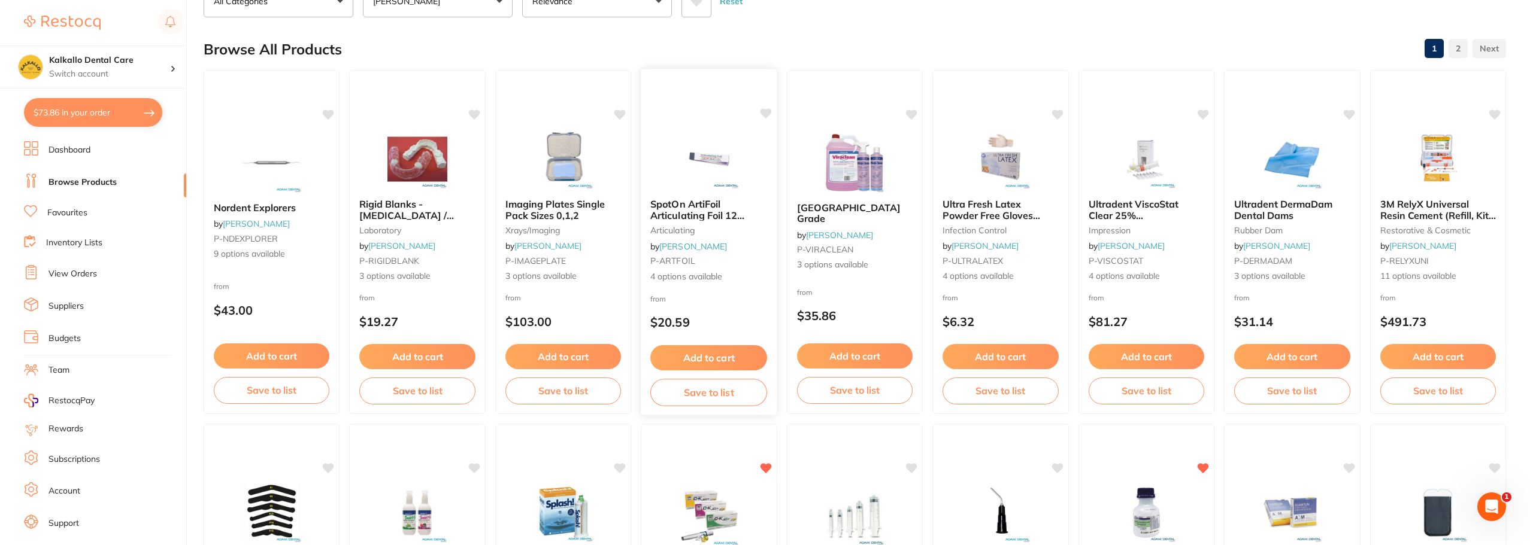
scroll to position [0, 0]
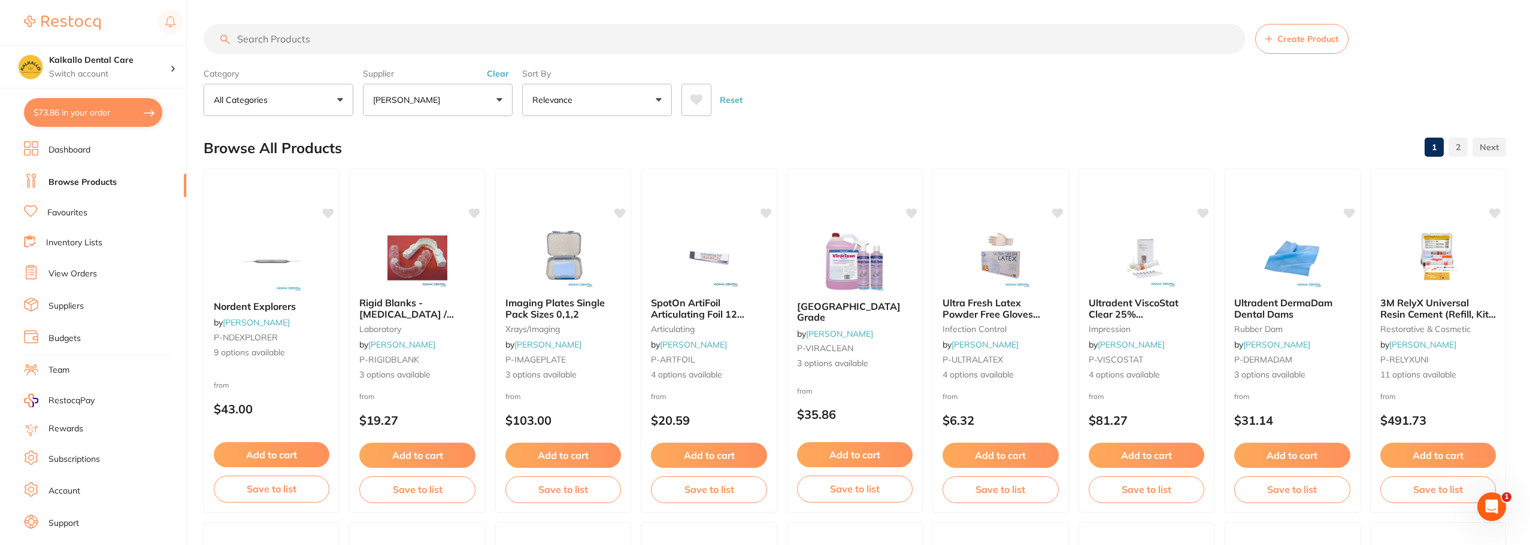
click at [268, 34] on input "search" at bounding box center [725, 39] width 1042 height 30
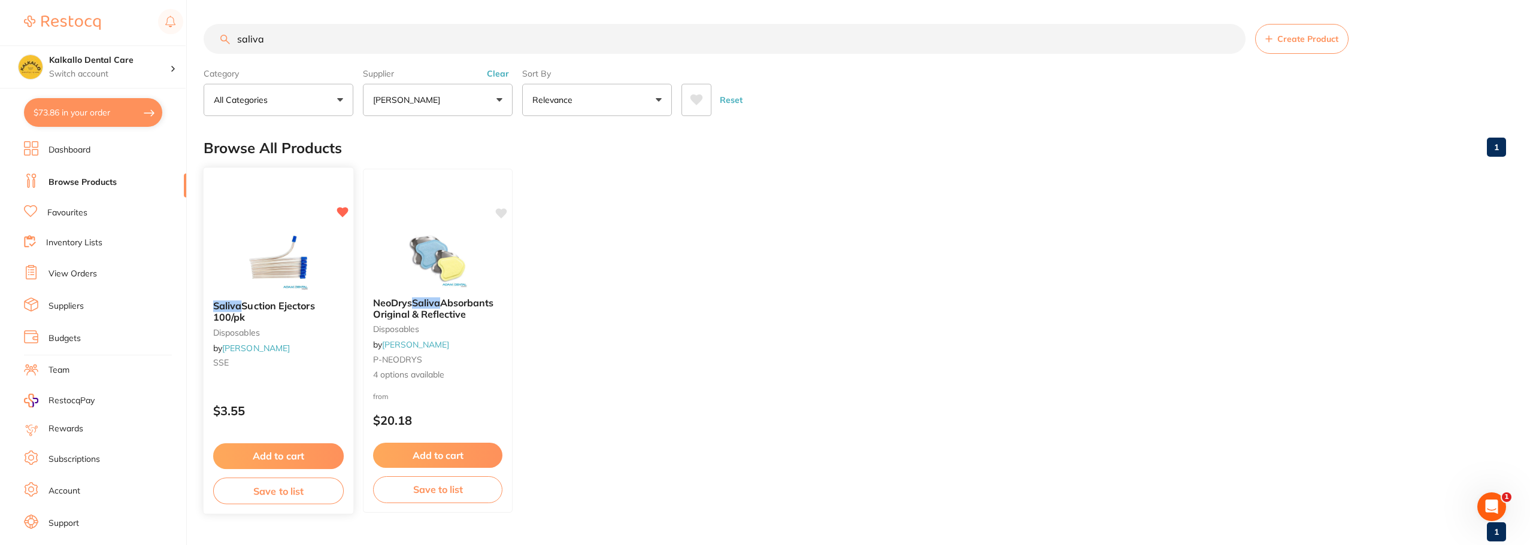
type input "saliva"
click at [273, 457] on button "Add to cart" at bounding box center [278, 457] width 131 height 26
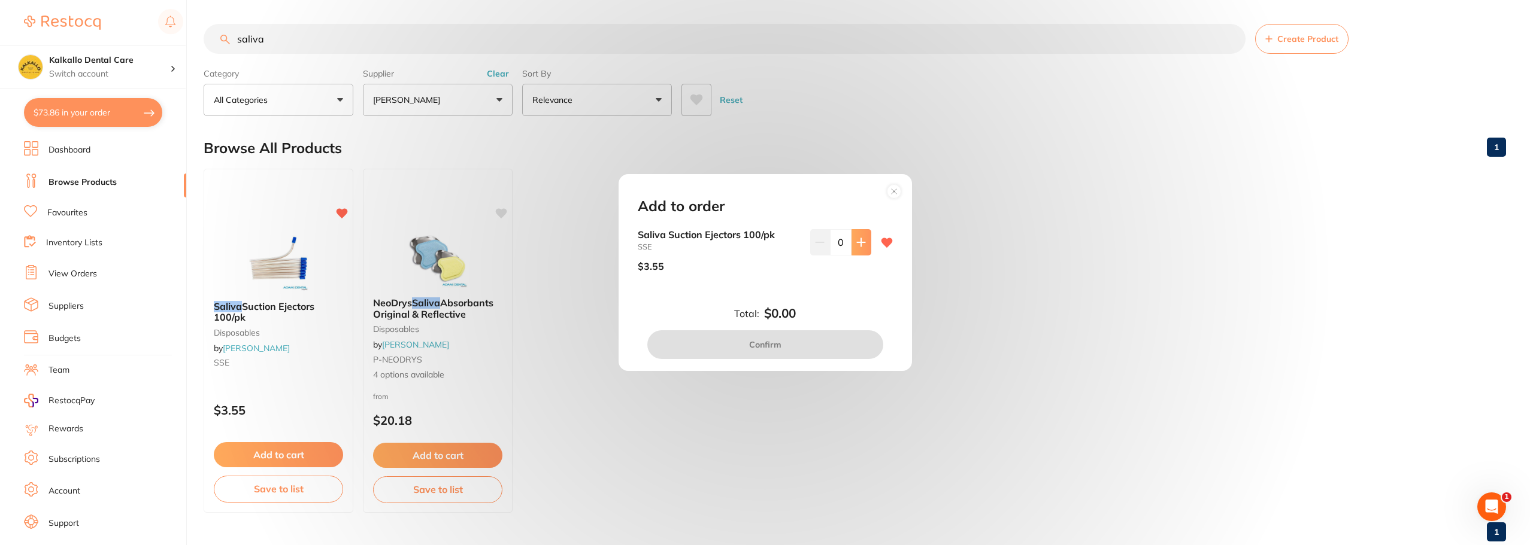
click at [860, 241] on icon at bounding box center [861, 243] width 10 height 10
click at [861, 239] on icon at bounding box center [861, 243] width 10 height 10
type input "2"
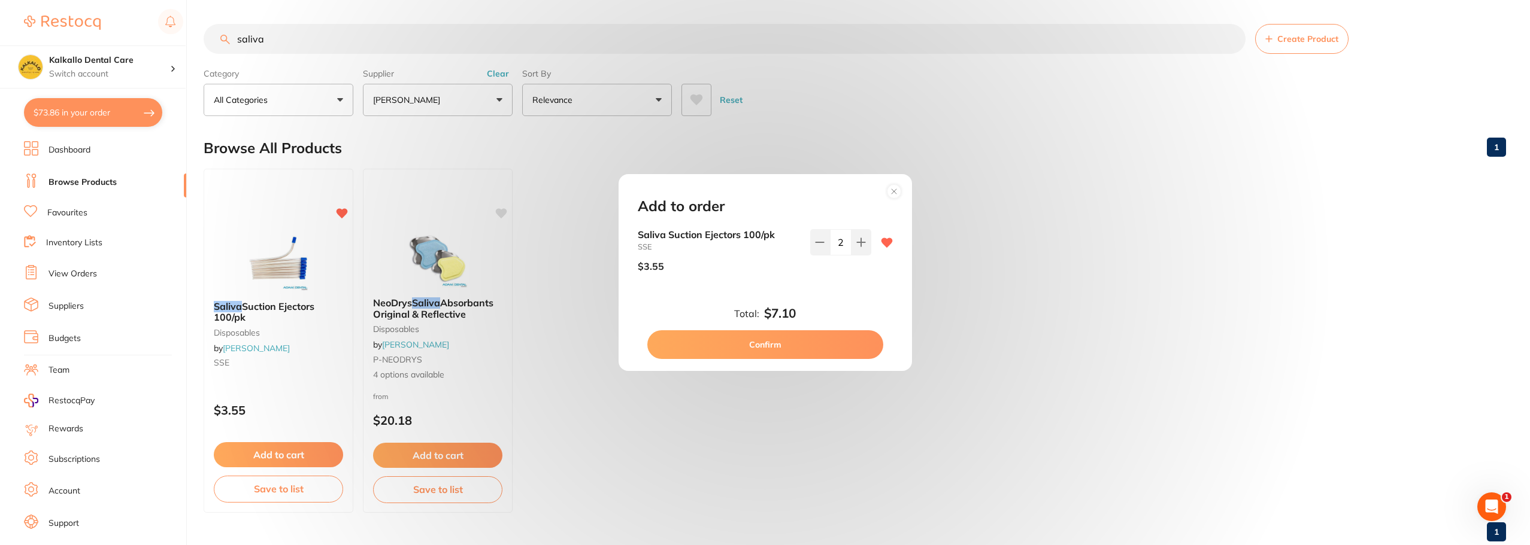
click at [799, 339] on button "Confirm" at bounding box center [765, 344] width 236 height 29
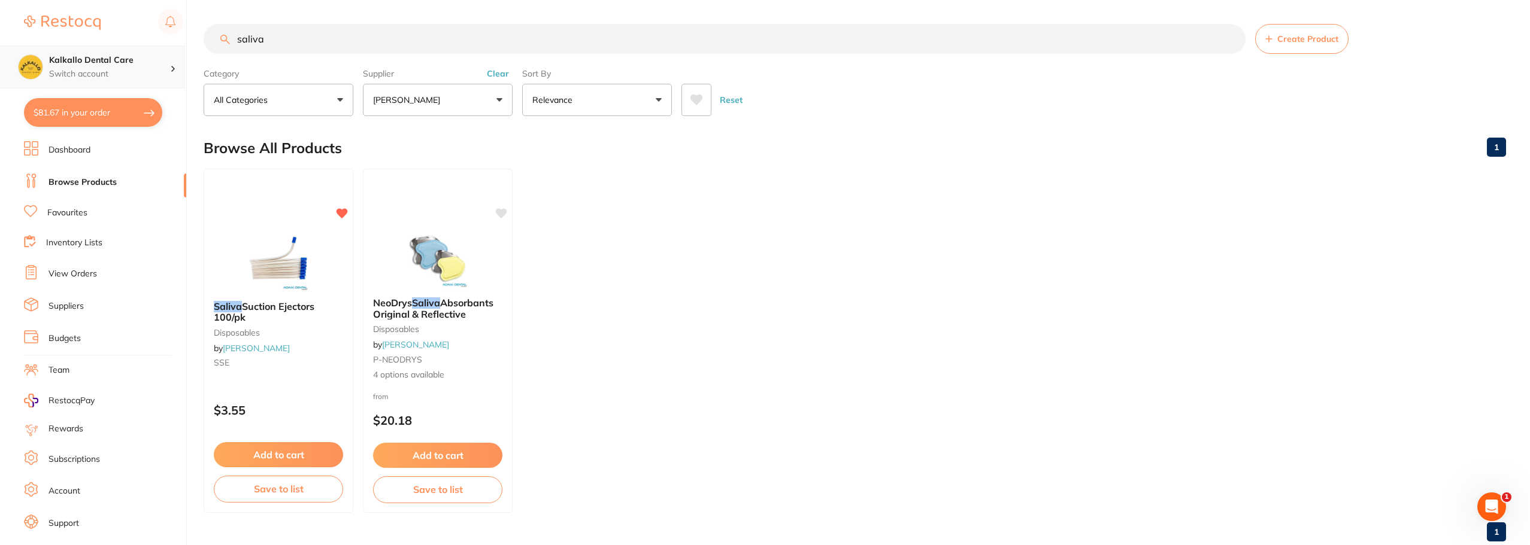
scroll to position [1, 0]
drag, startPoint x: 280, startPoint y: 31, endPoint x: 166, endPoint y: 46, distance: 114.8
click at [166, 46] on div "$81.67 Kalkallo Dental Care Switch account Kalkallo Dental Care $81.67 in your …" at bounding box center [765, 272] width 1530 height 545
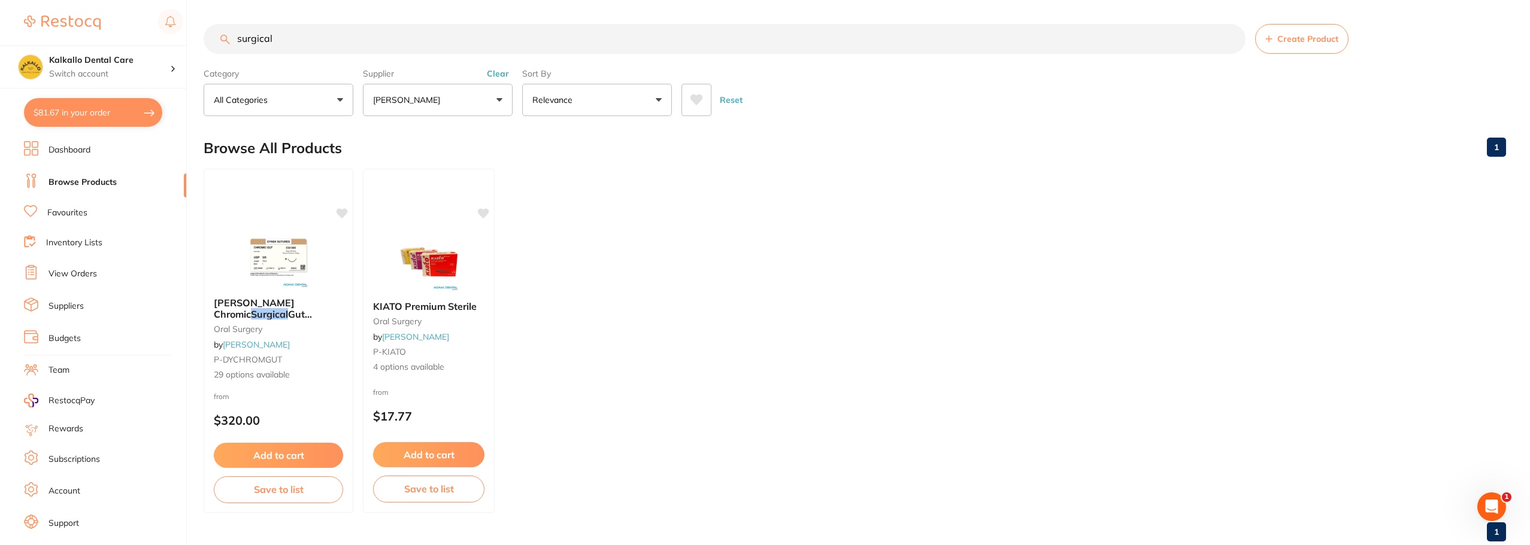
scroll to position [0, 0]
drag, startPoint x: 291, startPoint y: 46, endPoint x: 187, endPoint y: 46, distance: 103.6
click at [169, 37] on div "$81.67 Kalkallo Dental Care Switch account Kalkallo Dental Care $81.67 in your …" at bounding box center [765, 272] width 1530 height 545
type input "d"
type input "suction"
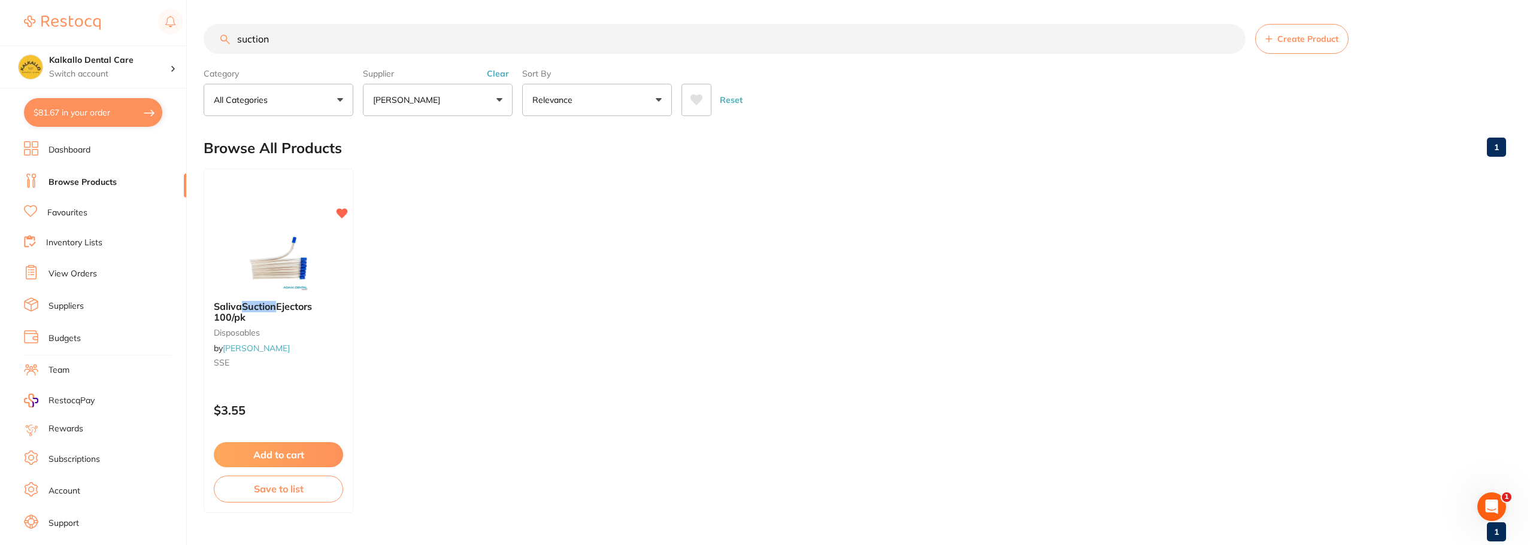
drag, startPoint x: 290, startPoint y: 43, endPoint x: 171, endPoint y: 44, distance: 119.1
click at [173, 45] on div "$81.67 Kalkallo Dental Care Switch account Kalkallo Dental Care $81.67 in your …" at bounding box center [765, 272] width 1530 height 545
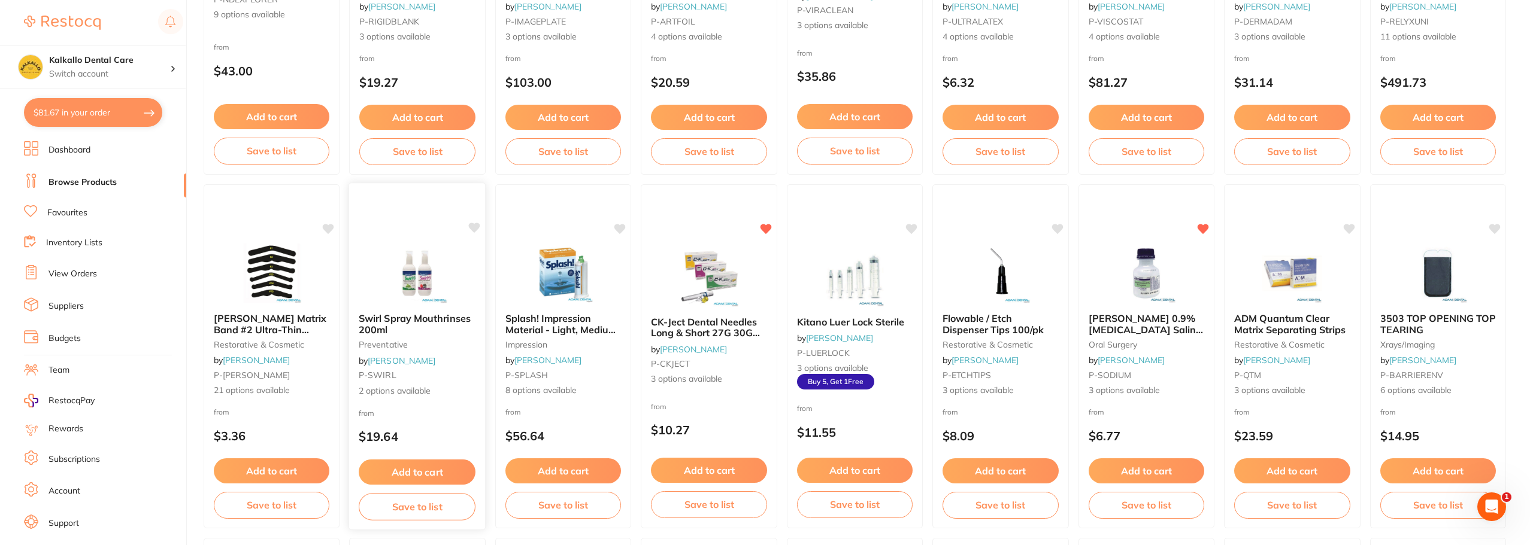
scroll to position [359, 0]
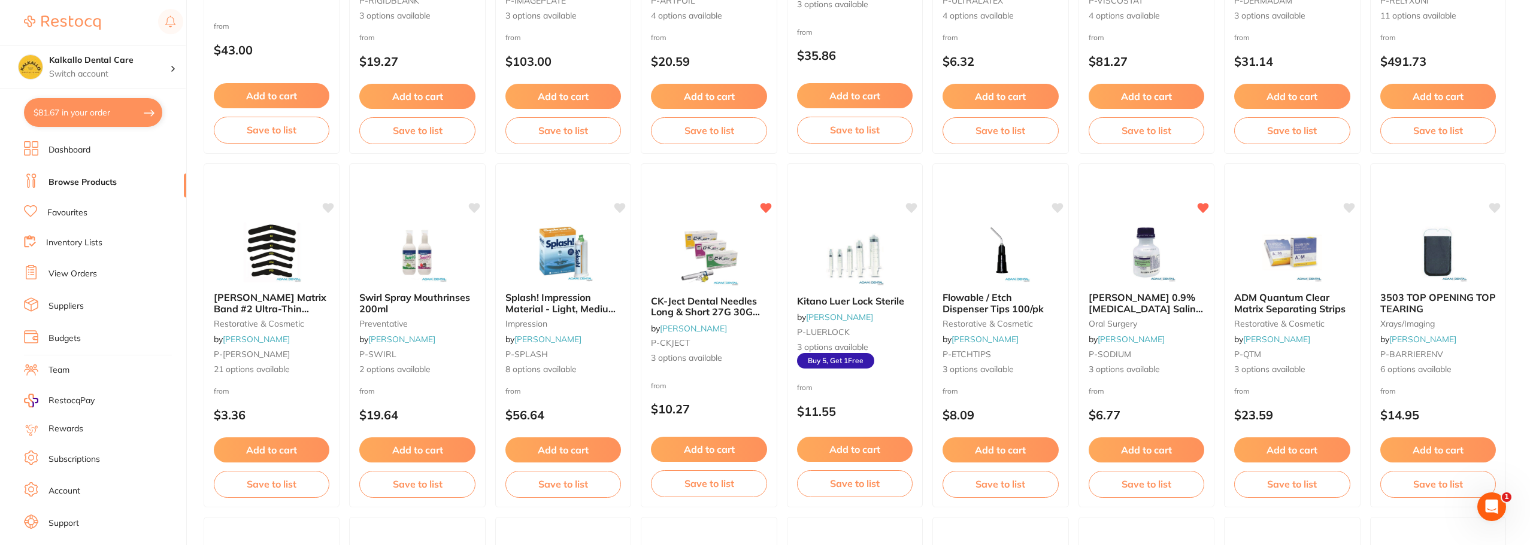
drag, startPoint x: 409, startPoint y: 444, endPoint x: 575, endPoint y: 457, distance: 167.0
click at [409, 444] on button "Add to cart" at bounding box center [417, 450] width 116 height 25
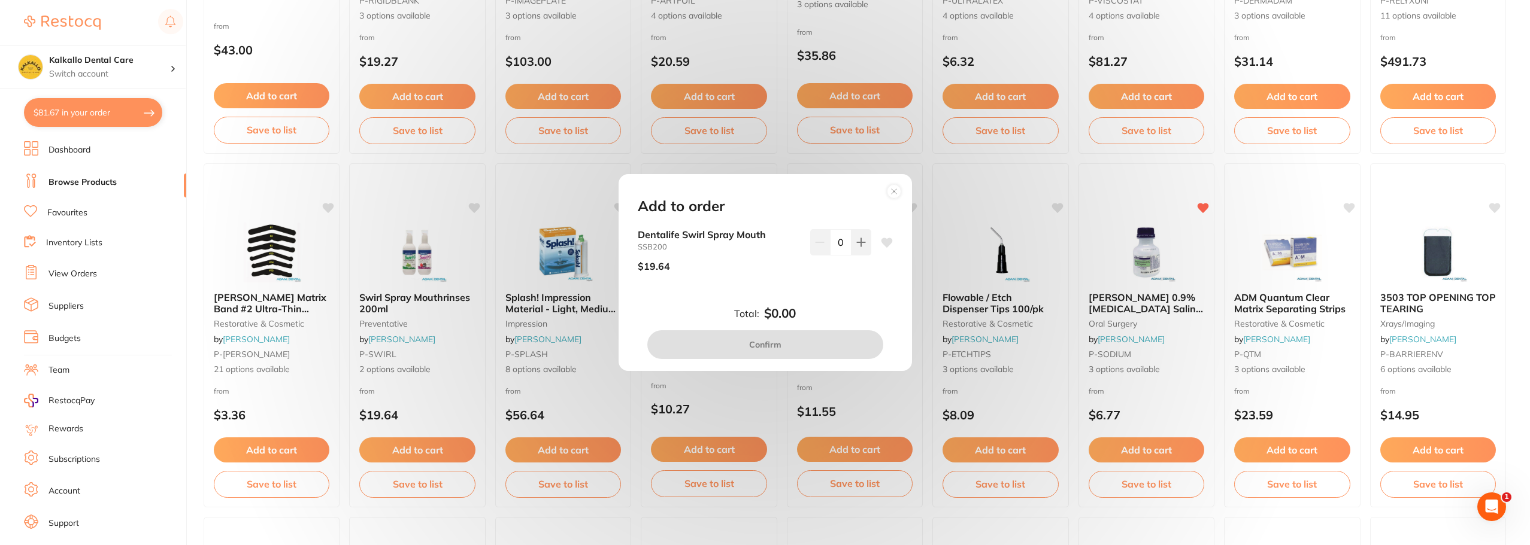
scroll to position [0, 0]
click at [856, 244] on icon at bounding box center [861, 243] width 10 height 10
type input "1"
click at [884, 245] on icon at bounding box center [886, 243] width 11 height 10
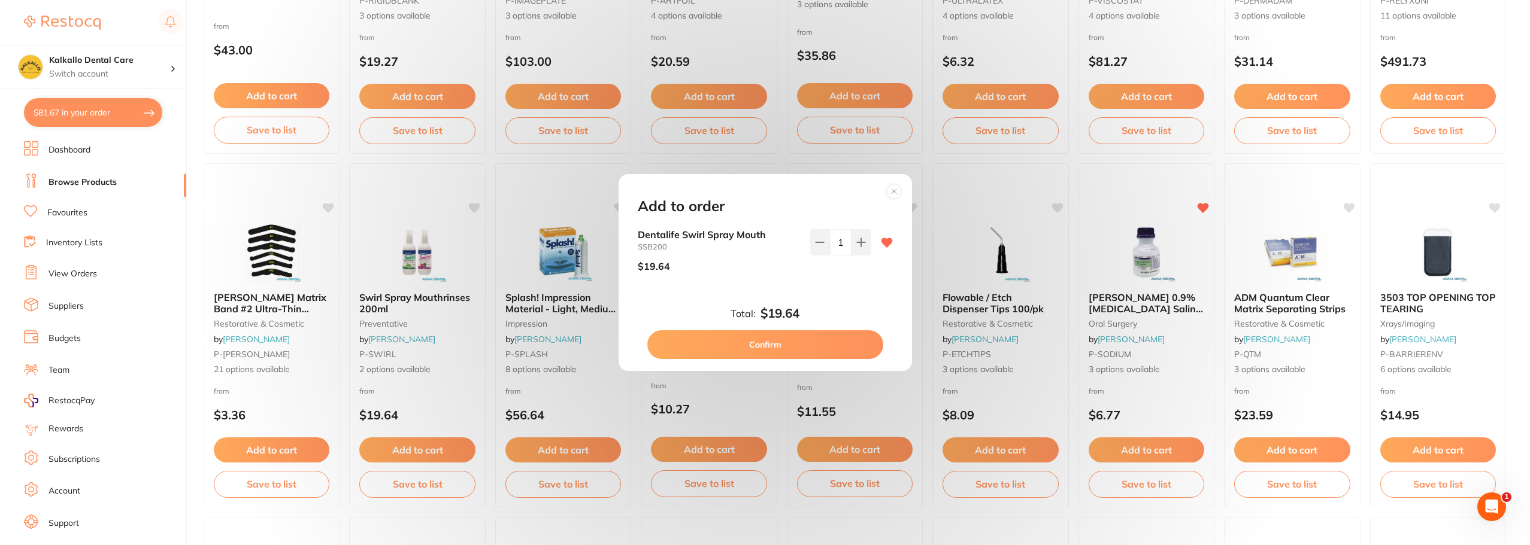
click at [806, 346] on button "Confirm" at bounding box center [765, 344] width 236 height 29
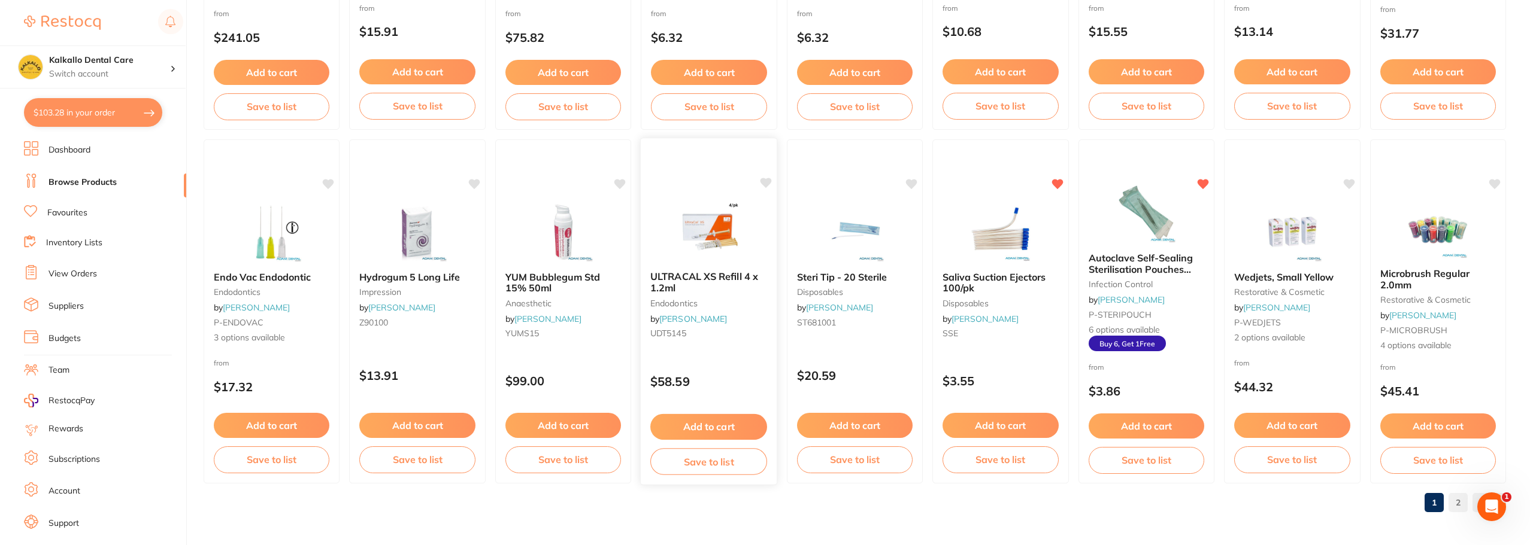
scroll to position [1799, 0]
click at [1462, 505] on link "2" at bounding box center [1457, 502] width 19 height 24
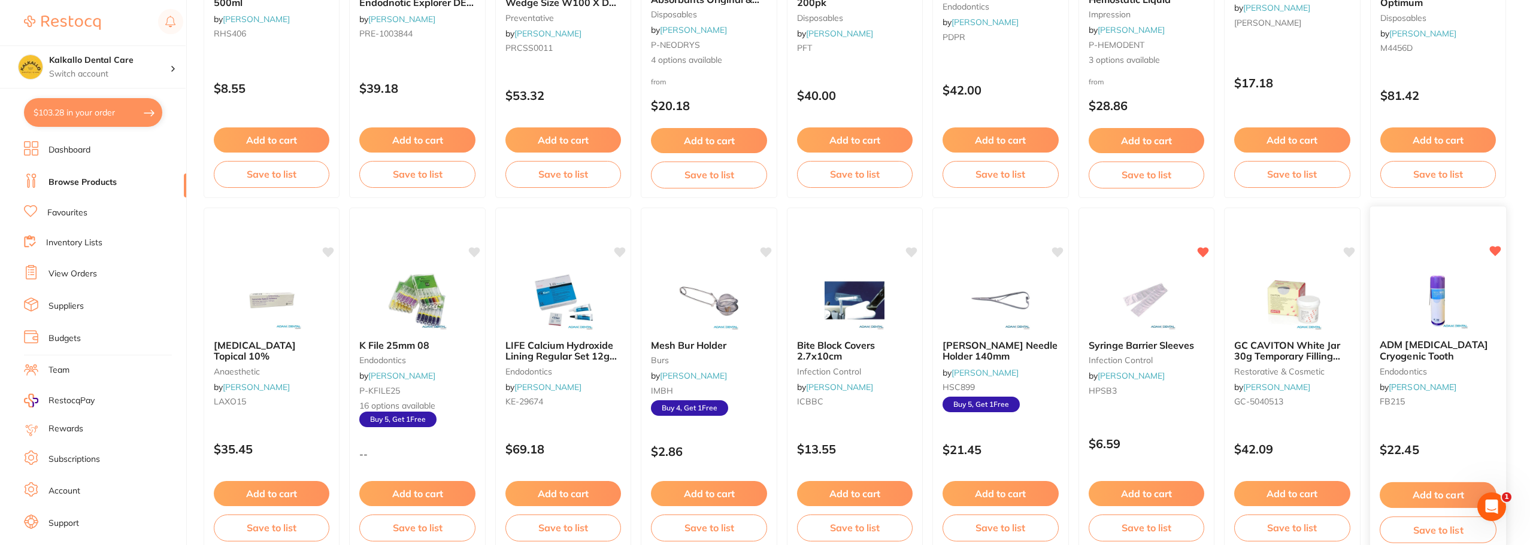
scroll to position [539, 0]
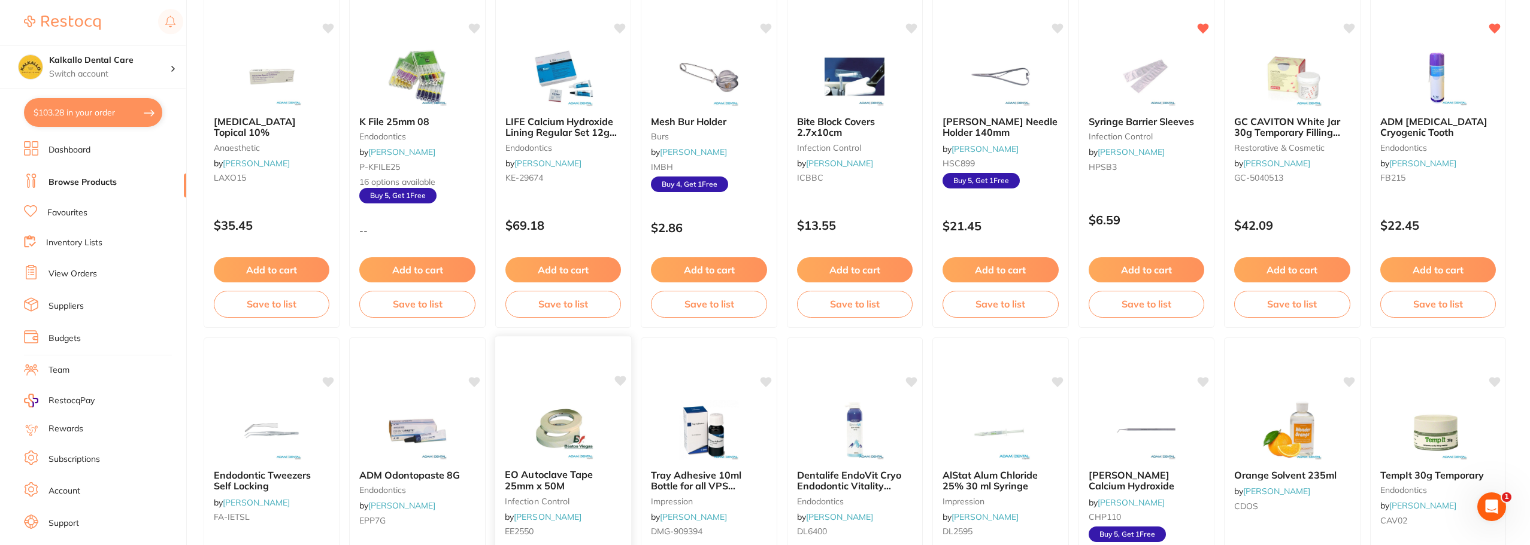
click at [556, 416] on img at bounding box center [563, 429] width 78 height 60
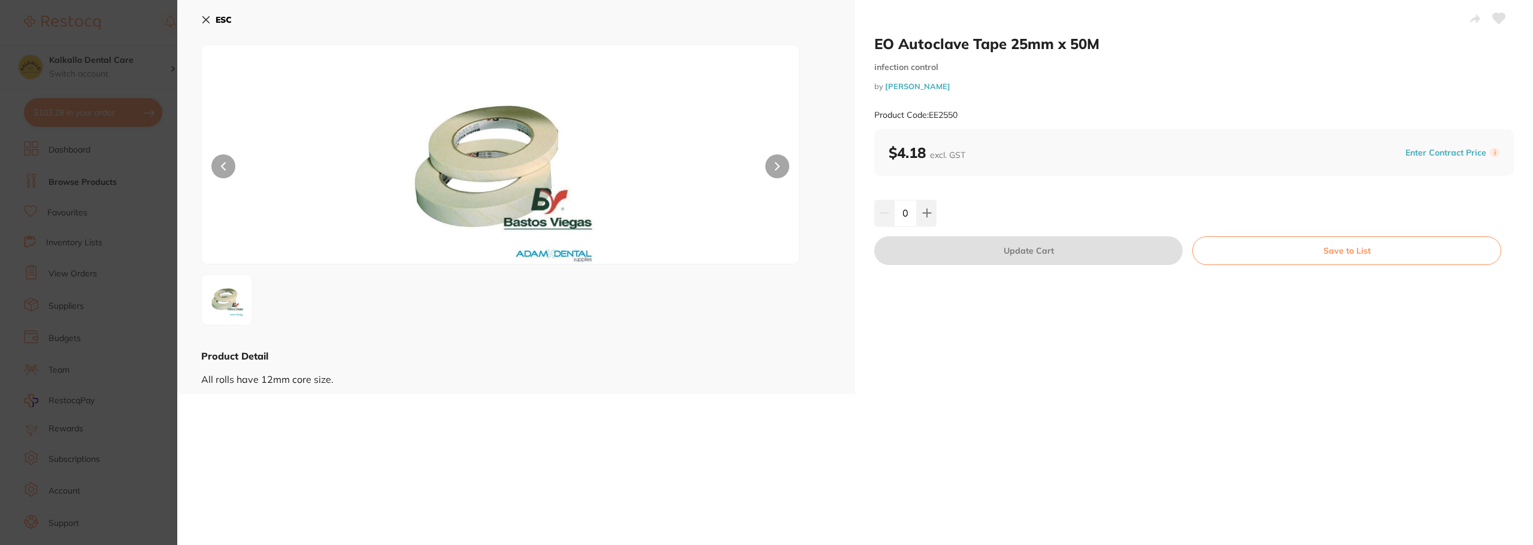
click at [207, 17] on icon at bounding box center [206, 20] width 10 height 10
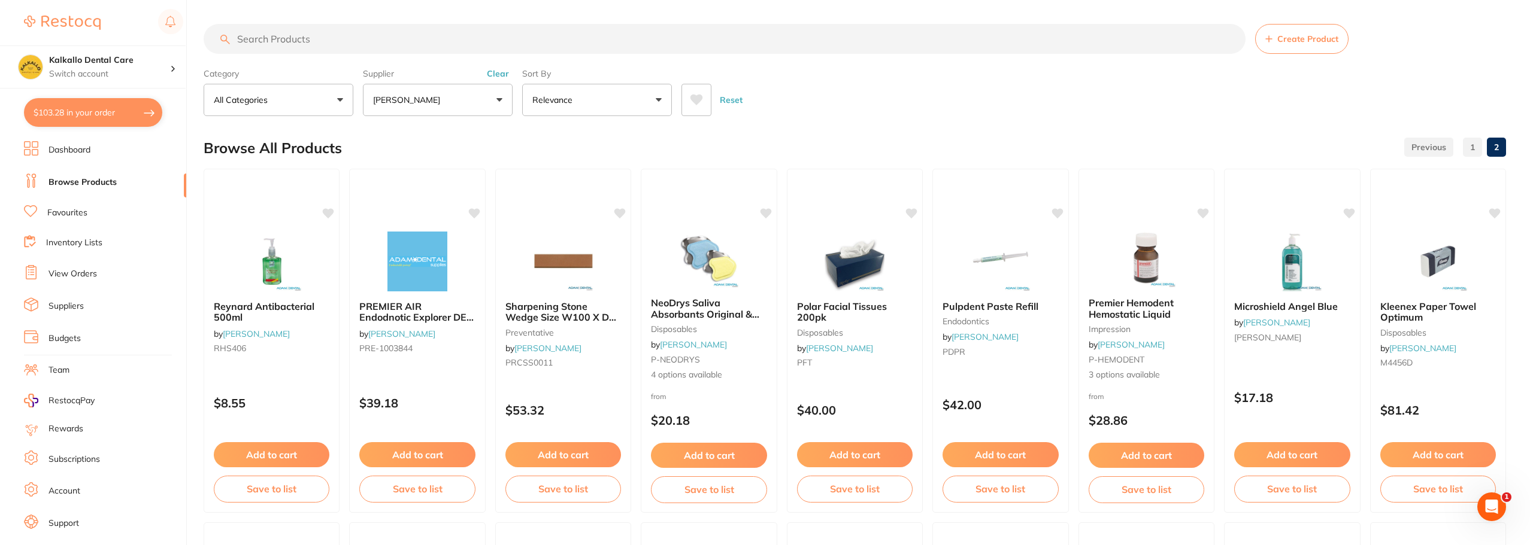
click at [118, 116] on button "$103.28 in your order" at bounding box center [93, 112] width 138 height 29
checkbox input "true"
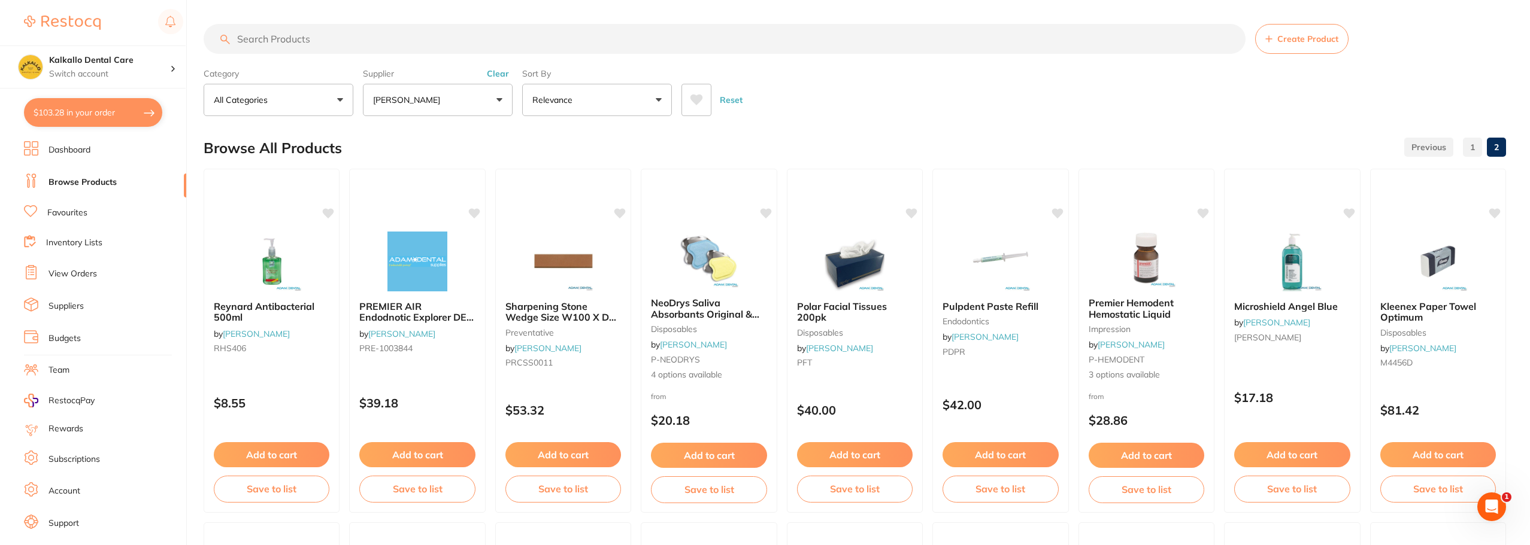
checkbox input "true"
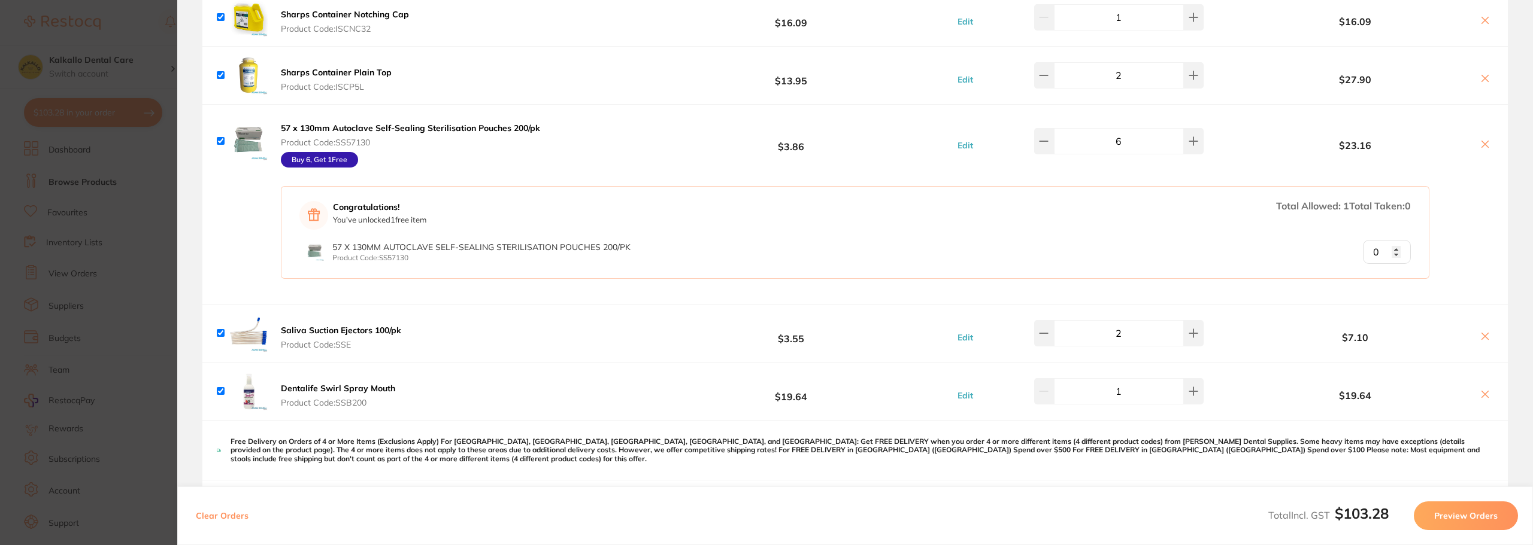
scroll to position [180, 0]
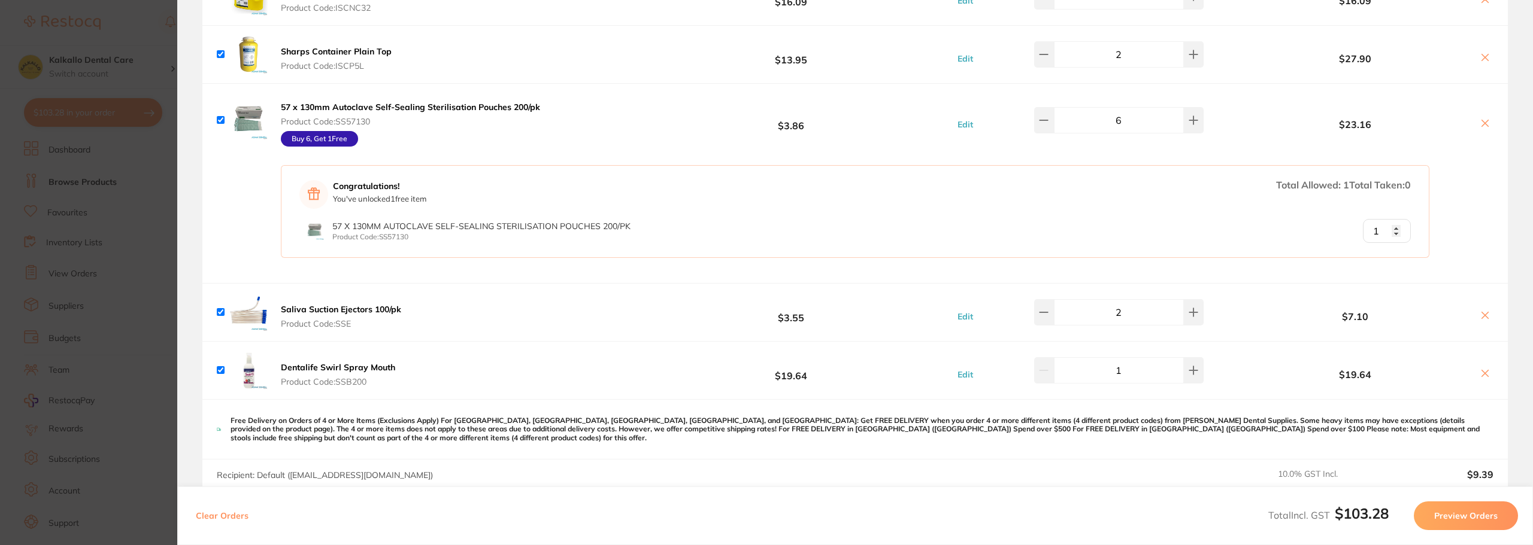
type input "1"
click at [1391, 226] on input "1" at bounding box center [1387, 231] width 48 height 24
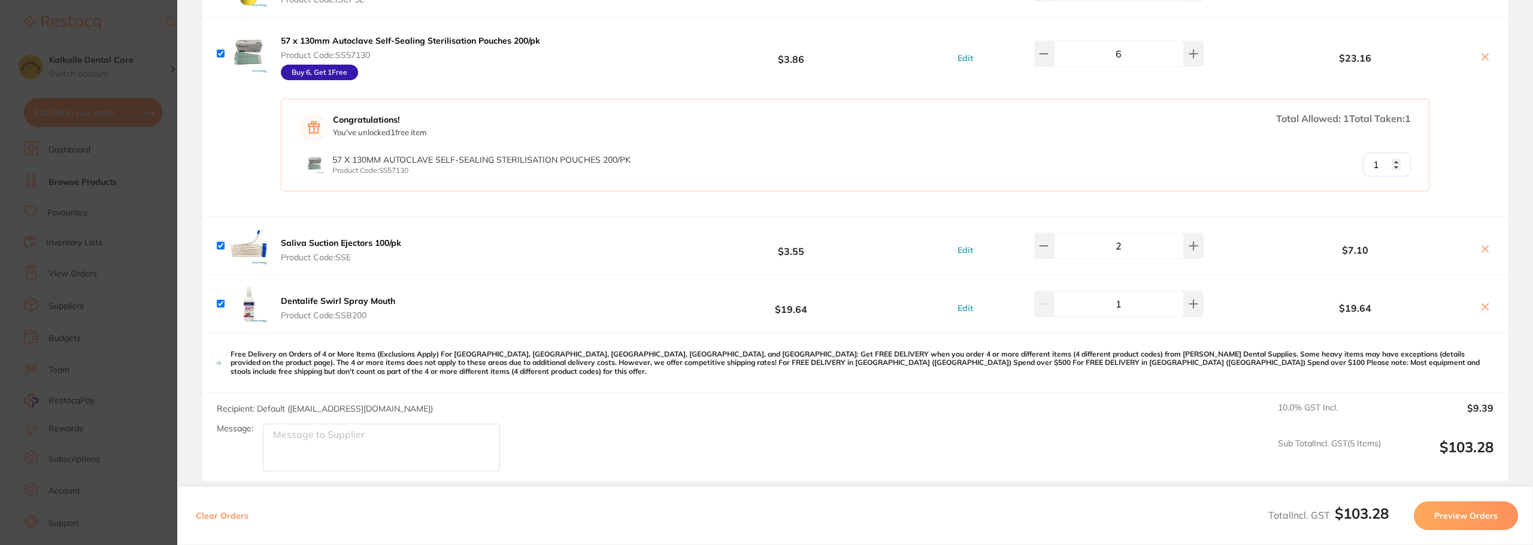
scroll to position [359, 0]
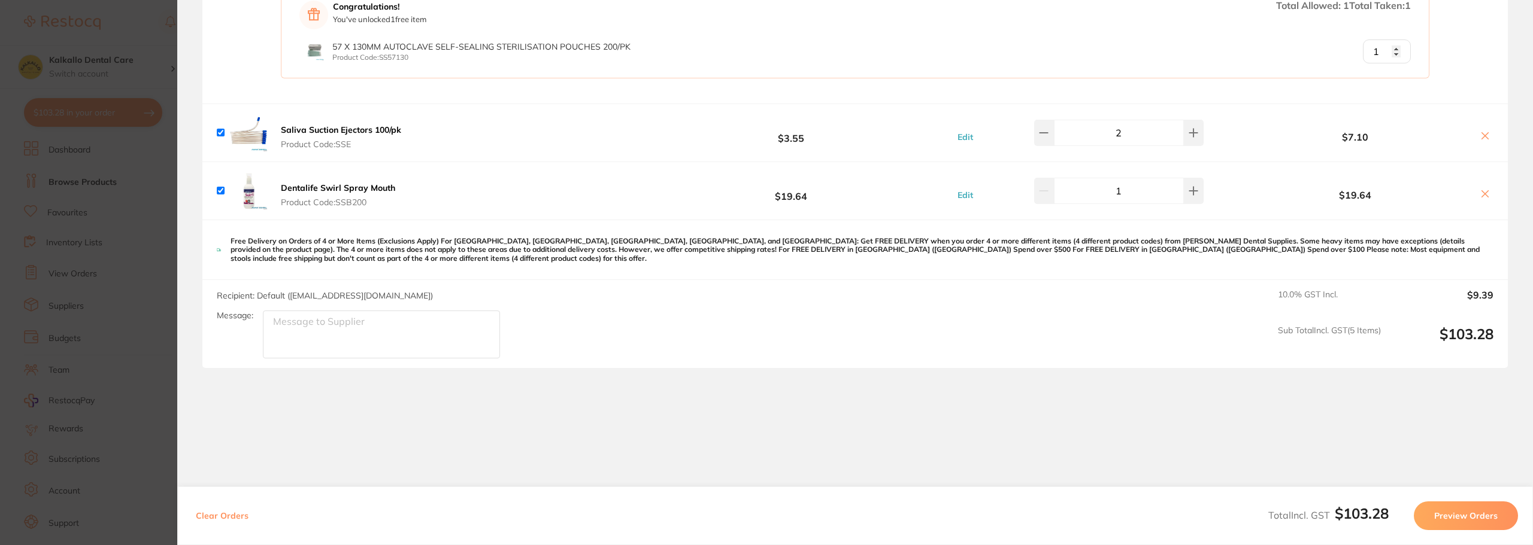
click at [1456, 517] on button "Preview Orders" at bounding box center [1466, 516] width 104 height 29
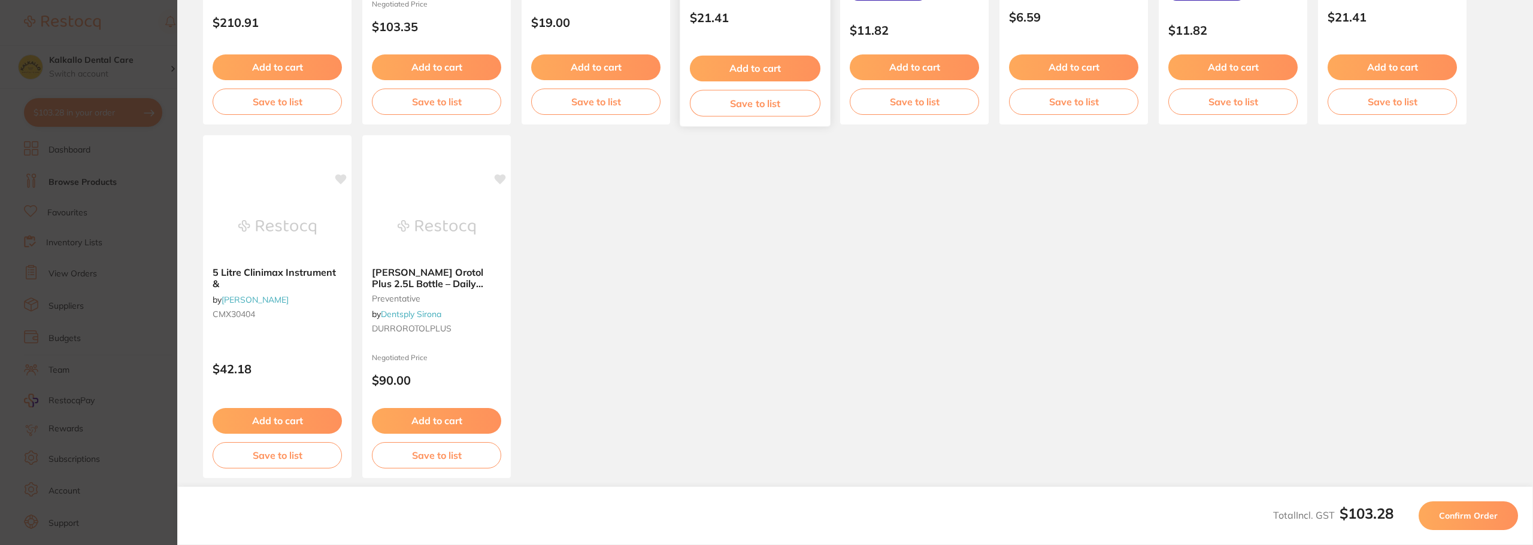
scroll to position [339, 0]
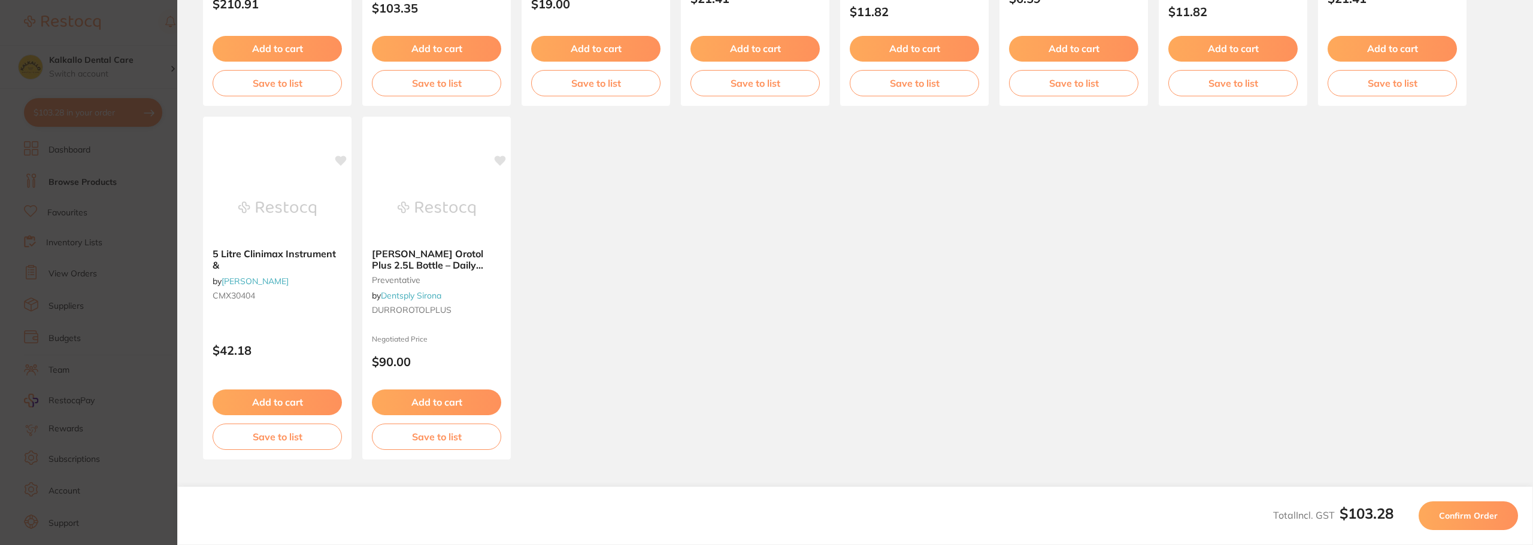
click at [1468, 519] on span "Confirm Order" at bounding box center [1468, 516] width 59 height 11
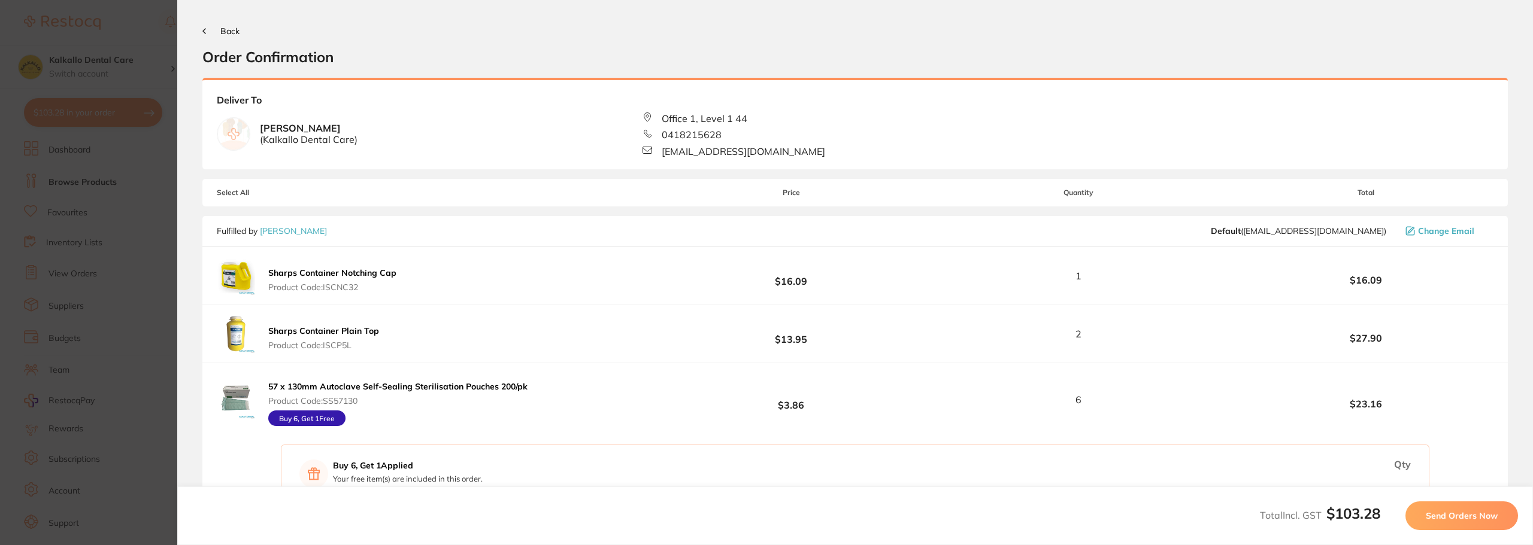
scroll to position [60, 0]
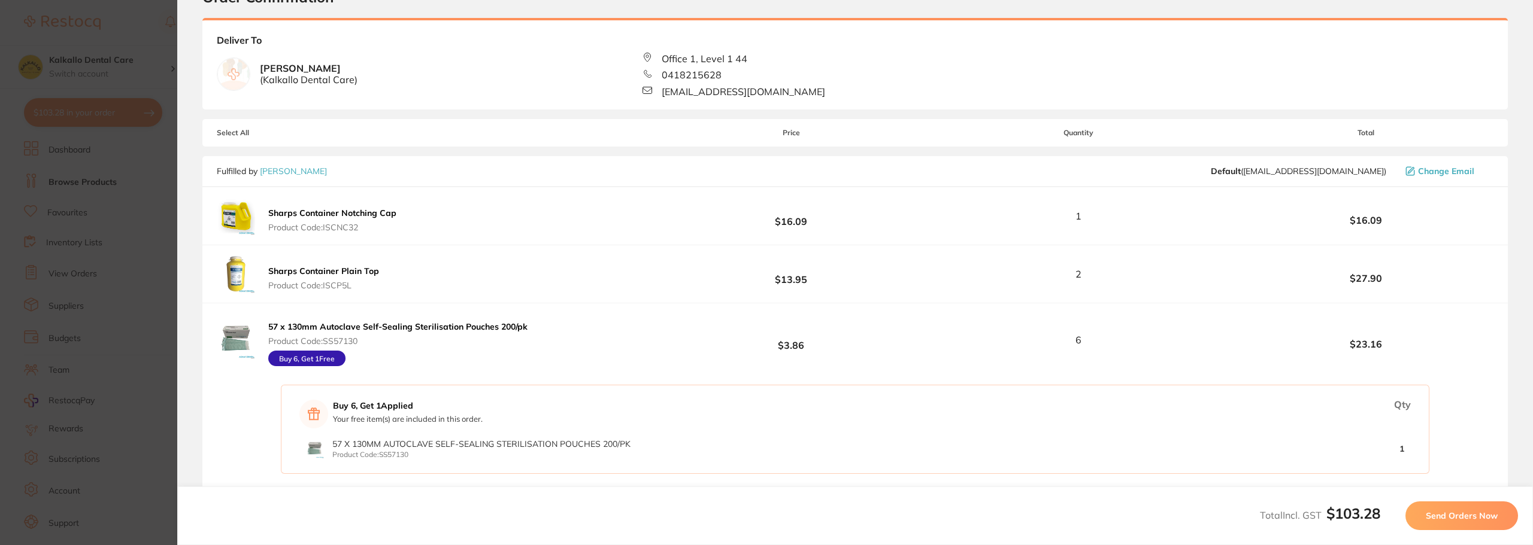
click at [735, 61] on span "Office 1, Level 1 44" at bounding box center [705, 58] width 86 height 11
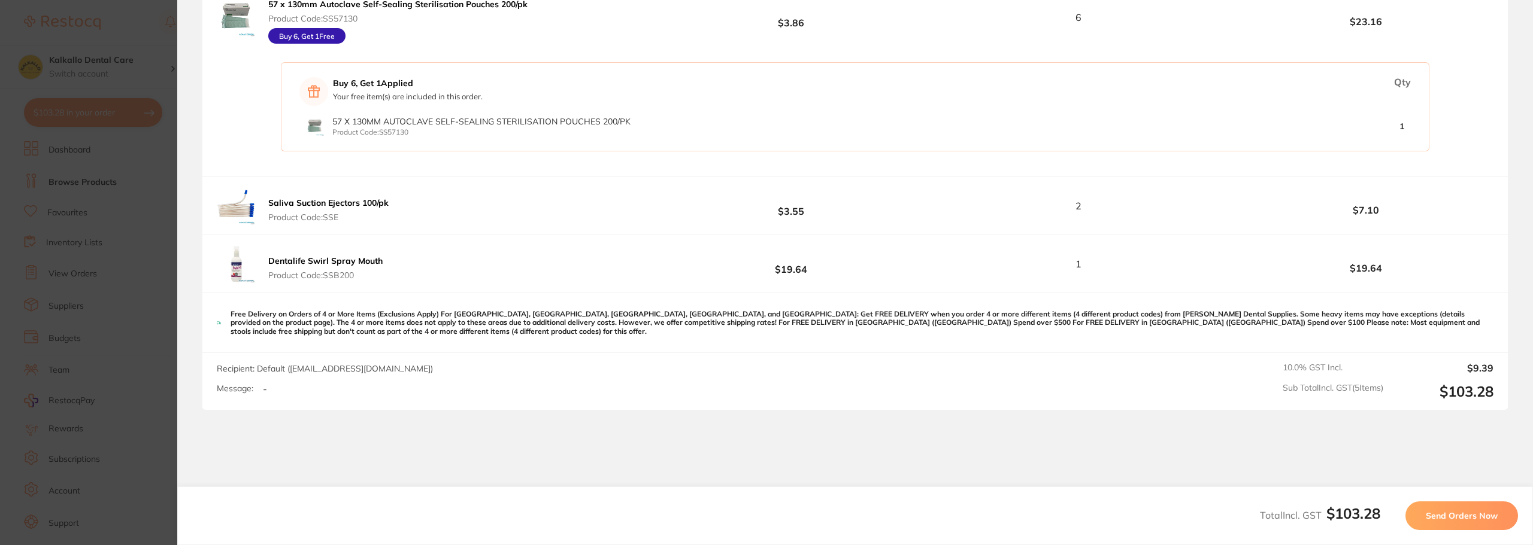
scroll to position [436, 0]
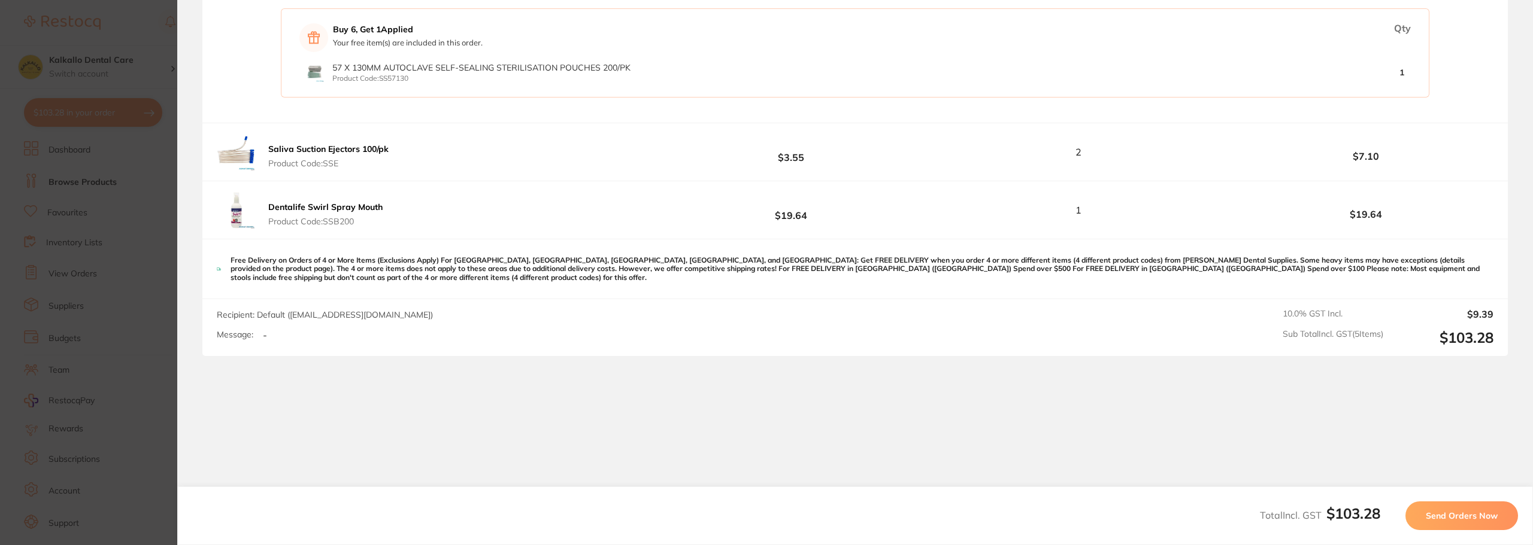
click at [308, 338] on div "Message: -" at bounding box center [330, 335] width 226 height 11
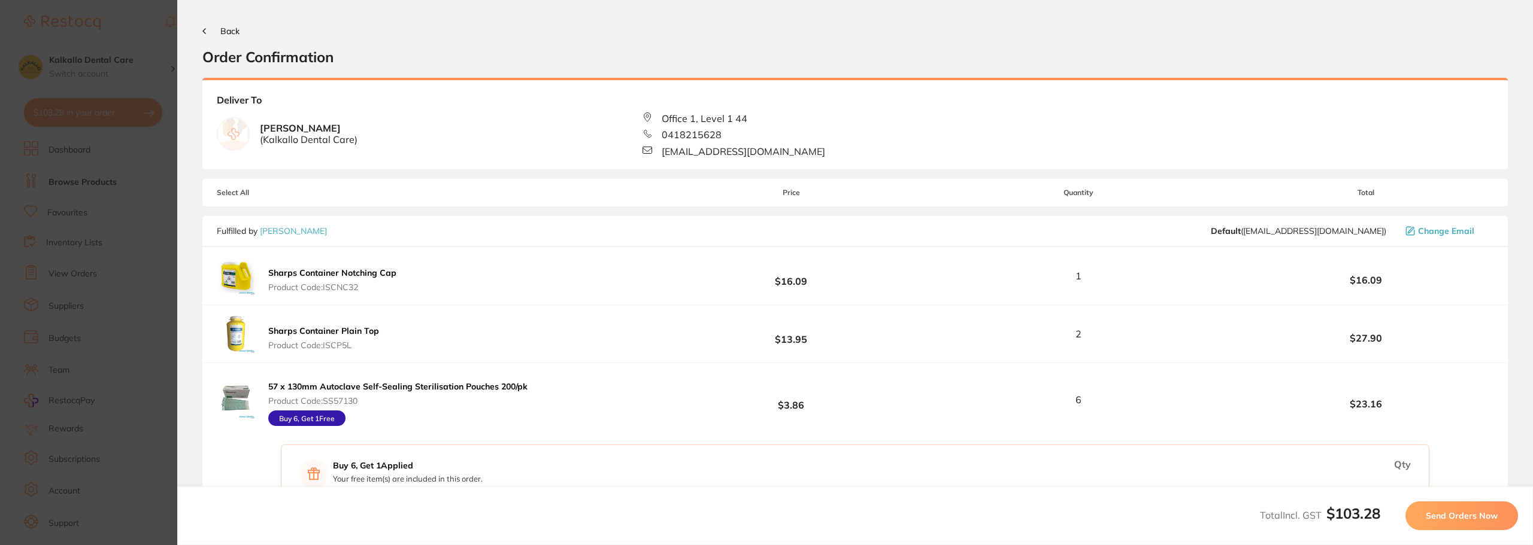
scroll to position [419, 0]
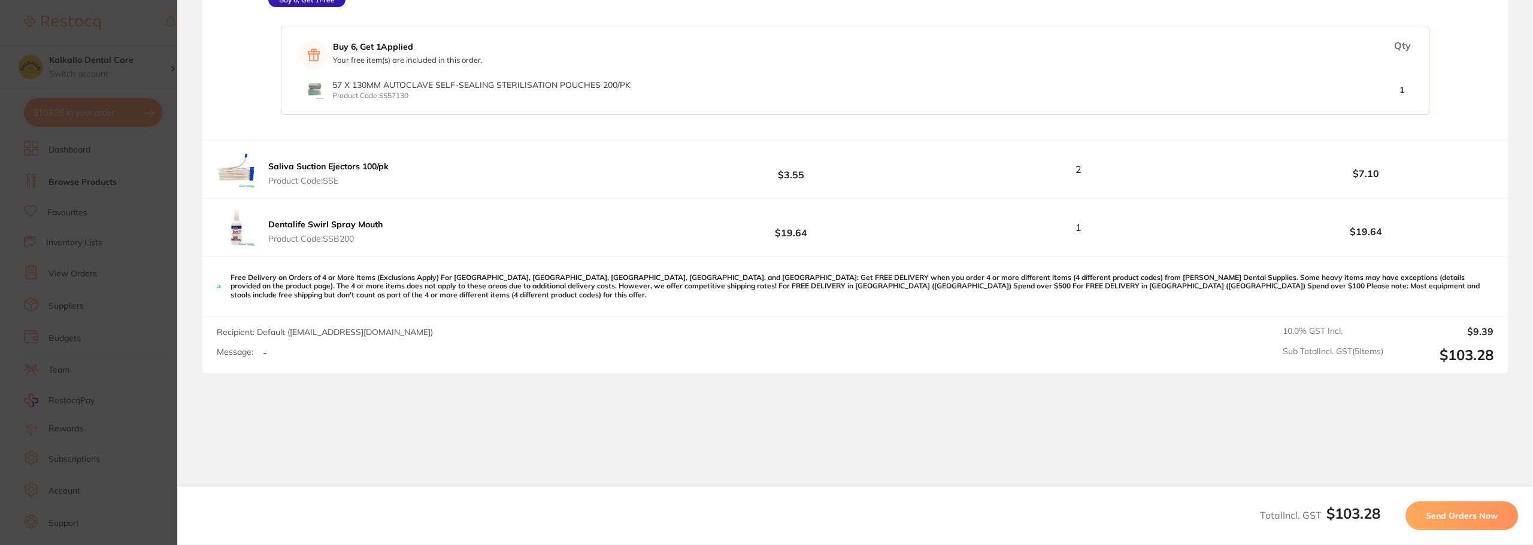
click at [1419, 515] on button "Send Orders Now" at bounding box center [1461, 516] width 113 height 29
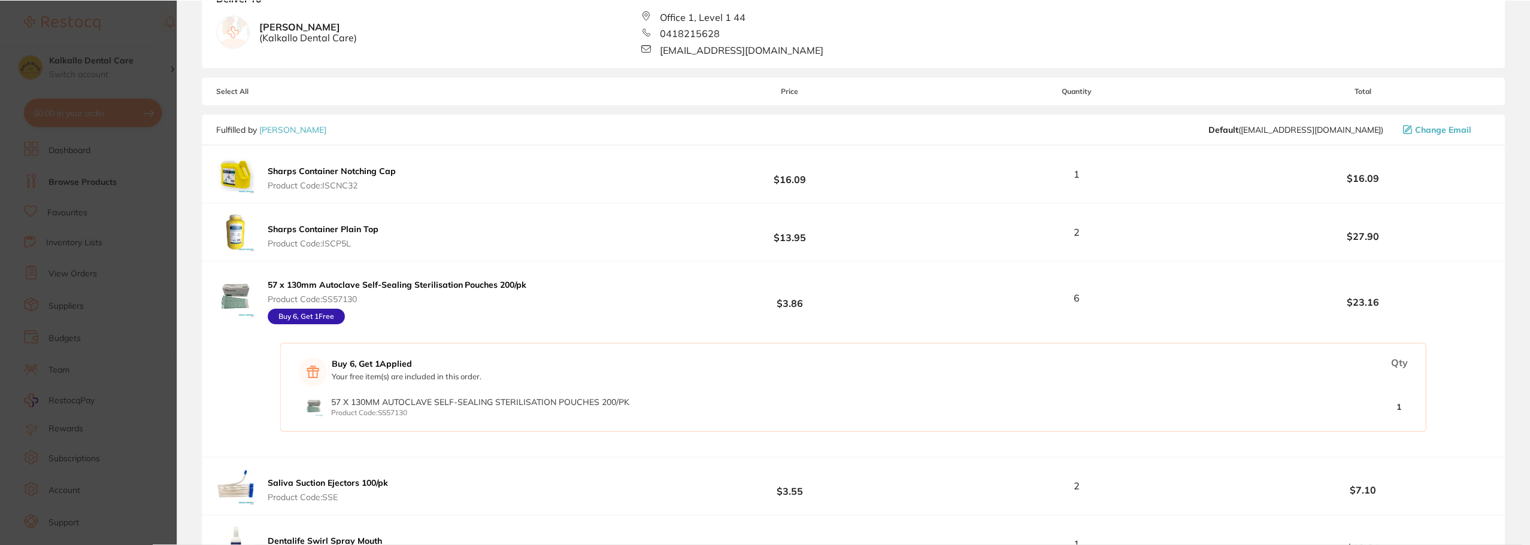
scroll to position [0, 0]
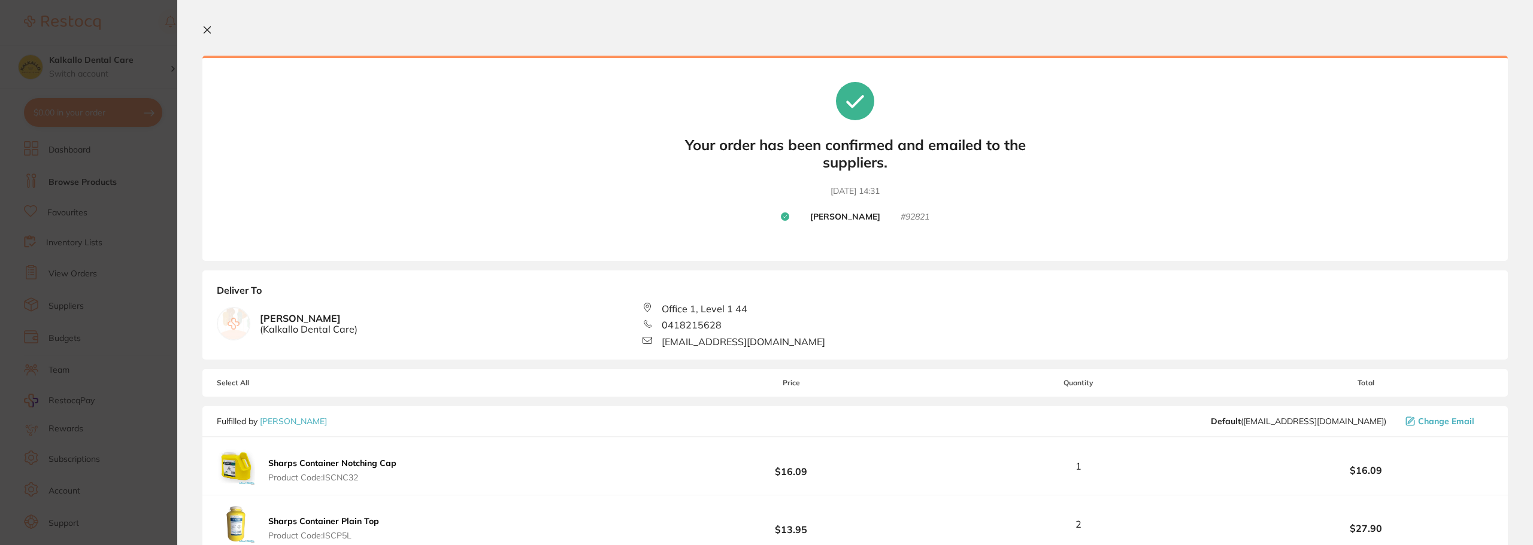
click at [205, 33] on icon at bounding box center [207, 30] width 10 height 10
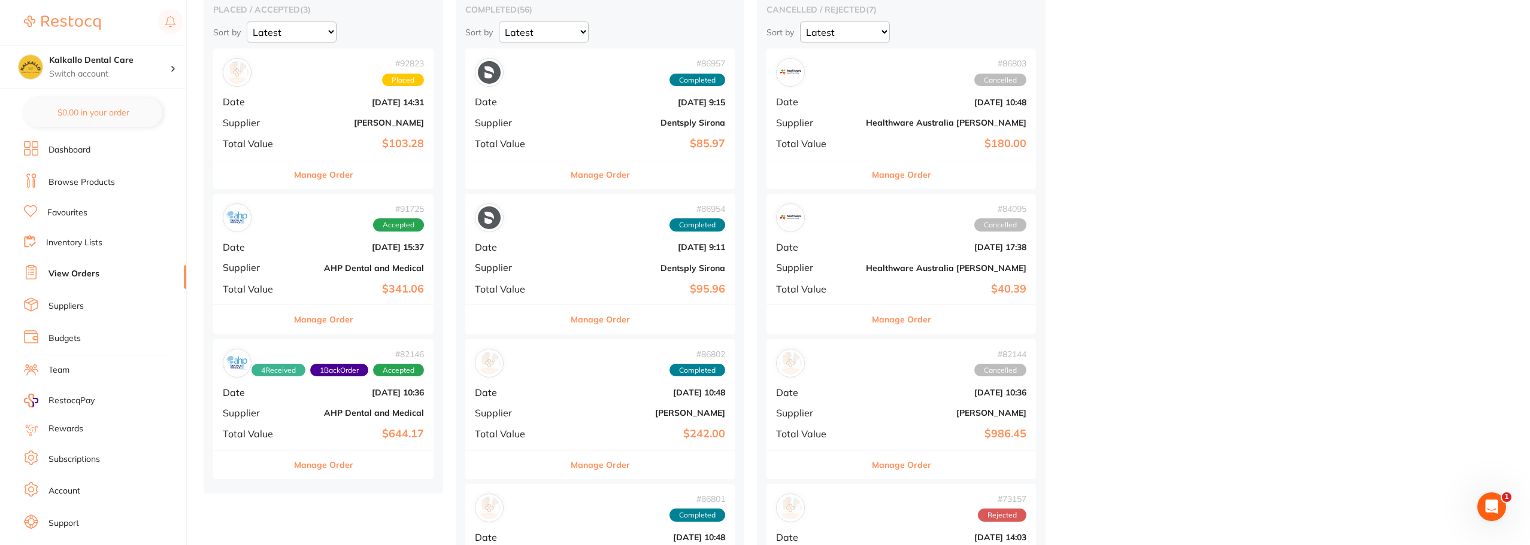
scroll to position [120, 0]
click at [374, 415] on b "AHP Dental and Medical" at bounding box center [360, 412] width 128 height 10
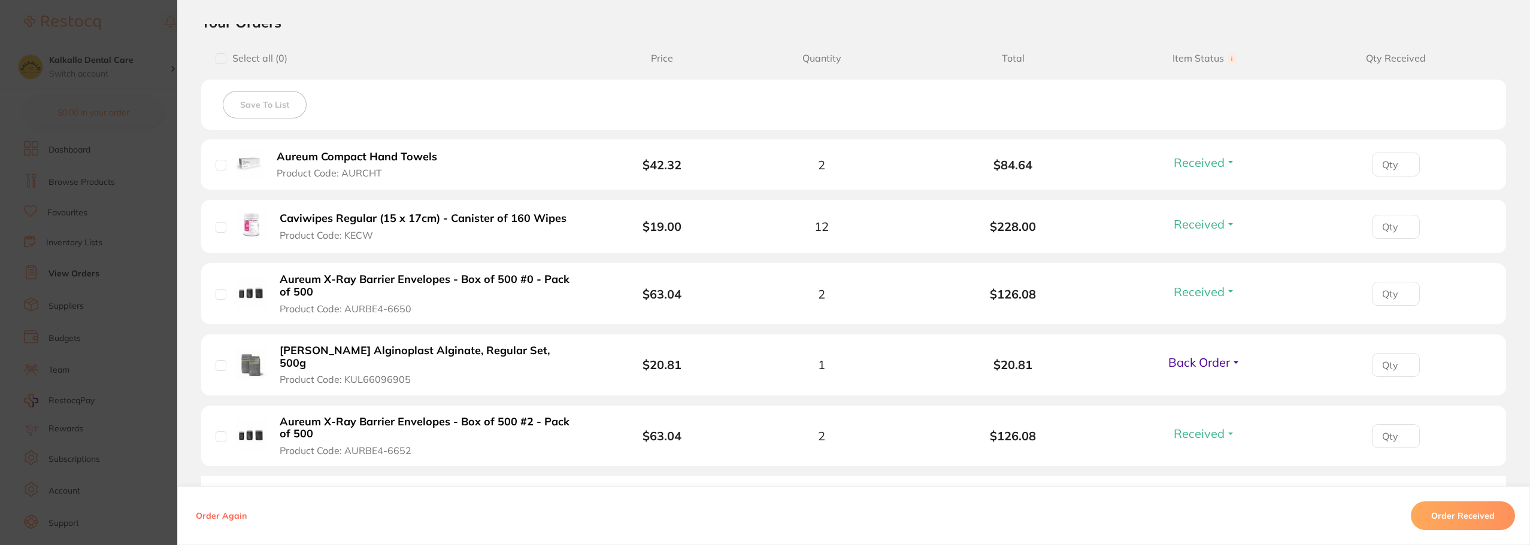
scroll to position [299, 0]
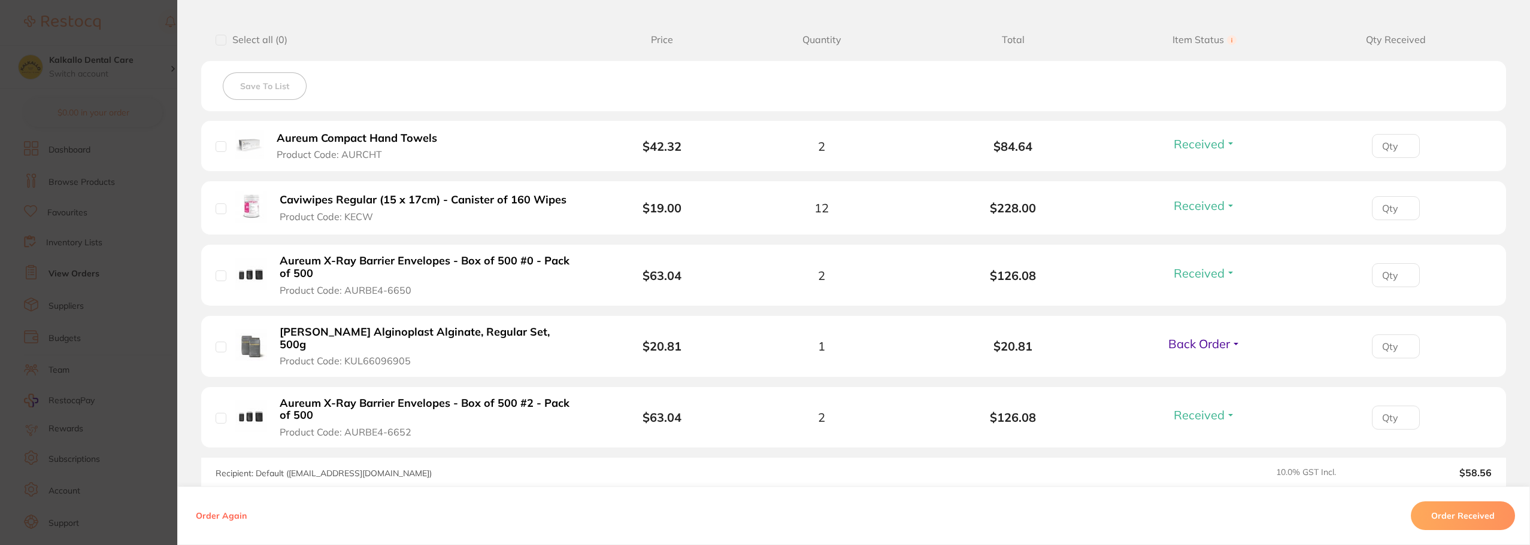
click at [1184, 344] on span "Back Order" at bounding box center [1199, 343] width 62 height 15
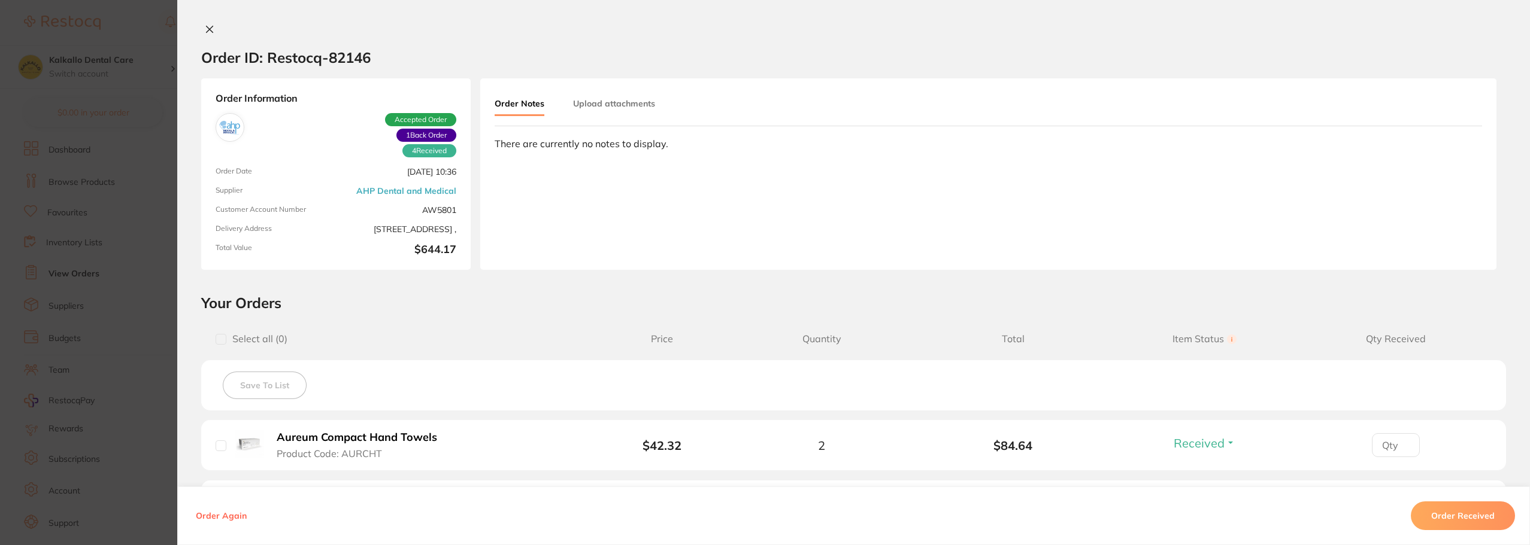
scroll to position [0, 0]
click at [205, 28] on icon at bounding box center [210, 30] width 10 height 10
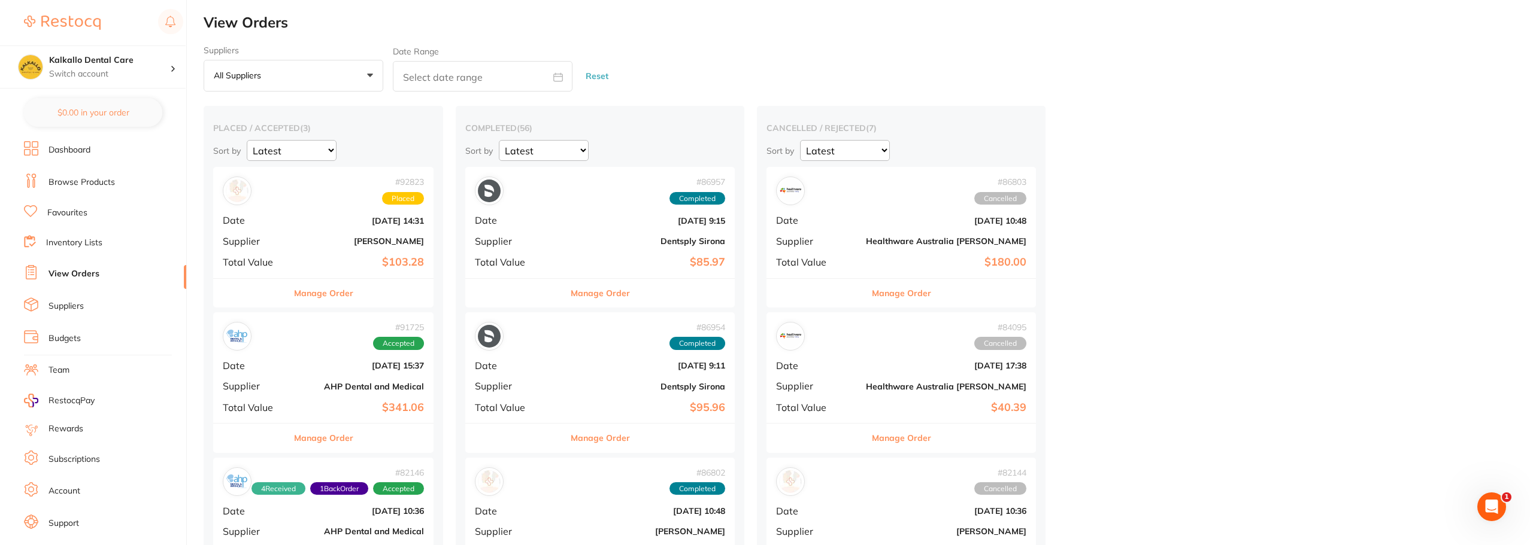
scroll to position [180, 0]
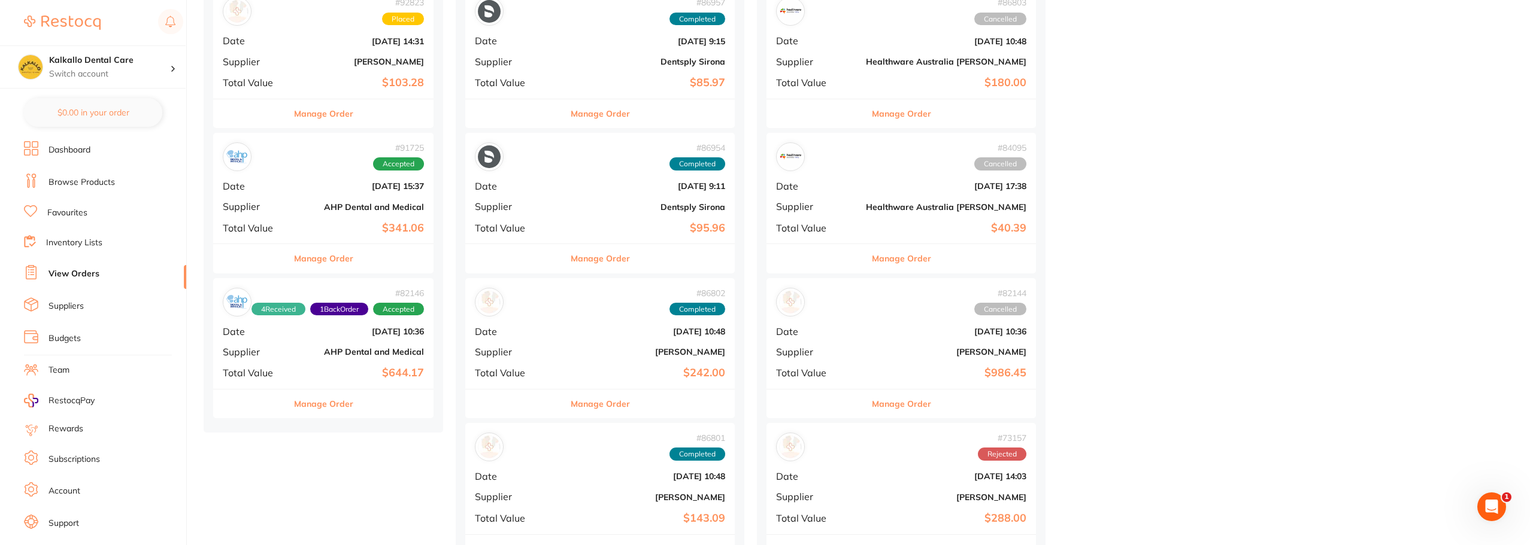
click at [329, 189] on b "[DATE] 15:37" at bounding box center [360, 186] width 128 height 10
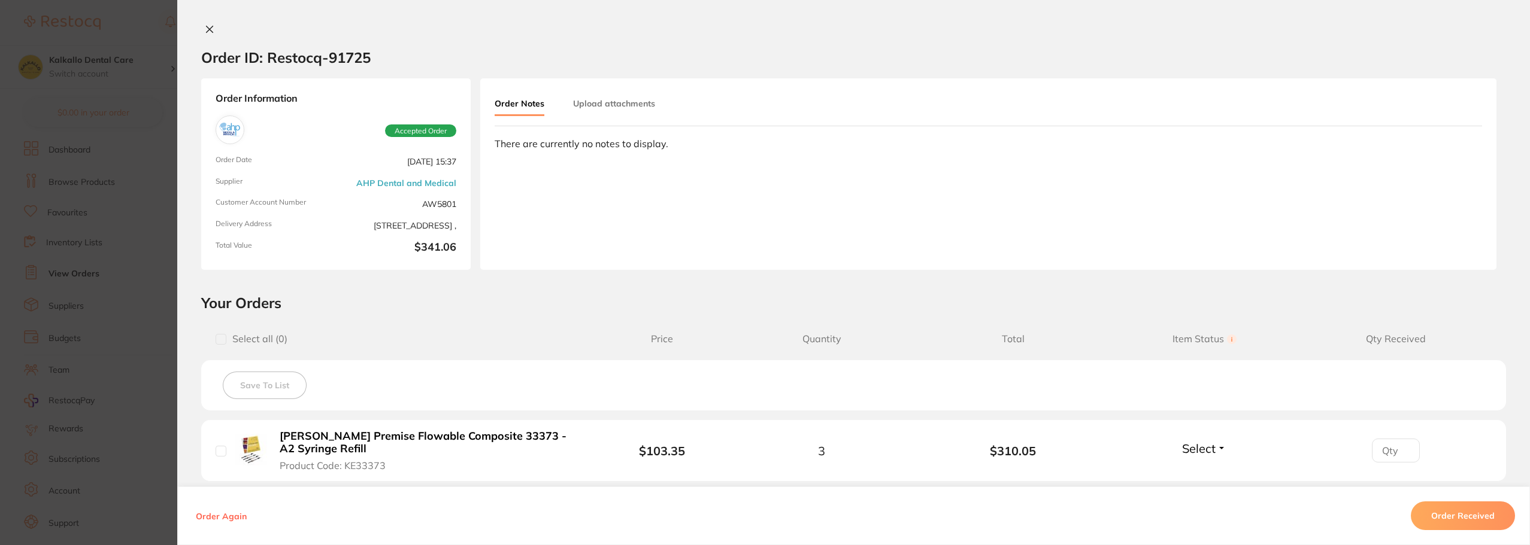
click at [205, 29] on icon at bounding box center [210, 30] width 10 height 10
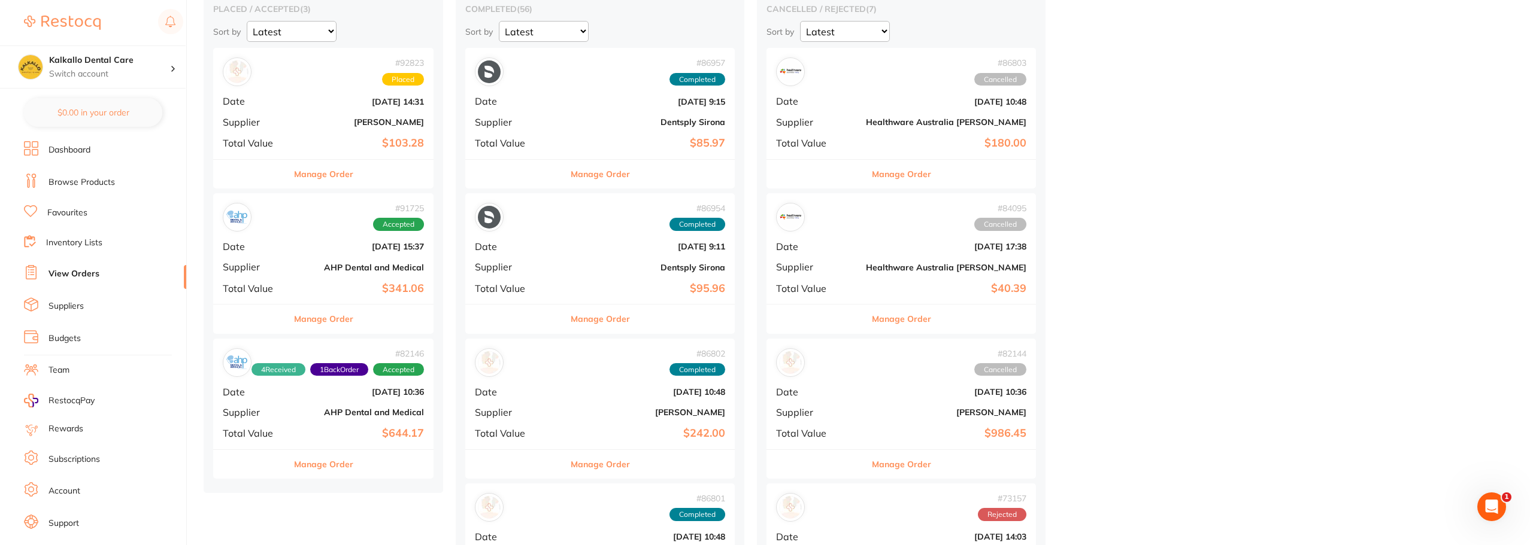
scroll to position [120, 0]
click at [83, 308] on link "Suppliers" at bounding box center [65, 307] width 35 height 12
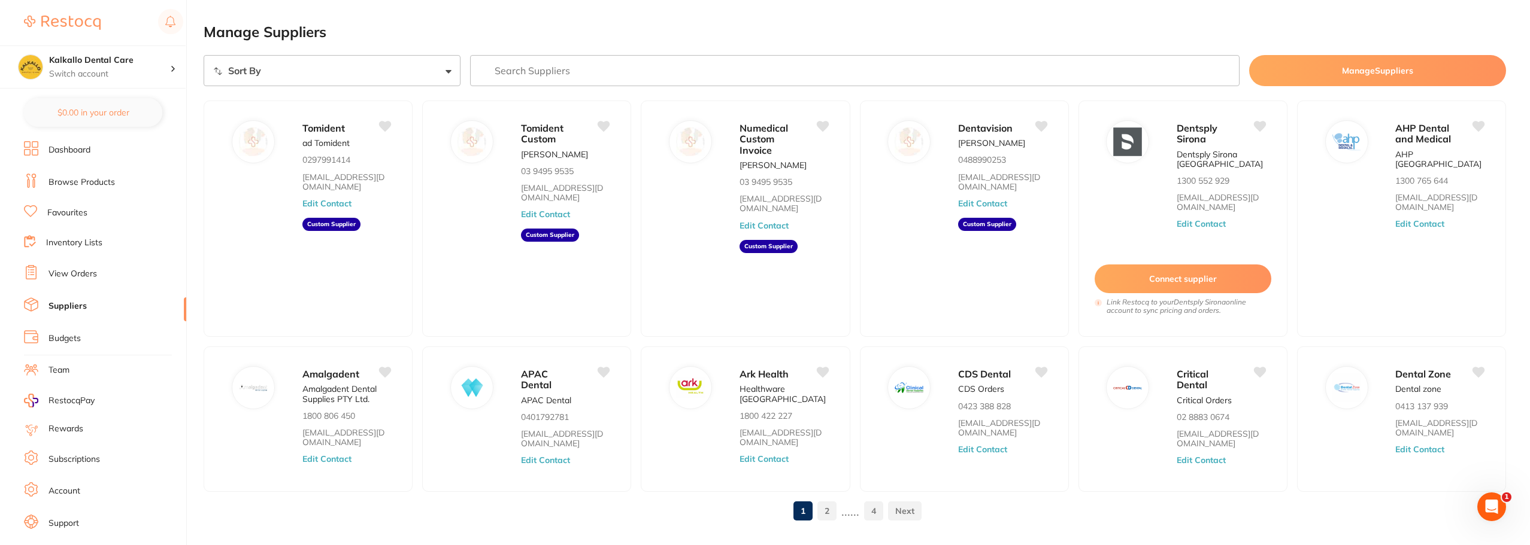
click at [827, 512] on link "2" at bounding box center [826, 511] width 19 height 24
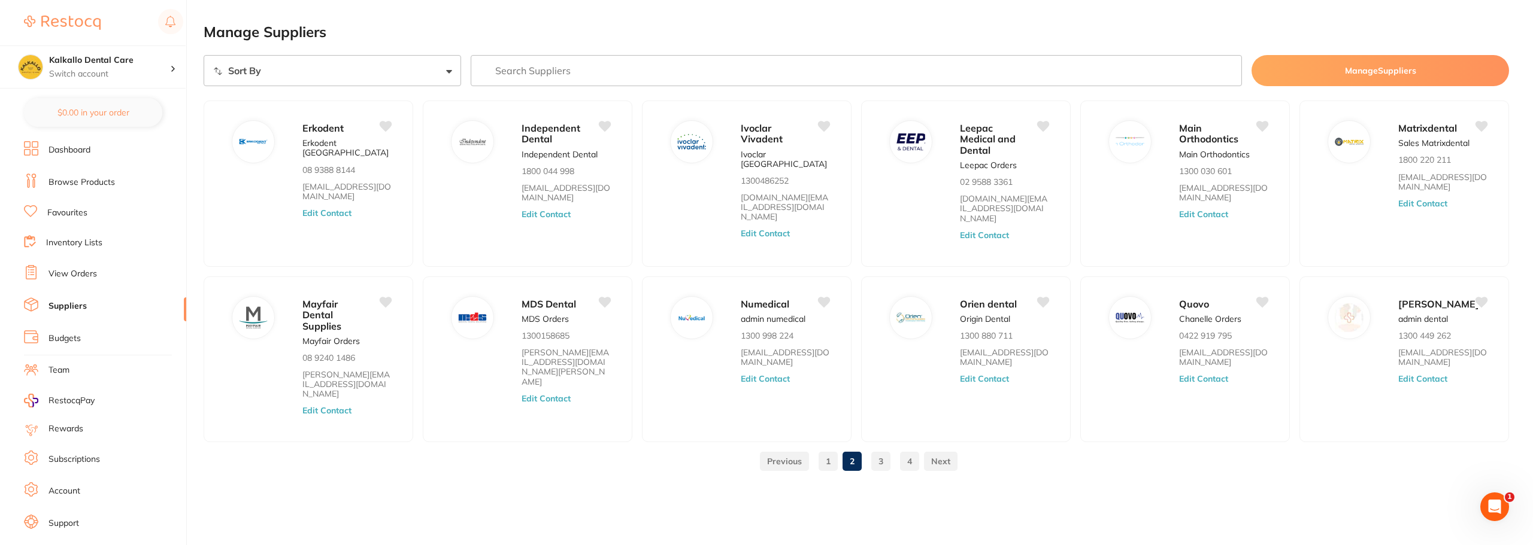
click at [880, 450] on link "3" at bounding box center [880, 462] width 19 height 24
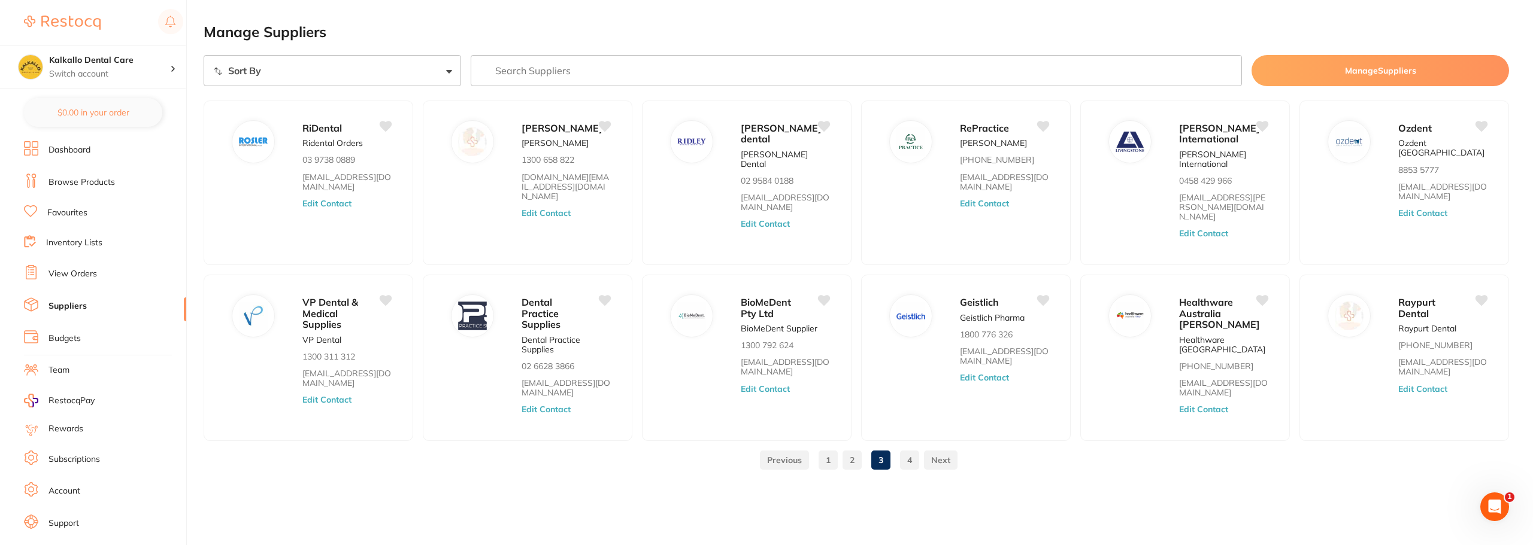
click at [906, 450] on link "4" at bounding box center [909, 460] width 19 height 24
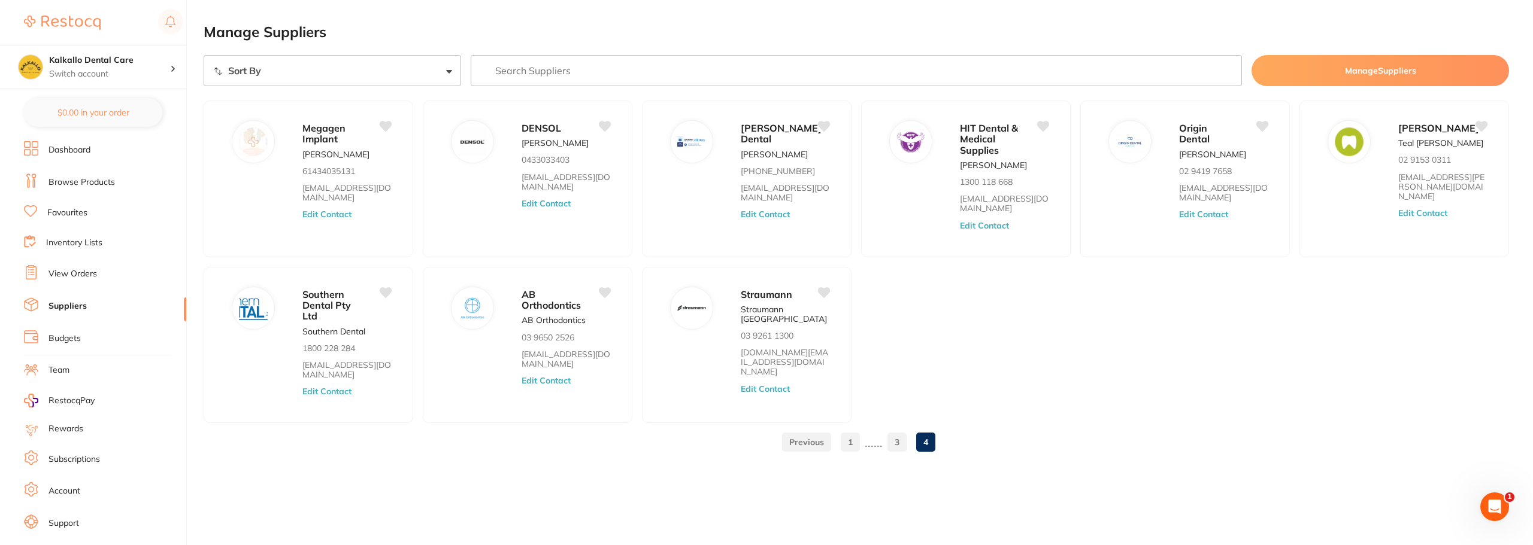
click at [66, 151] on link "Dashboard" at bounding box center [69, 150] width 42 height 12
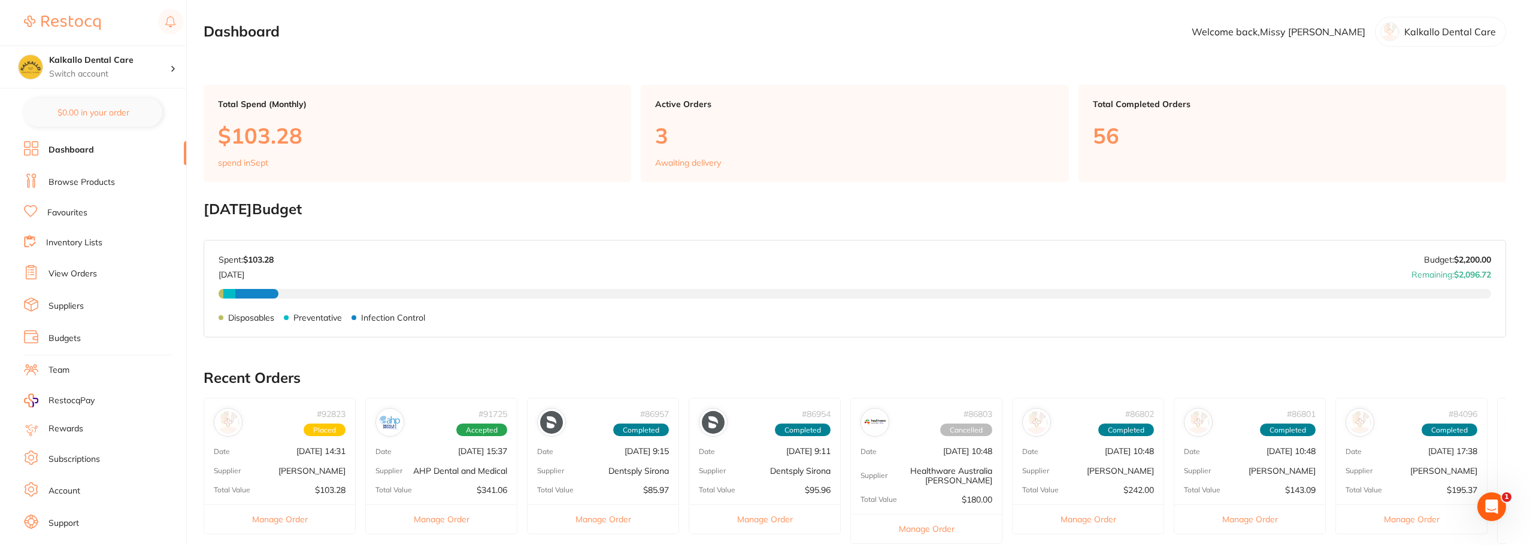
click at [73, 185] on link "Browse Products" at bounding box center [81, 183] width 66 height 12
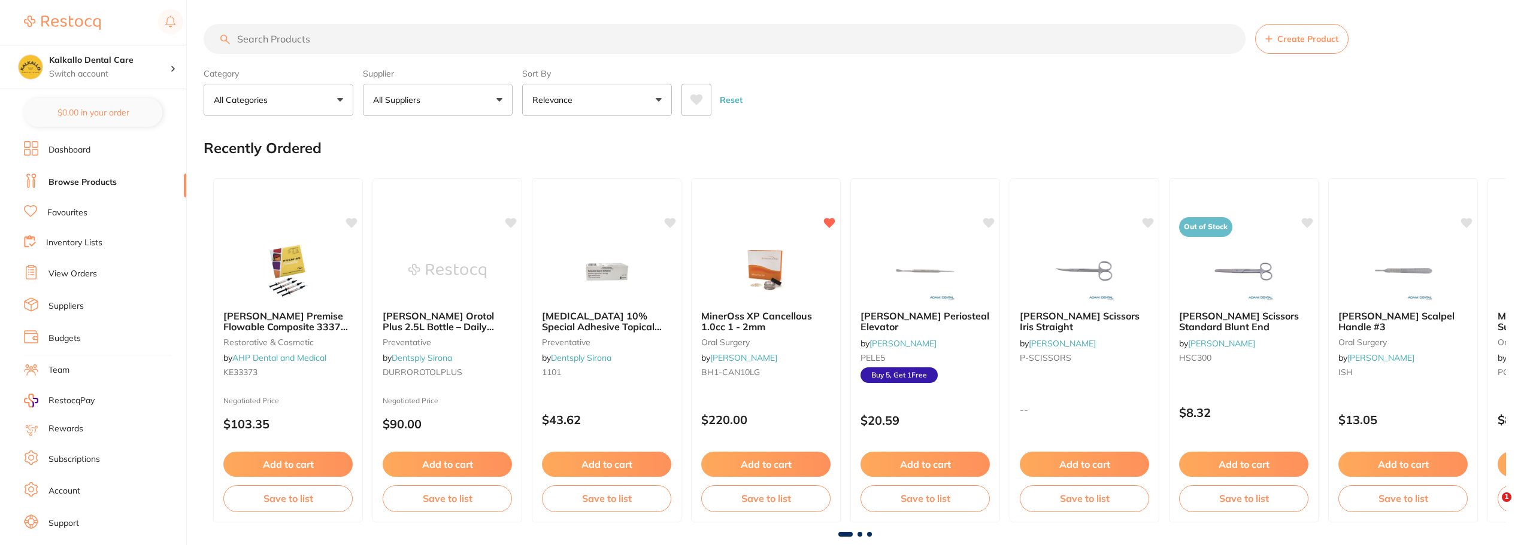
click at [267, 50] on input "search" at bounding box center [725, 39] width 1042 height 30
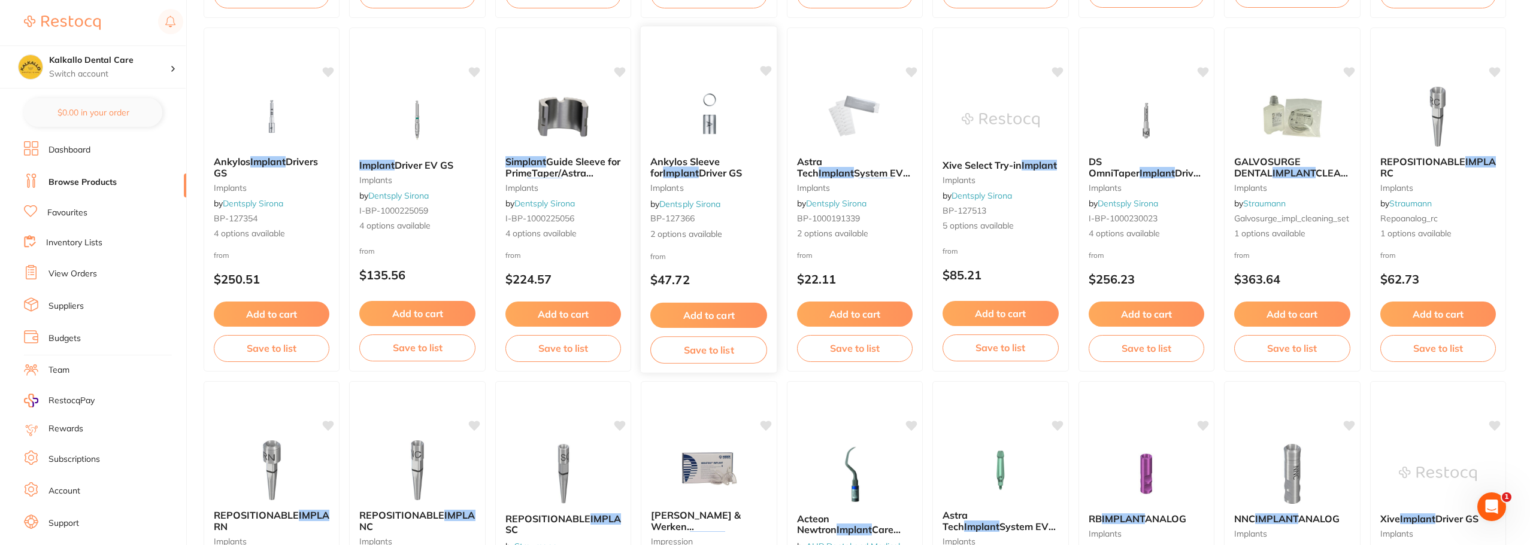
scroll to position [1799, 0]
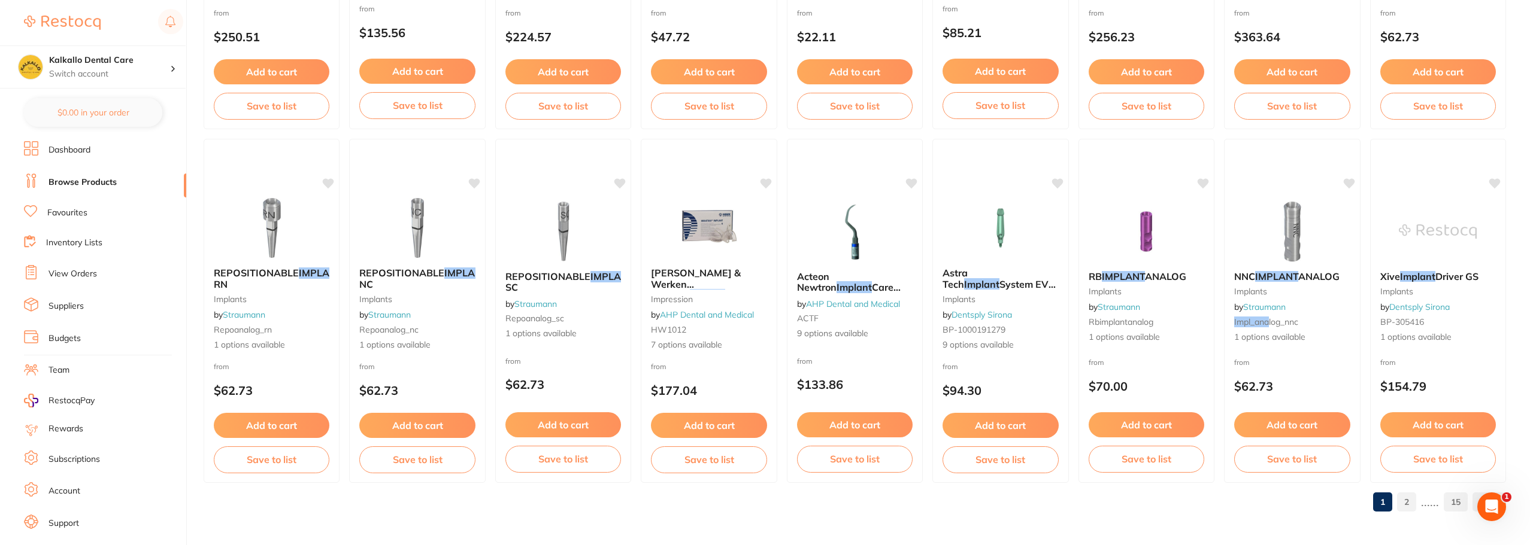
click at [1407, 508] on link "2" at bounding box center [1406, 502] width 19 height 24
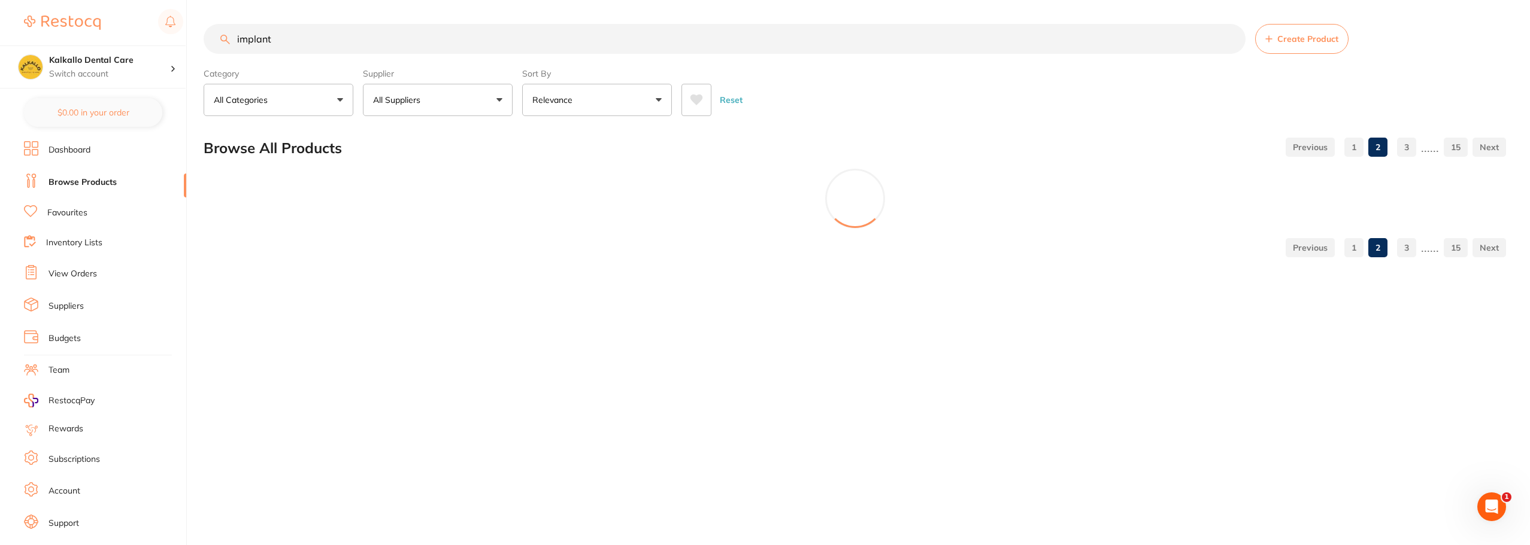
scroll to position [0, 0]
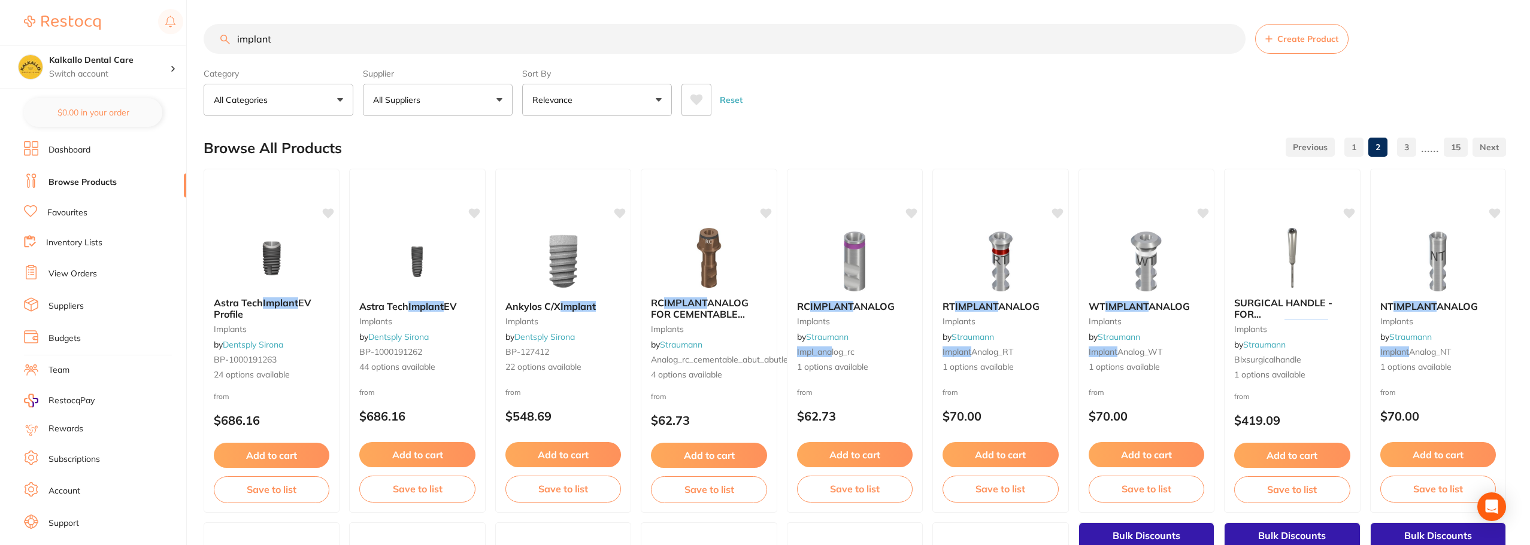
click at [302, 38] on input "implant" at bounding box center [725, 39] width 1042 height 30
drag, startPoint x: 235, startPoint y: 41, endPoint x: 180, endPoint y: 46, distance: 55.3
click at [172, 34] on div "$0.00 Kalkallo Dental Care Switch account Kalkallo Dental Care $0.00 in your or…" at bounding box center [765, 272] width 1530 height 545
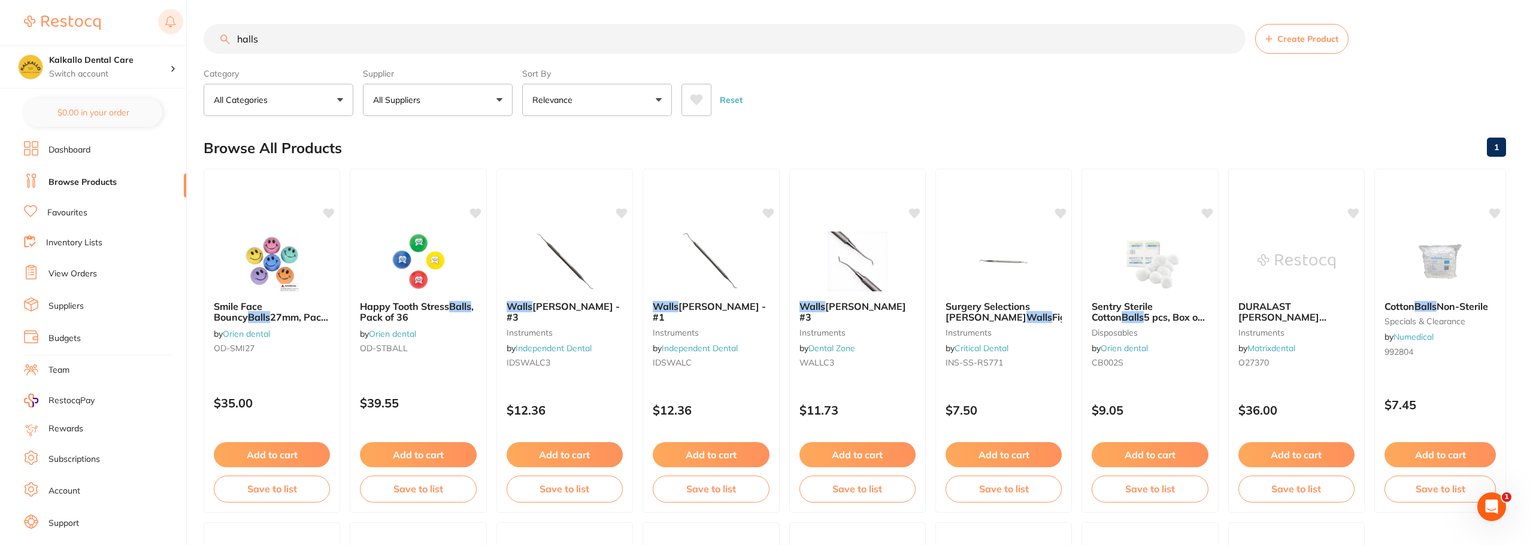
drag, startPoint x: 251, startPoint y: 43, endPoint x: 163, endPoint y: 14, distance: 91.8
click at [156, 26] on div "$0.00 Kalkallo Dental Care Switch account Kalkallo Dental Care $0.00 in your or…" at bounding box center [765, 272] width 1530 height 545
type input "halls"
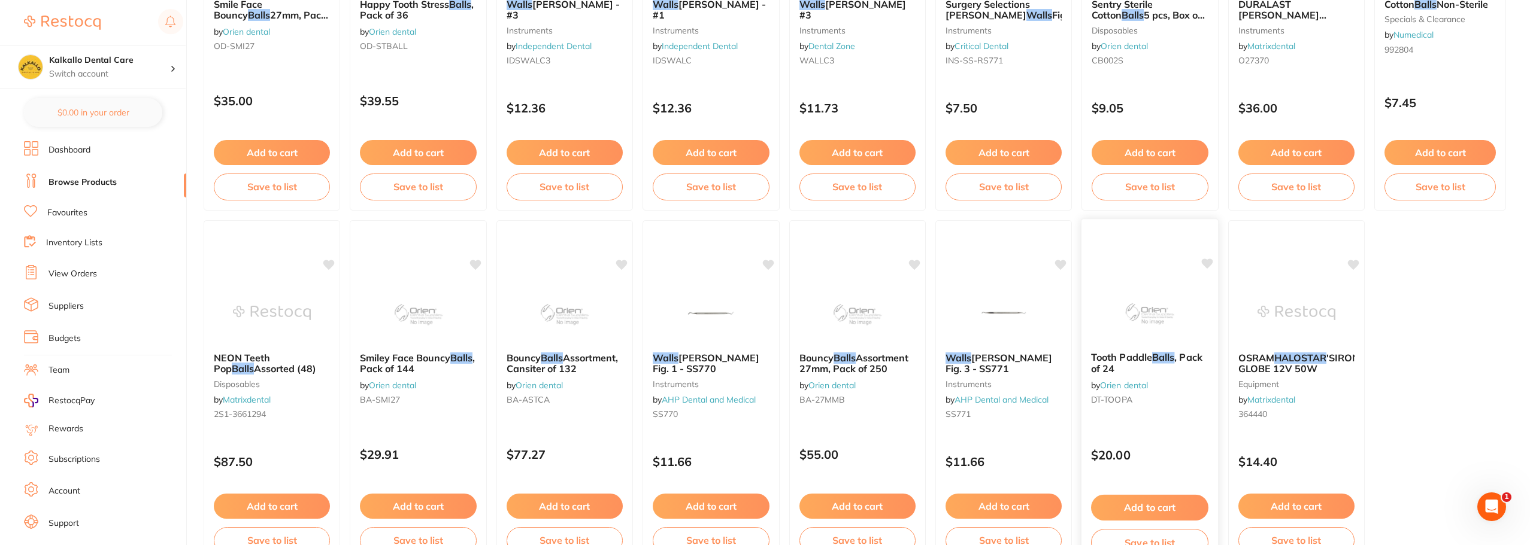
scroll to position [384, 0]
